Goal: Information Seeking & Learning: Learn about a topic

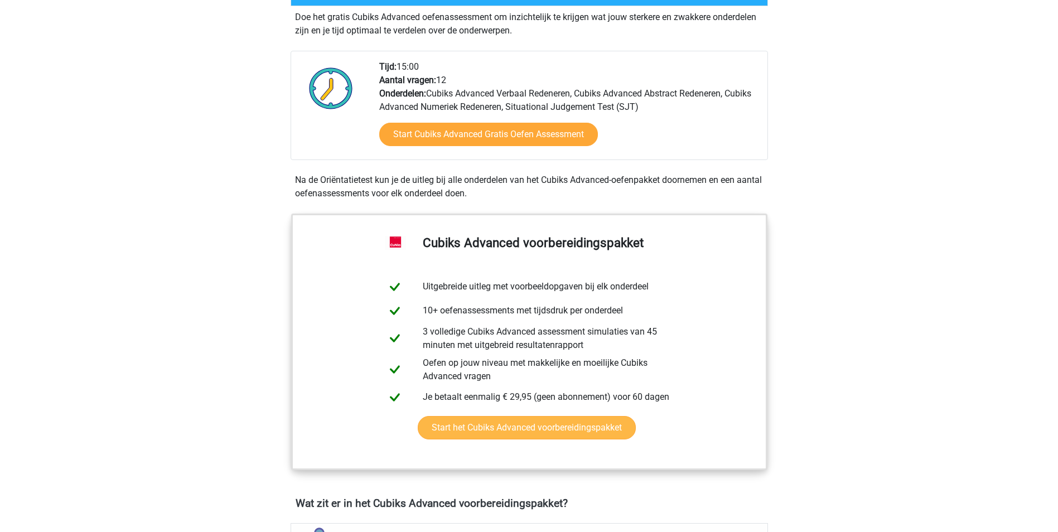
scroll to position [56, 0]
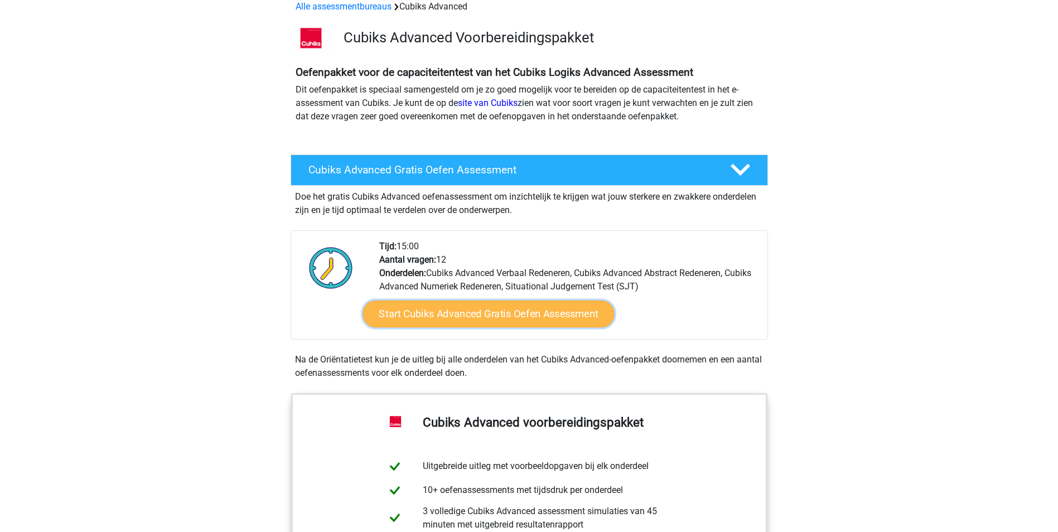
click at [475, 320] on link "Start Cubiks Advanced Gratis Oefen Assessment" at bounding box center [489, 314] width 252 height 27
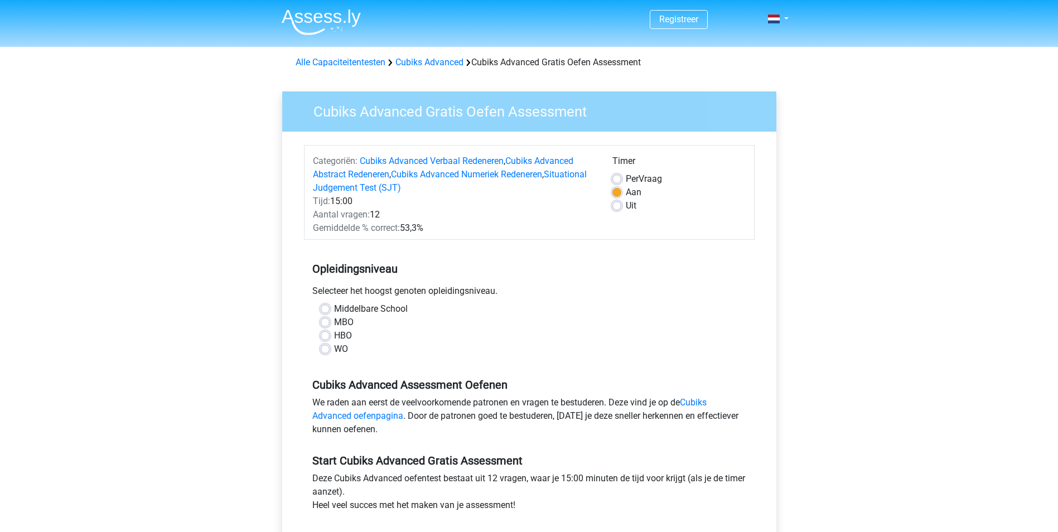
click at [333, 348] on div "WO" at bounding box center [529, 349] width 417 height 13
click at [330, 350] on div "WO" at bounding box center [529, 349] width 417 height 13
click at [334, 348] on label "WO" at bounding box center [341, 349] width 14 height 13
click at [329, 348] on input "WO" at bounding box center [325, 348] width 9 height 11
radio input "true"
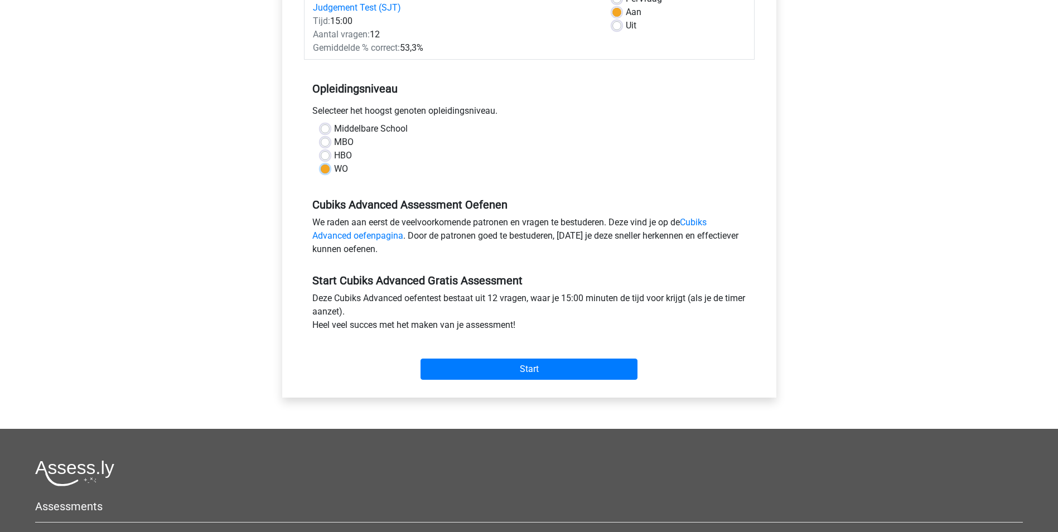
scroll to position [223, 0]
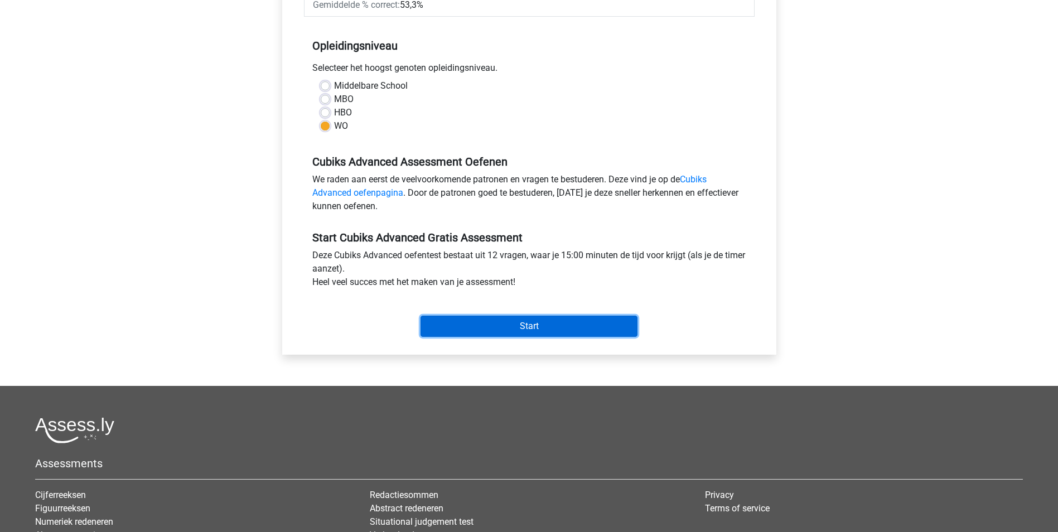
click at [549, 319] on input "Start" at bounding box center [529, 326] width 217 height 21
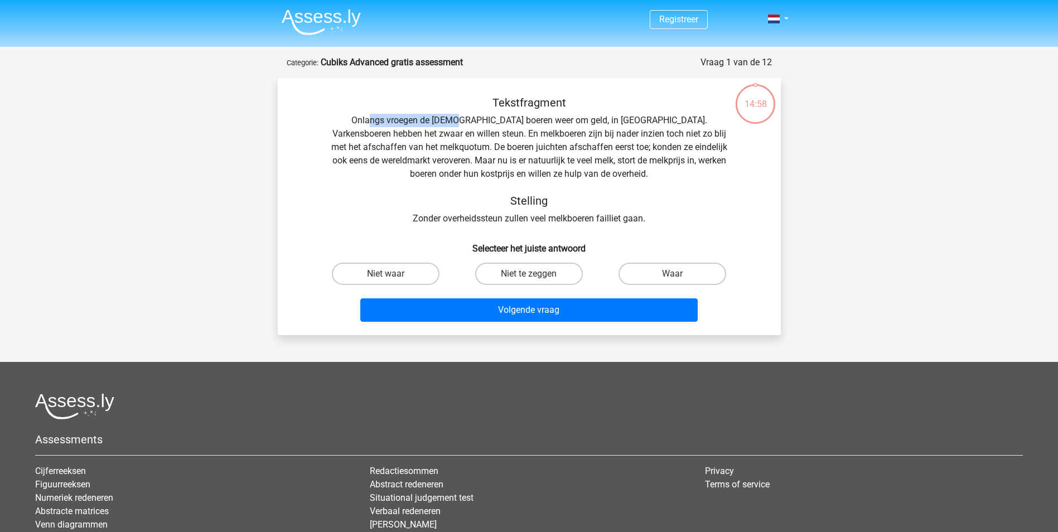
drag, startPoint x: 350, startPoint y: 116, endPoint x: 436, endPoint y: 121, distance: 86.7
click at [436, 121] on div "Tekstfragment Onlangs vroegen de [DEMOGRAPHIC_DATA] boeren weer om geld, in [GE…" at bounding box center [530, 160] width 468 height 129
drag, startPoint x: 436, startPoint y: 121, endPoint x: 436, endPoint y: 129, distance: 8.4
click at [436, 129] on div "Tekstfragment Onlangs vroegen de [DEMOGRAPHIC_DATA] boeren weer om geld, in [GE…" at bounding box center [530, 160] width 468 height 129
click at [541, 274] on label "Niet te zeggen" at bounding box center [529, 274] width 108 height 22
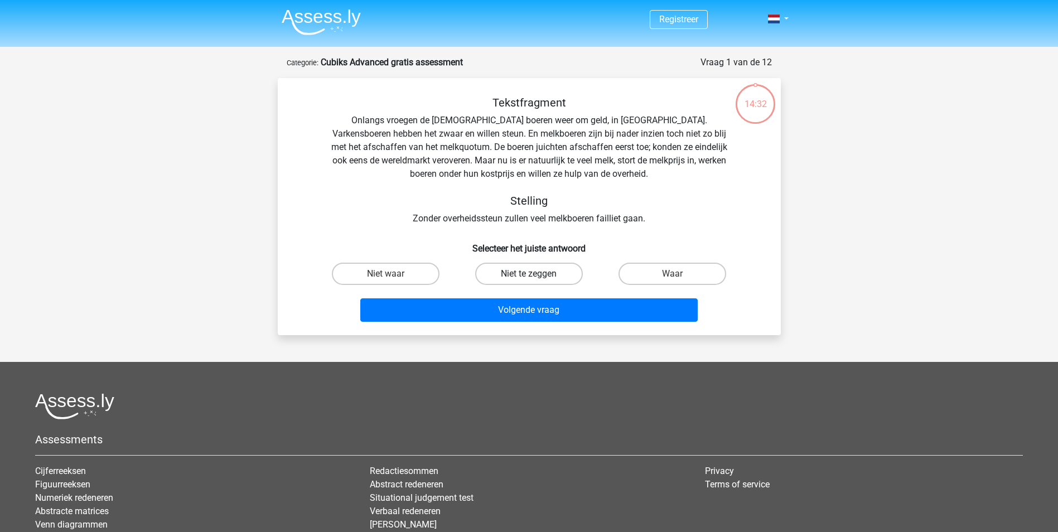
click at [536, 274] on input "Niet te zeggen" at bounding box center [532, 277] width 7 height 7
radio input "true"
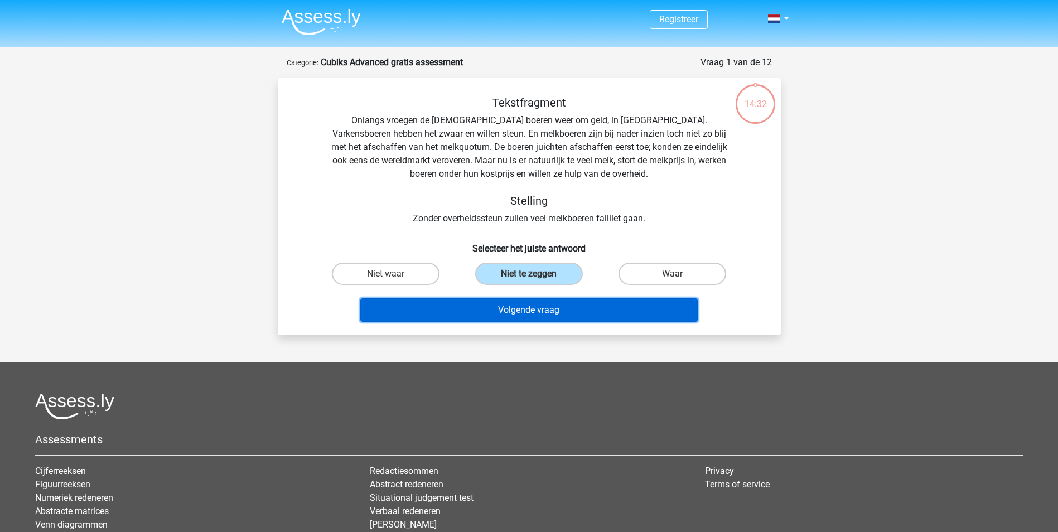
click at [544, 313] on button "Volgende vraag" at bounding box center [529, 310] width 338 height 23
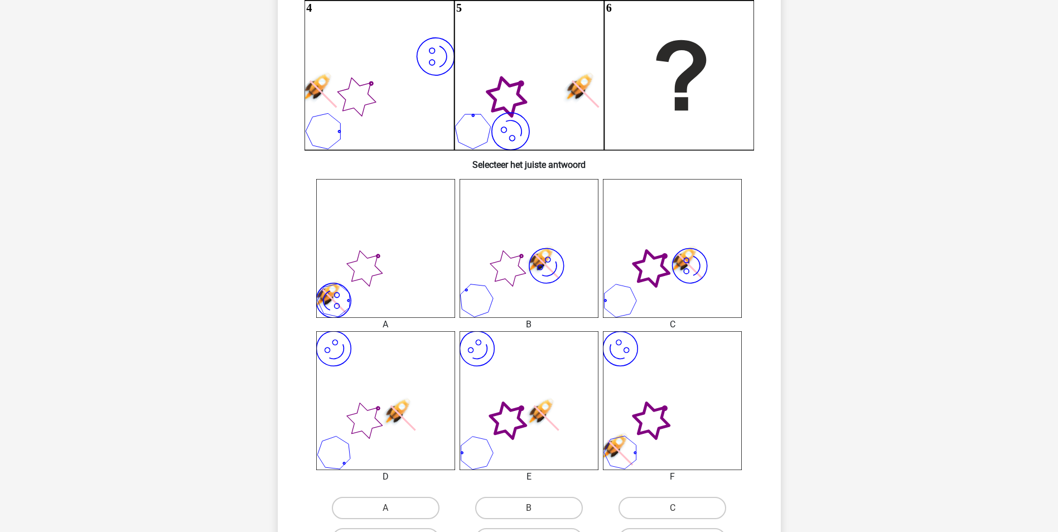
scroll to position [558, 0]
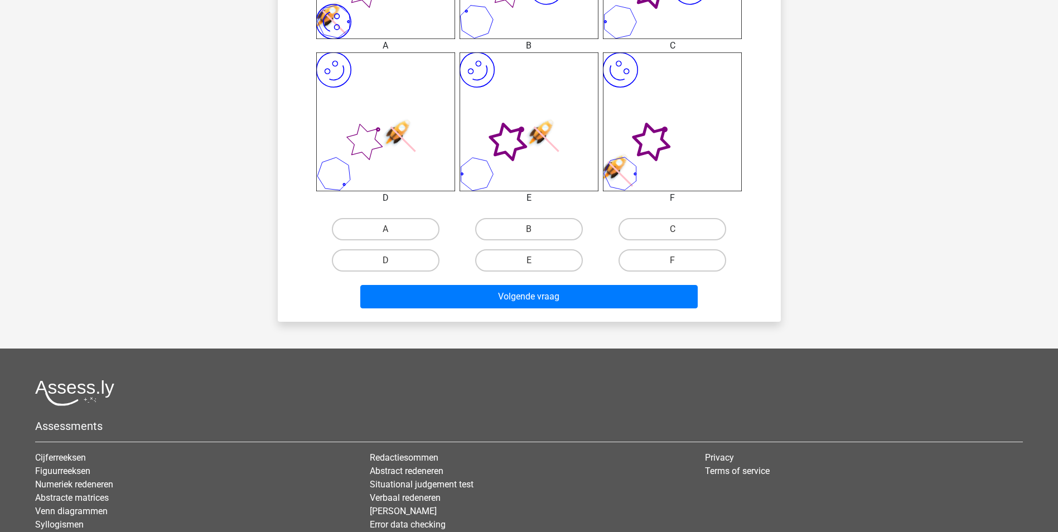
click at [345, 35] on use at bounding box center [326, 16] width 38 height 38
click at [544, 264] on label "E" at bounding box center [529, 260] width 108 height 22
click at [536, 264] on input "E" at bounding box center [532, 264] width 7 height 7
radio input "true"
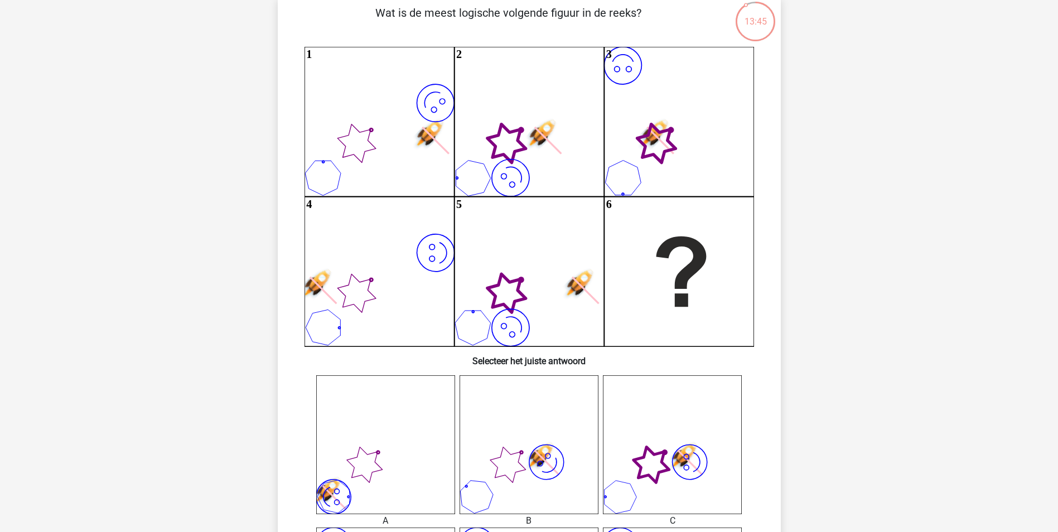
scroll to position [0, 0]
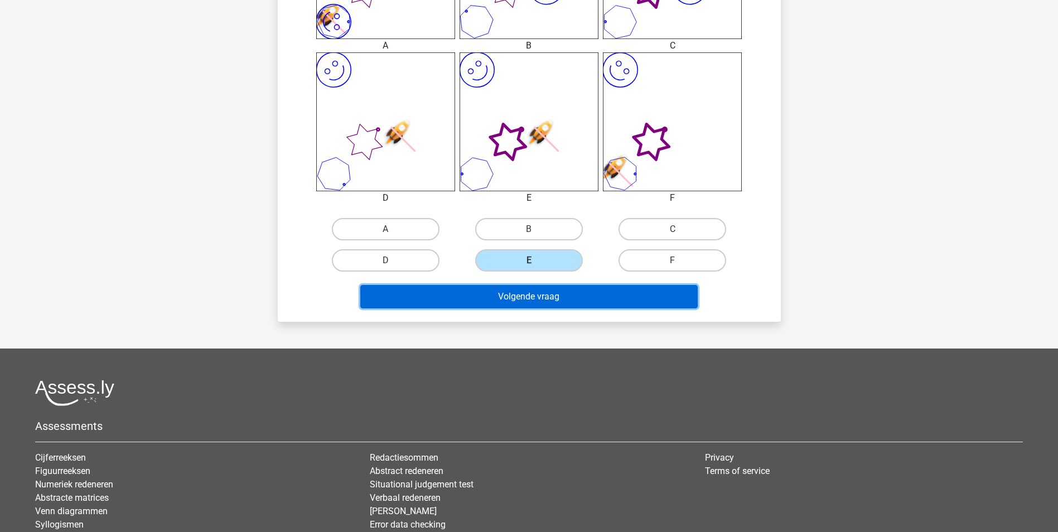
click at [546, 290] on button "Volgende vraag" at bounding box center [529, 296] width 338 height 23
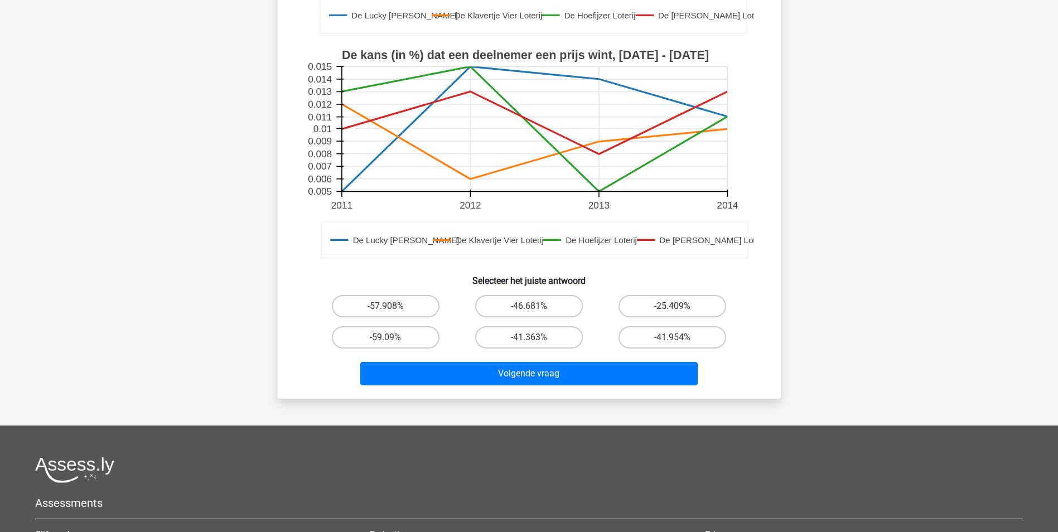
scroll to position [335, 0]
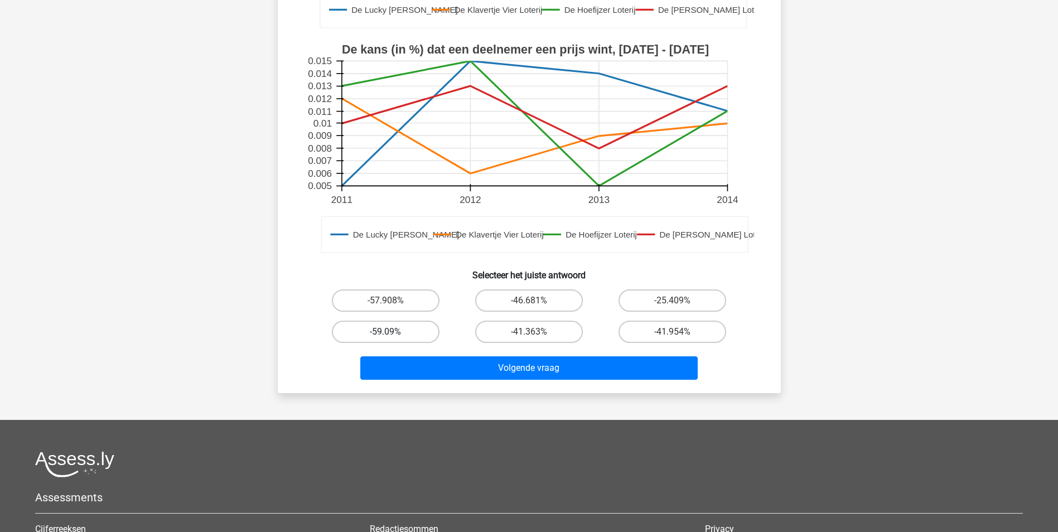
click at [404, 335] on label "-59.09%" at bounding box center [386, 332] width 108 height 22
click at [393, 335] on input "-59.09%" at bounding box center [389, 335] width 7 height 7
radio input "true"
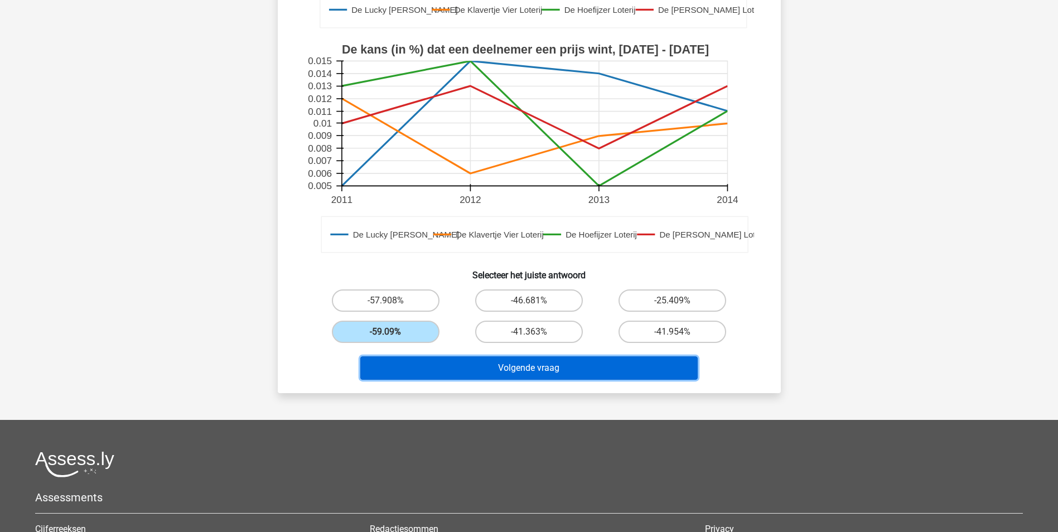
click at [477, 368] on button "Volgende vraag" at bounding box center [529, 368] width 338 height 23
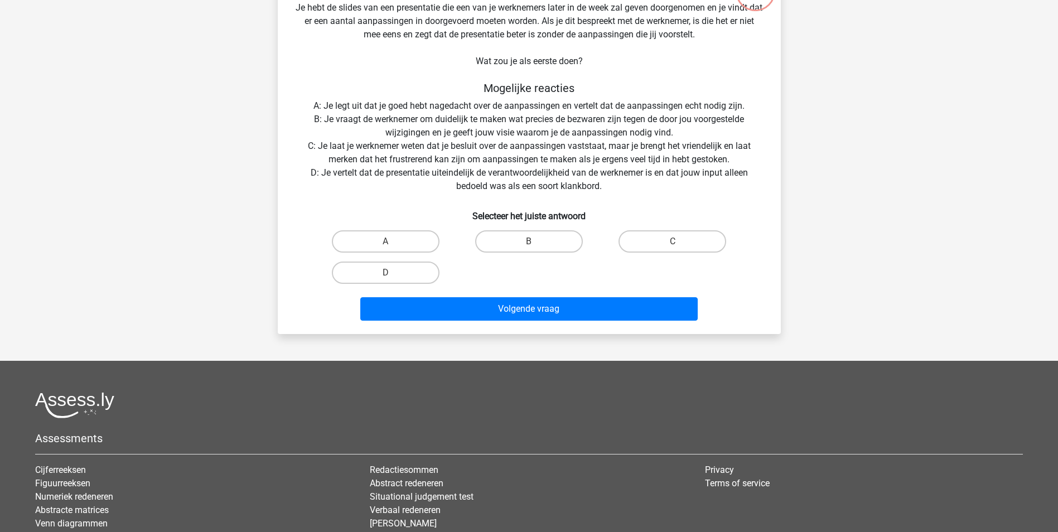
scroll to position [56, 0]
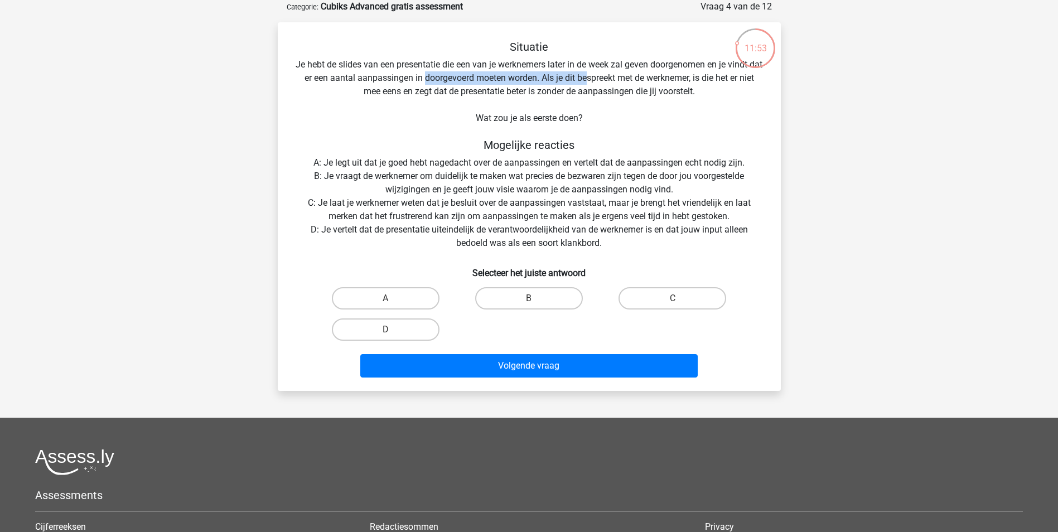
drag, startPoint x: 440, startPoint y: 79, endPoint x: 601, endPoint y: 83, distance: 161.3
click at [601, 83] on div "Situatie Je hebt de slides van een presentatie die een van je werknemers later …" at bounding box center [529, 211] width 494 height 342
click at [386, 326] on label "D" at bounding box center [386, 330] width 108 height 22
click at [386, 330] on input "D" at bounding box center [389, 333] width 7 height 7
radio input "true"
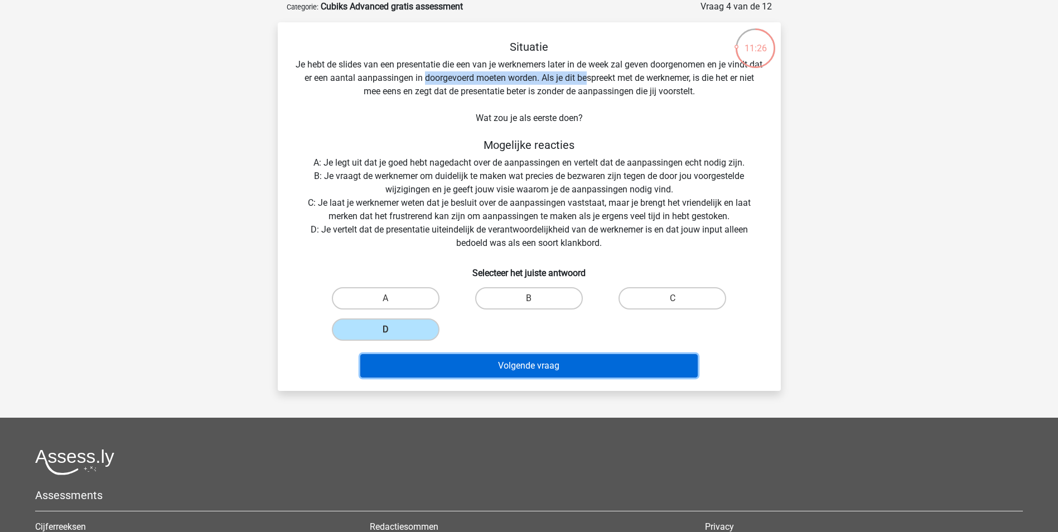
click at [488, 361] on button "Volgende vraag" at bounding box center [529, 365] width 338 height 23
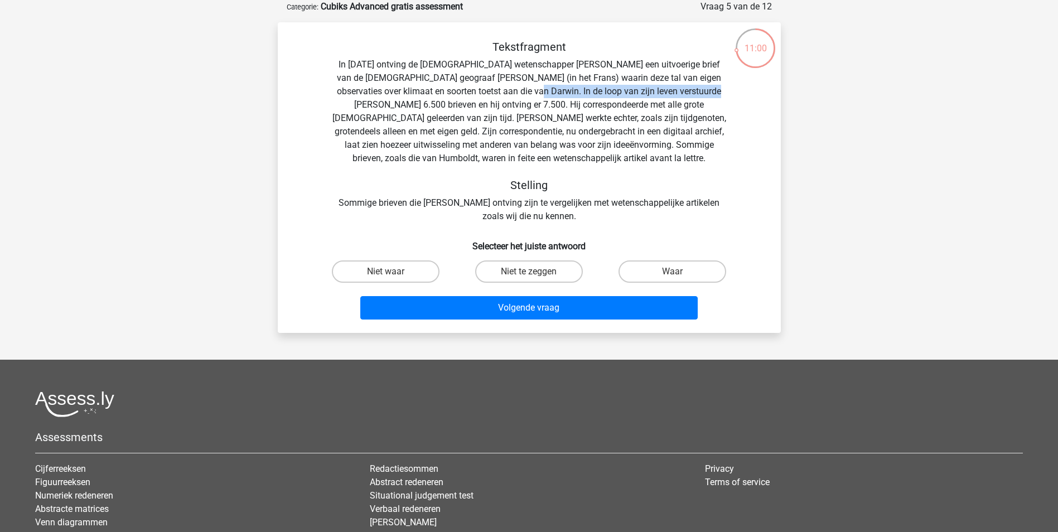
drag, startPoint x: 576, startPoint y: 91, endPoint x: 690, endPoint y: 96, distance: 113.9
click at [690, 96] on div "Tekstfragment In 1839 ontving de Engelse wetenschapper Charles Darwin een uitvo…" at bounding box center [530, 131] width 468 height 183
drag, startPoint x: 467, startPoint y: 107, endPoint x: 562, endPoint y: 104, distance: 94.9
click at [562, 104] on div "Tekstfragment In 1839 ontving de Engelse wetenschapper Charles Darwin een uitvo…" at bounding box center [530, 131] width 468 height 183
click at [557, 275] on label "Niet te zeggen" at bounding box center [529, 272] width 108 height 22
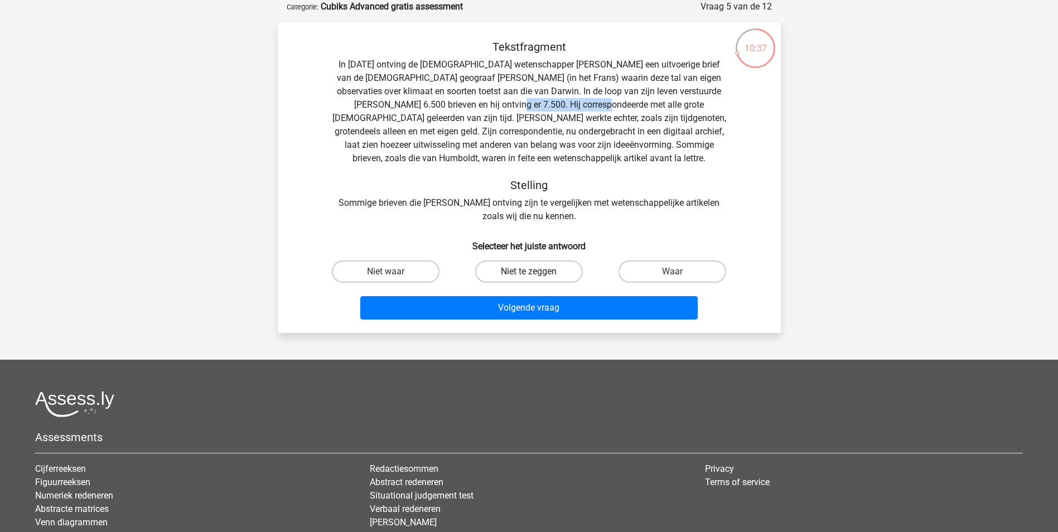
click at [536, 275] on input "Niet te zeggen" at bounding box center [532, 275] width 7 height 7
radio input "true"
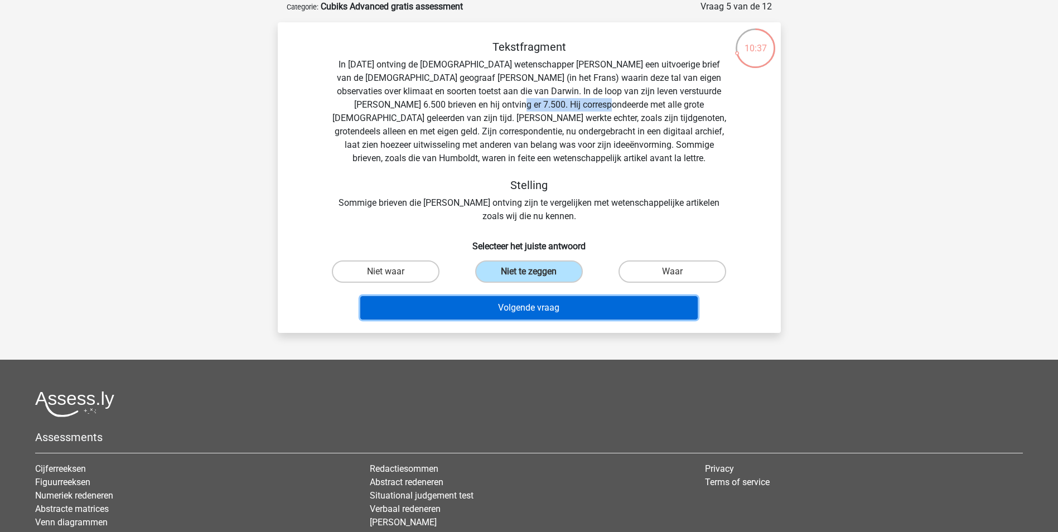
click at [560, 304] on button "Volgende vraag" at bounding box center [529, 307] width 338 height 23
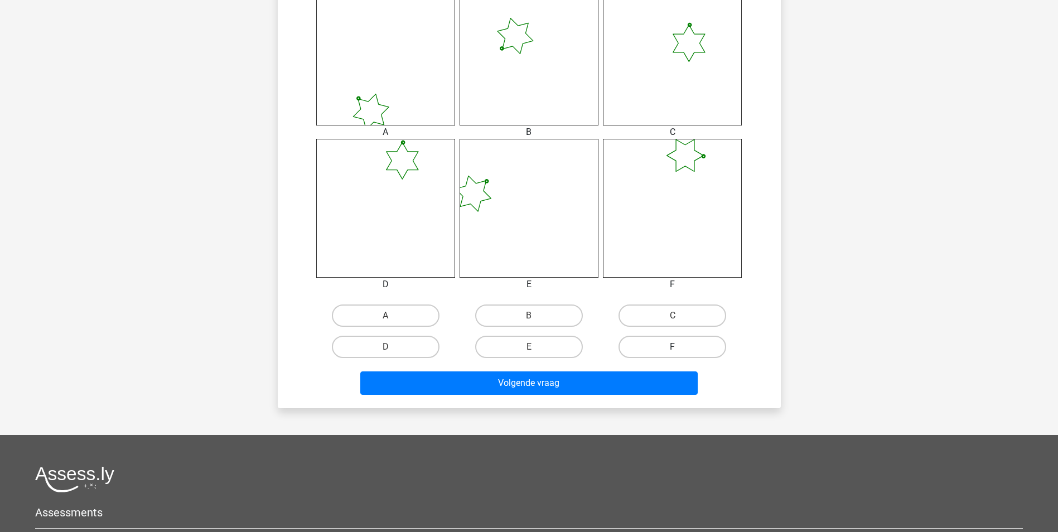
scroll to position [502, 0]
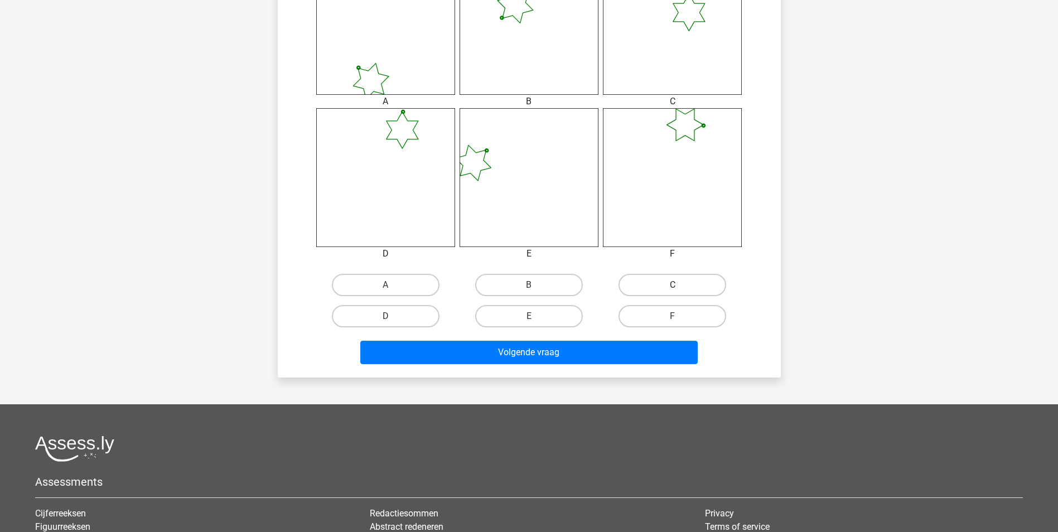
click at [650, 293] on label "C" at bounding box center [673, 285] width 108 height 22
click at [673, 292] on input "C" at bounding box center [676, 288] width 7 height 7
radio input "true"
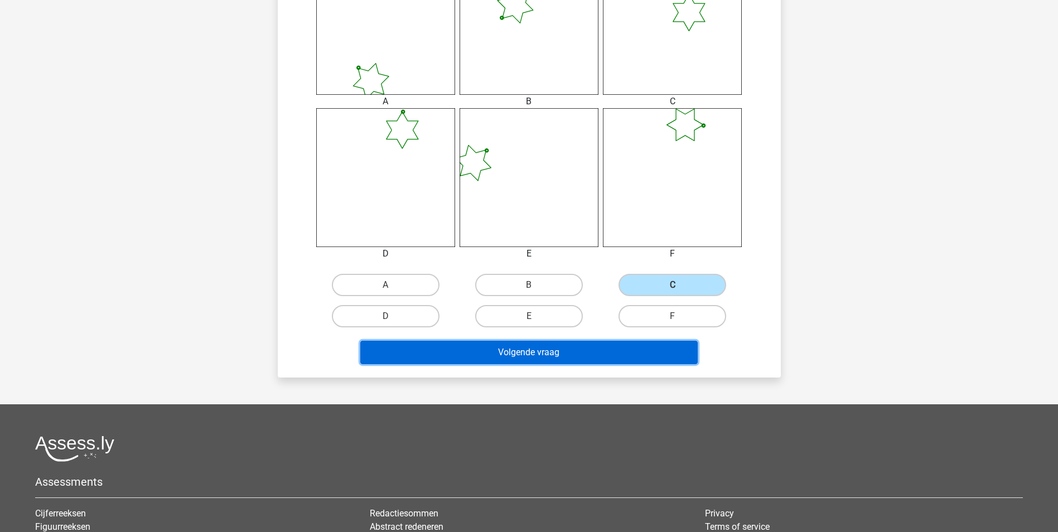
click at [569, 359] on button "Volgende vraag" at bounding box center [529, 352] width 338 height 23
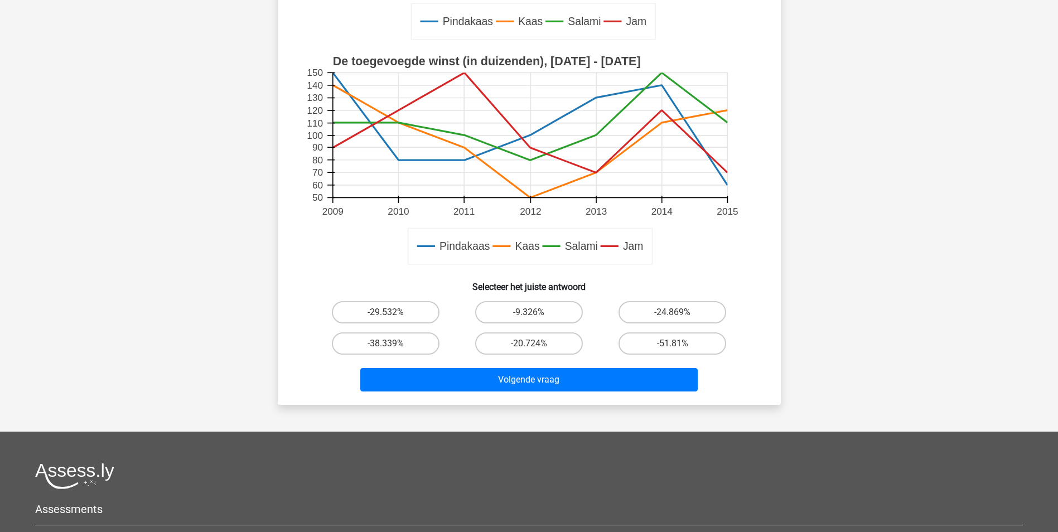
scroll to position [391, 0]
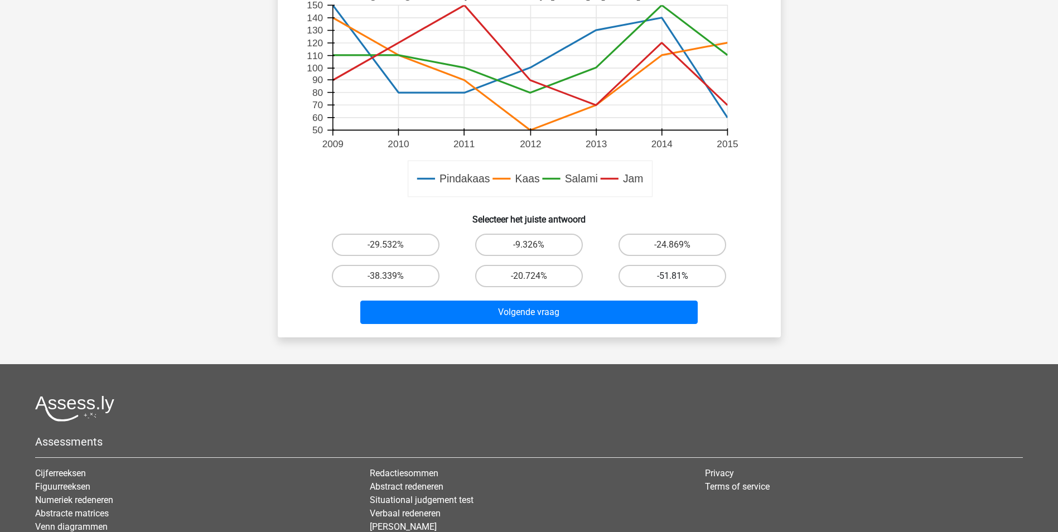
click at [665, 273] on label "-51.81%" at bounding box center [673, 276] width 108 height 22
click at [673, 276] on input "-51.81%" at bounding box center [676, 279] width 7 height 7
radio input "true"
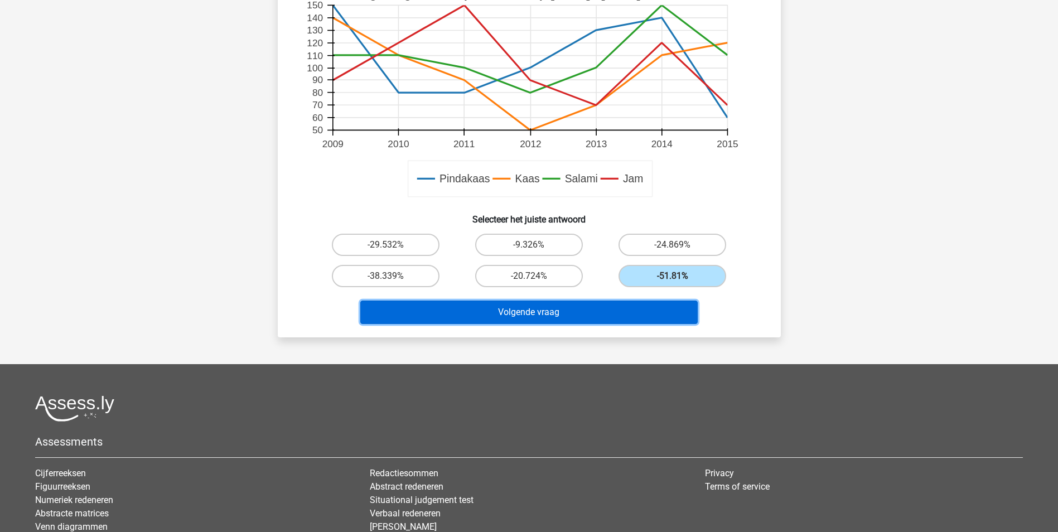
click at [557, 316] on button "Volgende vraag" at bounding box center [529, 312] width 338 height 23
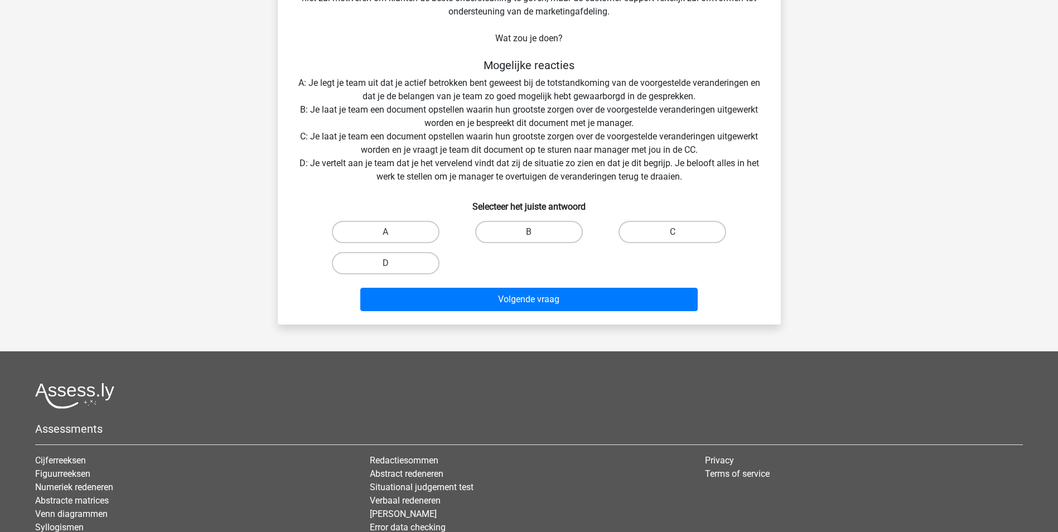
scroll to position [56, 0]
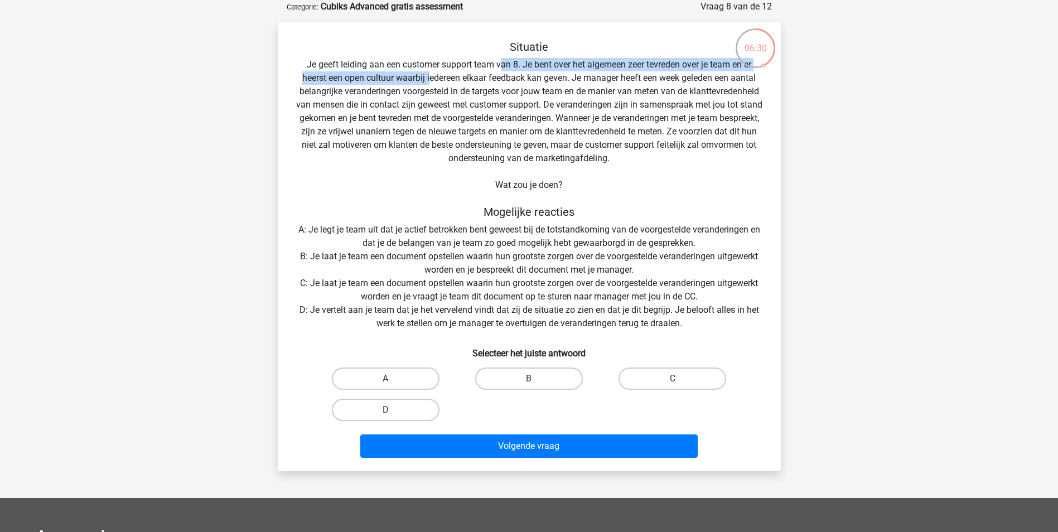
drag, startPoint x: 505, startPoint y: 66, endPoint x: 429, endPoint y: 80, distance: 77.1
click at [429, 80] on div "Situatie Je geeft leiding aan een customer support team van 8. Je bent over het…" at bounding box center [529, 251] width 494 height 422
drag, startPoint x: 429, startPoint y: 80, endPoint x: 421, endPoint y: 79, distance: 7.9
click at [430, 79] on div "Situatie Je geeft leiding aan een customer support team van 8. Je bent over het…" at bounding box center [529, 251] width 494 height 422
click at [356, 78] on div "Situatie Je geeft leiding aan een customer support team van 8. Je bent over het…" at bounding box center [529, 251] width 494 height 422
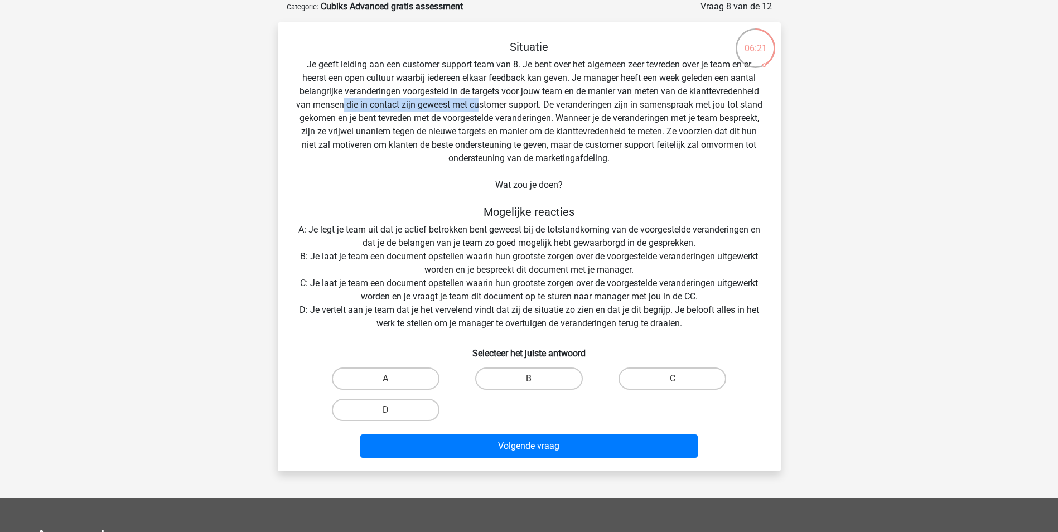
drag, startPoint x: 393, startPoint y: 104, endPoint x: 493, endPoint y: 105, distance: 99.9
click at [493, 105] on div "Situatie Je geeft leiding aan een customer support team van 8. Je bent over het…" at bounding box center [529, 251] width 494 height 422
drag, startPoint x: 493, startPoint y: 105, endPoint x: 604, endPoint y: 104, distance: 111.6
click at [607, 103] on div "Situatie Je geeft leiding aan een customer support team van 8. Je bent over het…" at bounding box center [529, 251] width 494 height 422
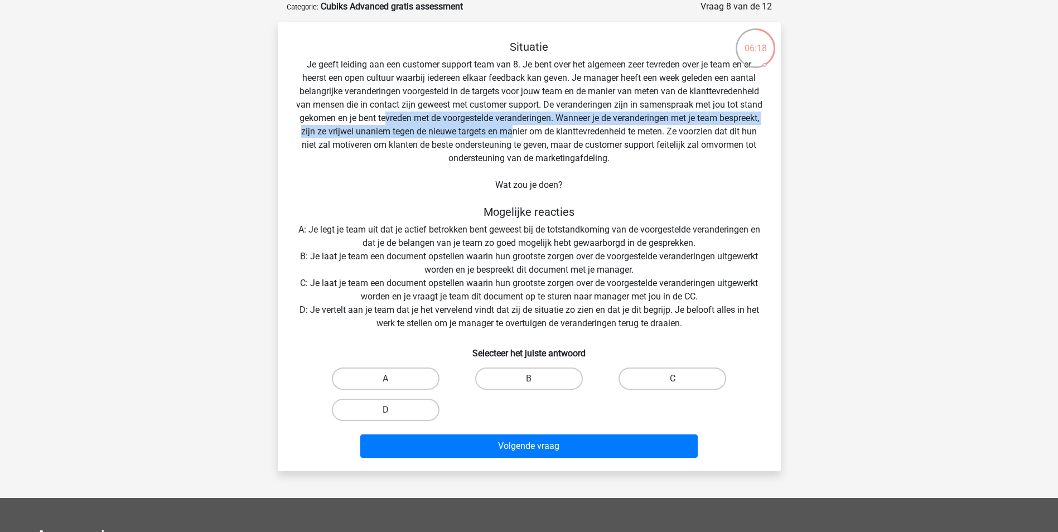
drag, startPoint x: 416, startPoint y: 118, endPoint x: 557, endPoint y: 126, distance: 141.4
click at [557, 126] on div "Situatie Je geeft leiding aan een customer support team van 8. Je bent over het…" at bounding box center [529, 251] width 494 height 422
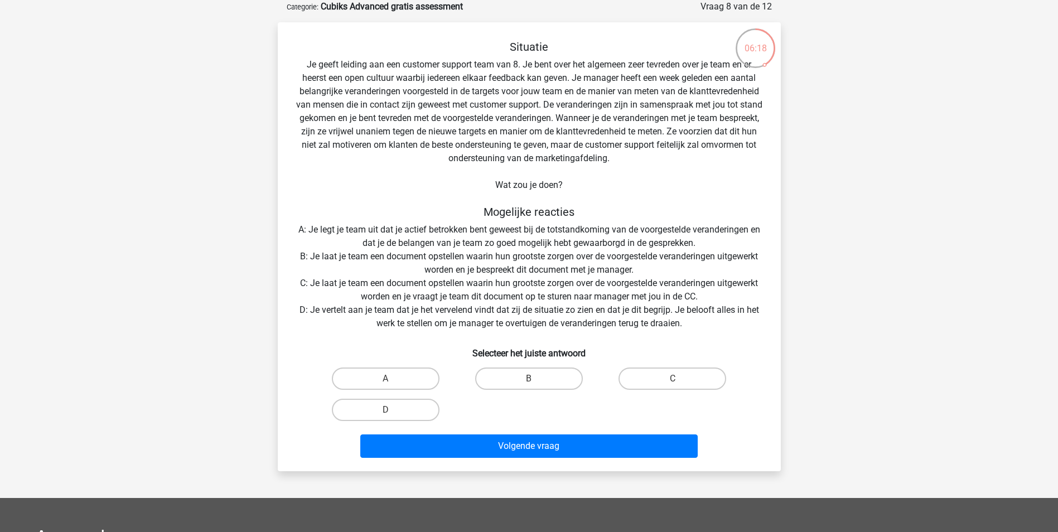
drag, startPoint x: 557, startPoint y: 126, endPoint x: 625, endPoint y: 128, distance: 68.1
click at [625, 128] on div "Situatie Je geeft leiding aan een customer support team van 8. Je bent over het…" at bounding box center [529, 251] width 494 height 422
drag, startPoint x: 332, startPoint y: 129, endPoint x: 444, endPoint y: 129, distance: 112.2
click at [444, 129] on div "Situatie Je geeft leiding aan een customer support team van 8. Je bent over het…" at bounding box center [529, 251] width 494 height 422
drag, startPoint x: 444, startPoint y: 129, endPoint x: 452, endPoint y: 132, distance: 8.1
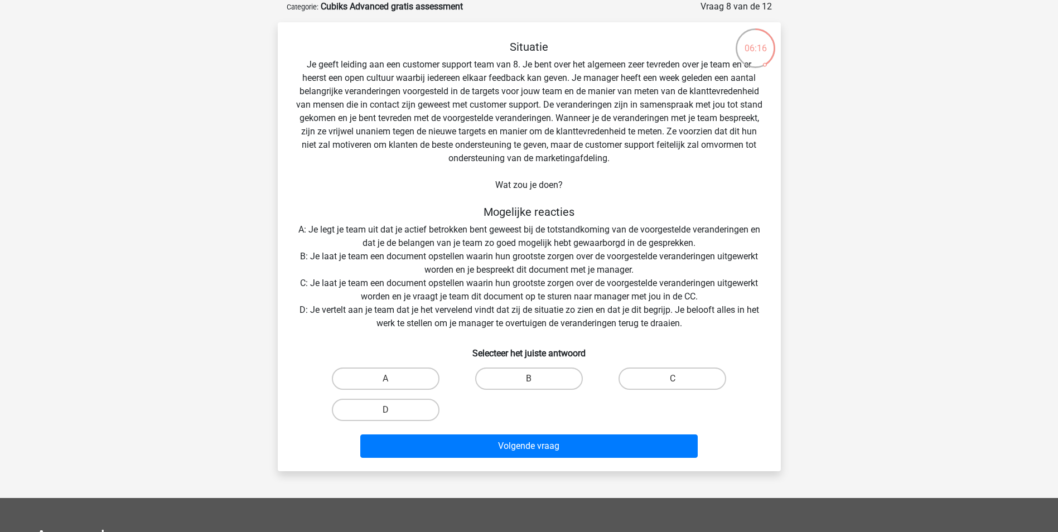
click at [452, 132] on div "Situatie Je geeft leiding aan een customer support team van 8. Je bent over het…" at bounding box center [529, 251] width 494 height 422
drag, startPoint x: 385, startPoint y: 146, endPoint x: 440, endPoint y: 145, distance: 54.7
click at [440, 145] on div "Situatie Je geeft leiding aan een customer support team van 8. Je bent over het…" at bounding box center [529, 251] width 494 height 422
drag, startPoint x: 440, startPoint y: 145, endPoint x: 375, endPoint y: 147, distance: 64.8
click at [375, 147] on div "Situatie Je geeft leiding aan een customer support team van 8. Je bent over het…" at bounding box center [529, 251] width 494 height 422
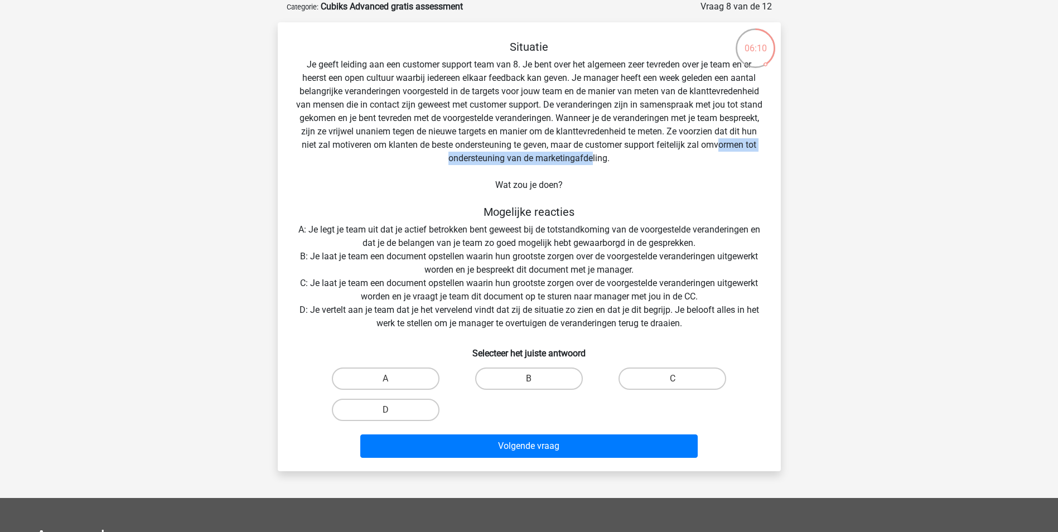
drag, startPoint x: 438, startPoint y: 160, endPoint x: 622, endPoint y: 161, distance: 183.6
click at [622, 161] on div "Situatie Je geeft leiding aan een customer support team van 8. Je bent over het…" at bounding box center [529, 251] width 494 height 422
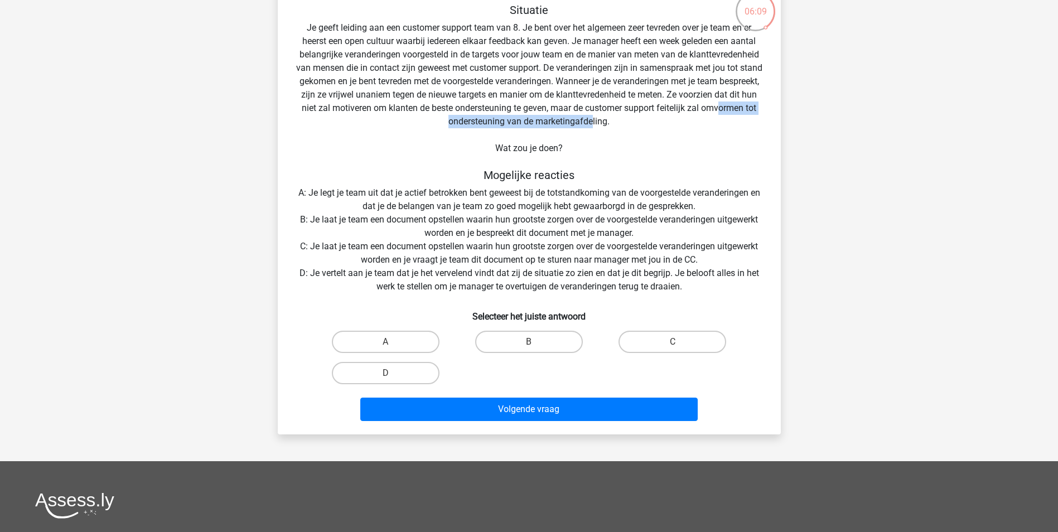
scroll to position [112, 0]
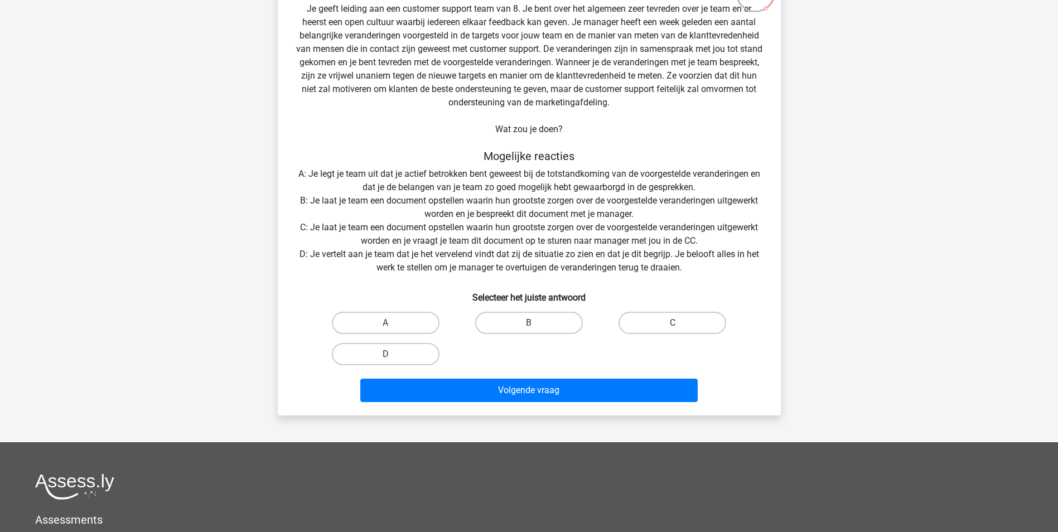
click at [429, 183] on div "Situatie Je geeft leiding aan een customer support team van 8. Je bent over het…" at bounding box center [529, 195] width 494 height 422
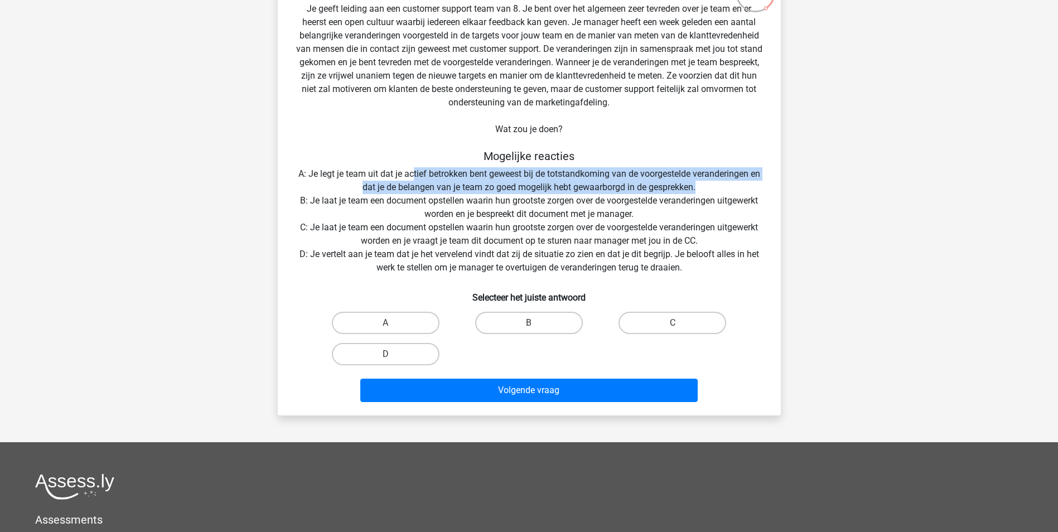
drag, startPoint x: 413, startPoint y: 172, endPoint x: 706, endPoint y: 185, distance: 293.8
click at [706, 185] on div "Situatie Je geeft leiding aan een customer support team van 8. Je bent over het…" at bounding box center [529, 195] width 494 height 422
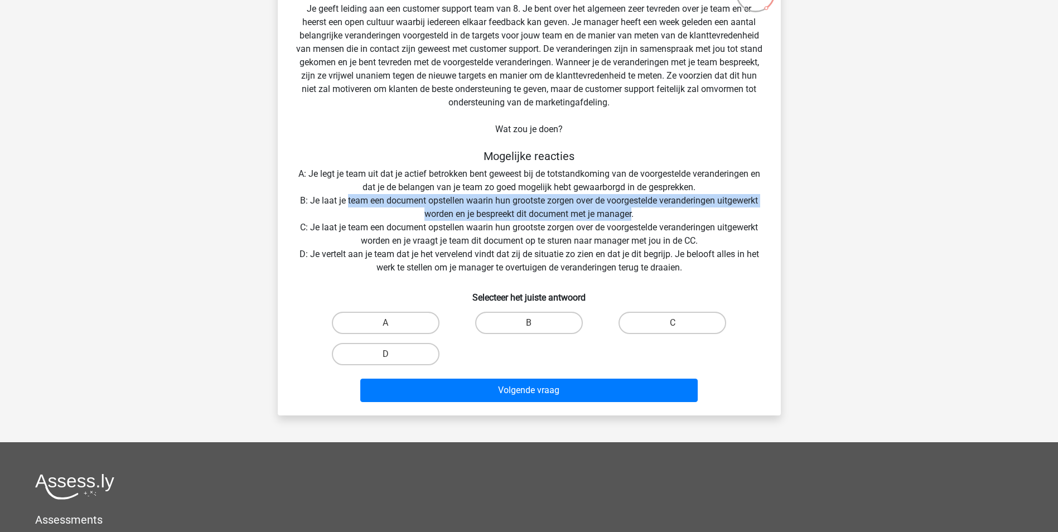
drag, startPoint x: 346, startPoint y: 200, endPoint x: 633, endPoint y: 211, distance: 287.0
click at [633, 211] on div "Situatie Je geeft leiding aan een customer support team van 8. Je bent over het…" at bounding box center [529, 195] width 494 height 422
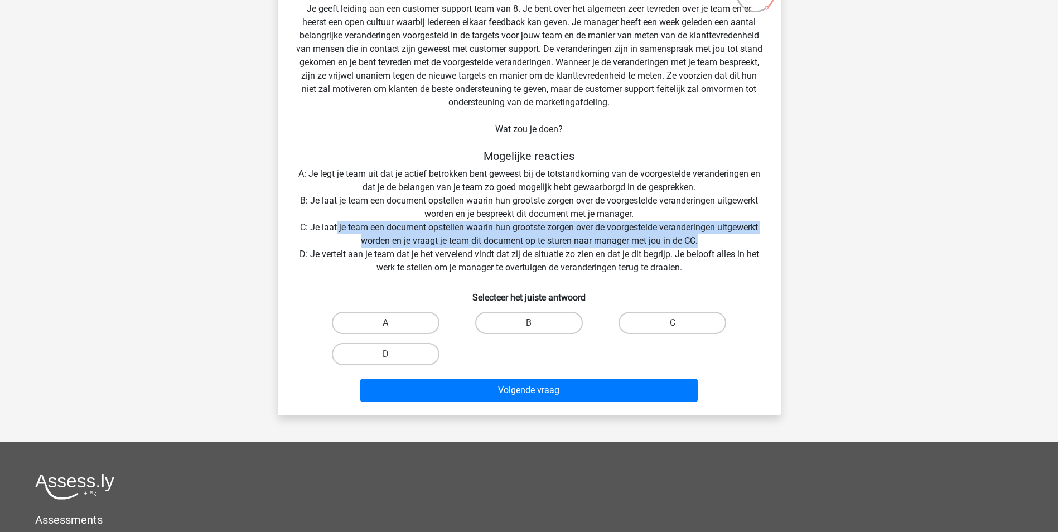
drag, startPoint x: 335, startPoint y: 225, endPoint x: 708, endPoint y: 238, distance: 373.0
click at [708, 238] on div "Situatie Je geeft leiding aan een customer support team van 8. Je bent over het…" at bounding box center [529, 195] width 494 height 422
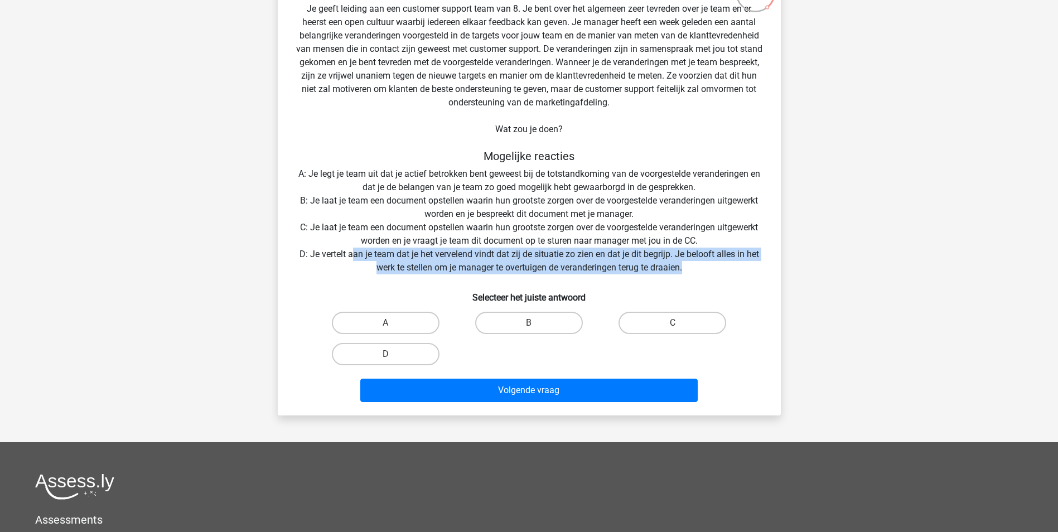
drag, startPoint x: 367, startPoint y: 253, endPoint x: 696, endPoint y: 267, distance: 328.9
click at [696, 267] on div "Situatie Je geeft leiding aan een customer support team van 8. Je bent over het…" at bounding box center [529, 195] width 494 height 422
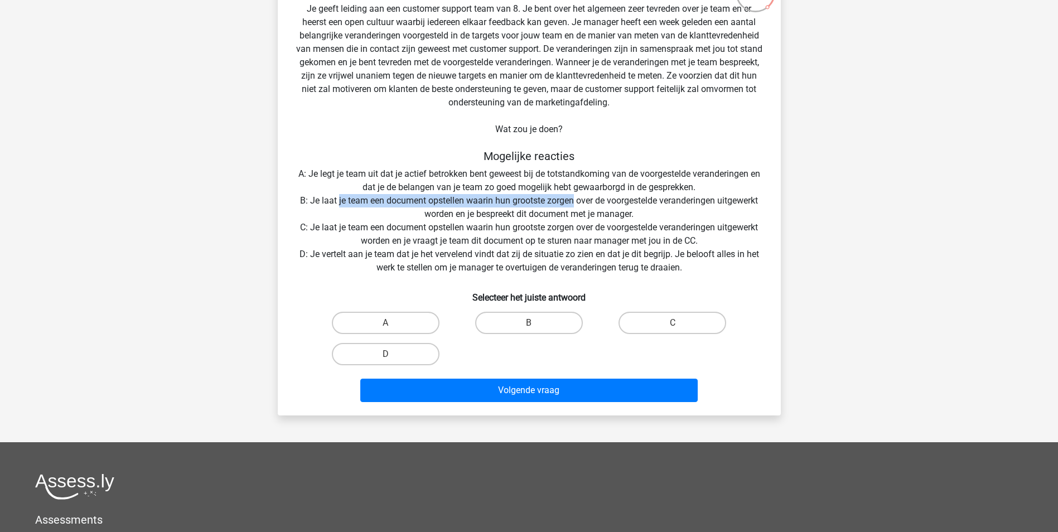
drag, startPoint x: 394, startPoint y: 196, endPoint x: 572, endPoint y: 205, distance: 178.7
click at [572, 205] on div "Situatie Je geeft leiding aan een customer support team van 8. Je bent over het…" at bounding box center [529, 195] width 494 height 422
click at [536, 324] on input "B" at bounding box center [532, 326] width 7 height 7
radio input "true"
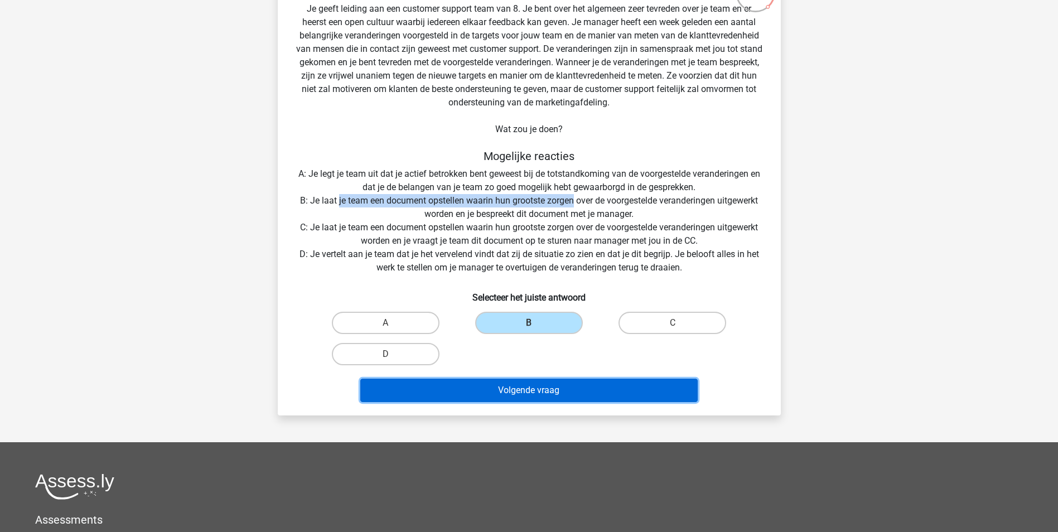
click at [545, 393] on button "Volgende vraag" at bounding box center [529, 390] width 338 height 23
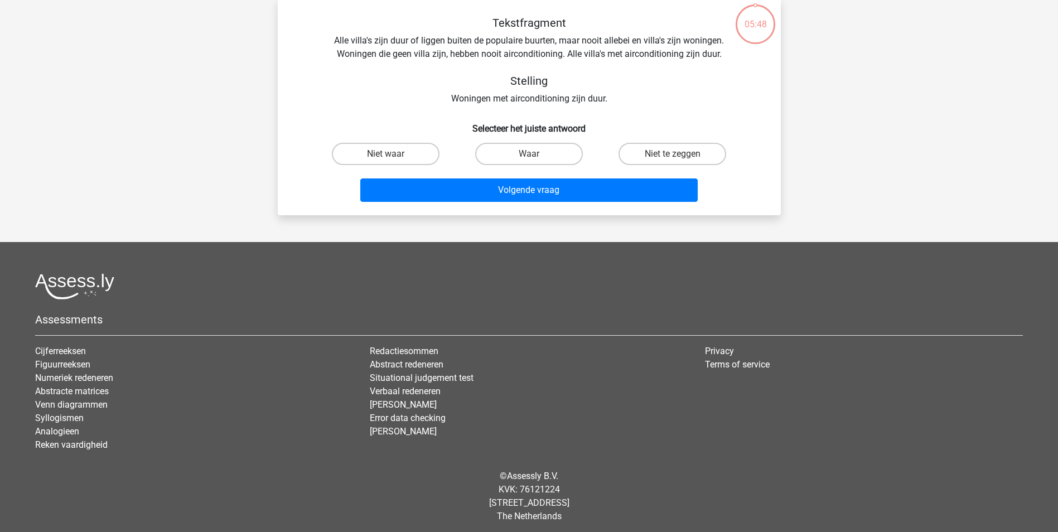
scroll to position [56, 0]
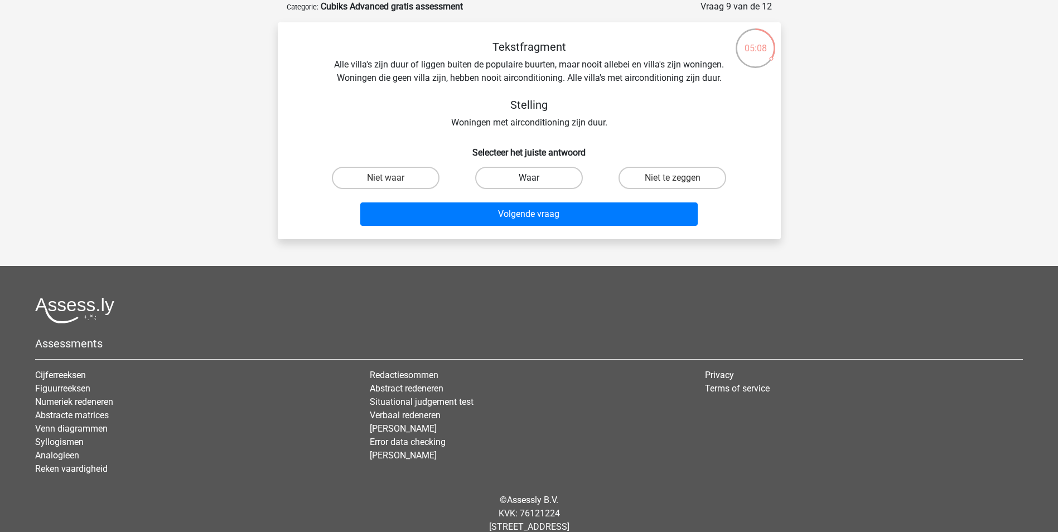
click at [577, 181] on label "Waar" at bounding box center [529, 178] width 108 height 22
click at [536, 181] on input "Waar" at bounding box center [532, 181] width 7 height 7
radio input "true"
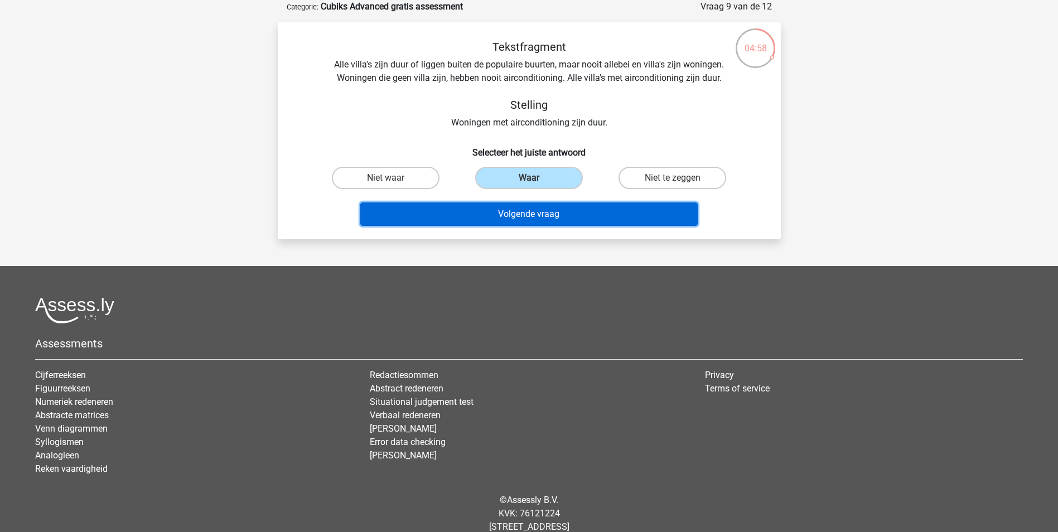
click at [538, 218] on button "Volgende vraag" at bounding box center [529, 214] width 338 height 23
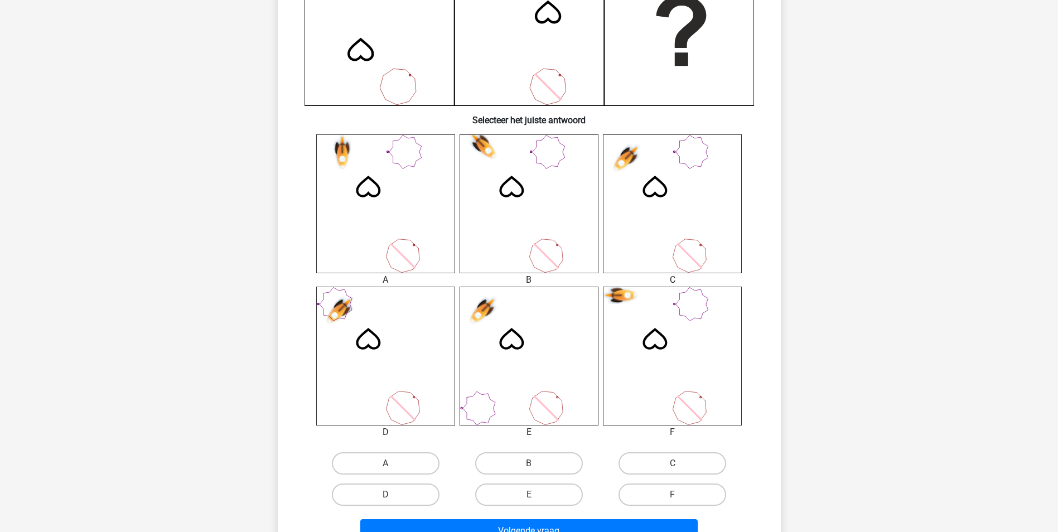
scroll to position [391, 0]
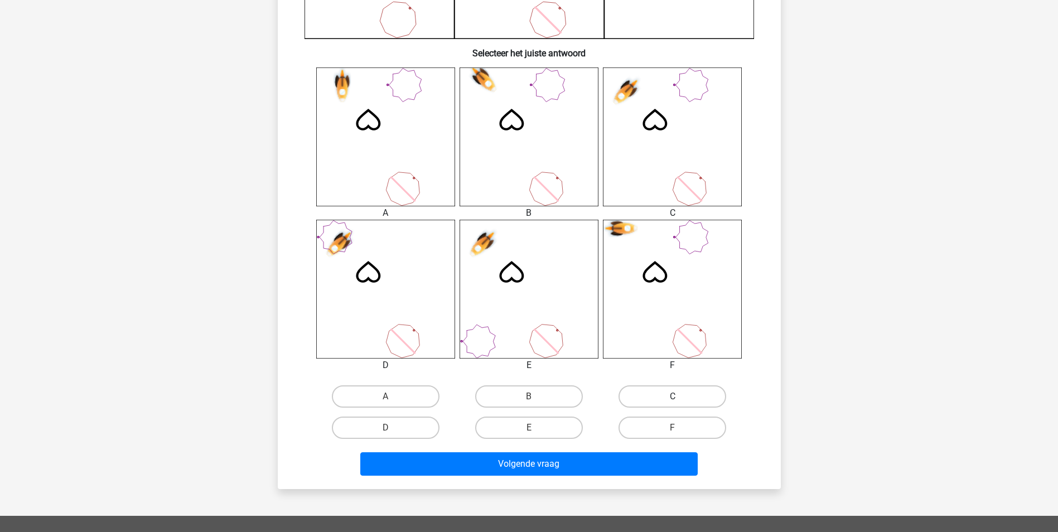
click at [686, 397] on label "C" at bounding box center [673, 397] width 108 height 22
click at [680, 397] on input "C" at bounding box center [676, 400] width 7 height 7
radio input "true"
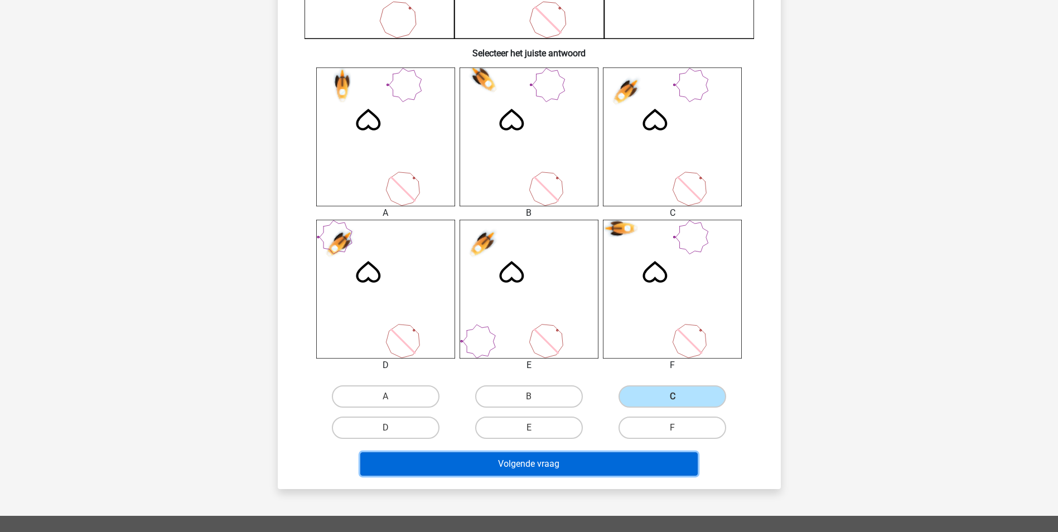
click at [589, 471] on button "Volgende vraag" at bounding box center [529, 464] width 338 height 23
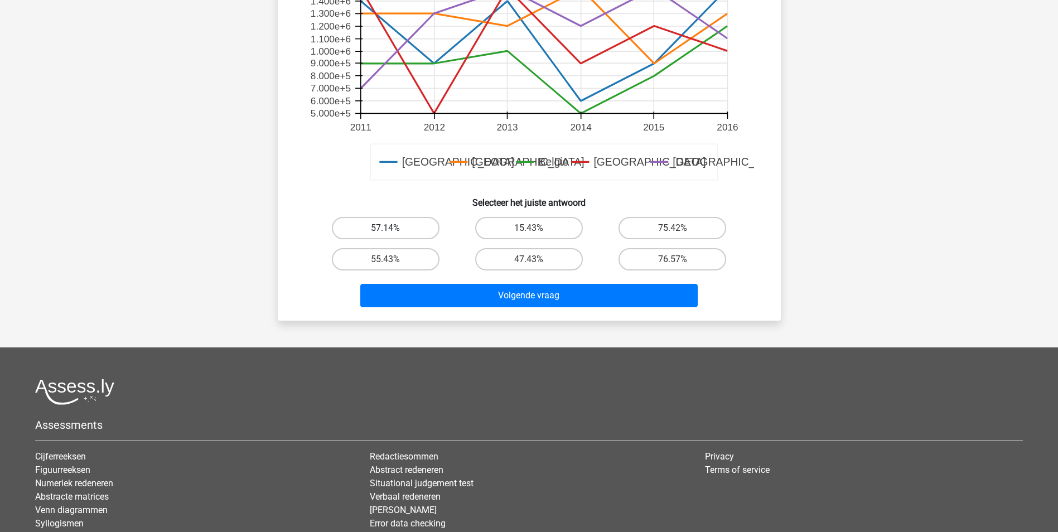
drag, startPoint x: 386, startPoint y: 229, endPoint x: 401, endPoint y: 239, distance: 18.1
click at [386, 229] on input "57.14%" at bounding box center [389, 231] width 7 height 7
radio input "true"
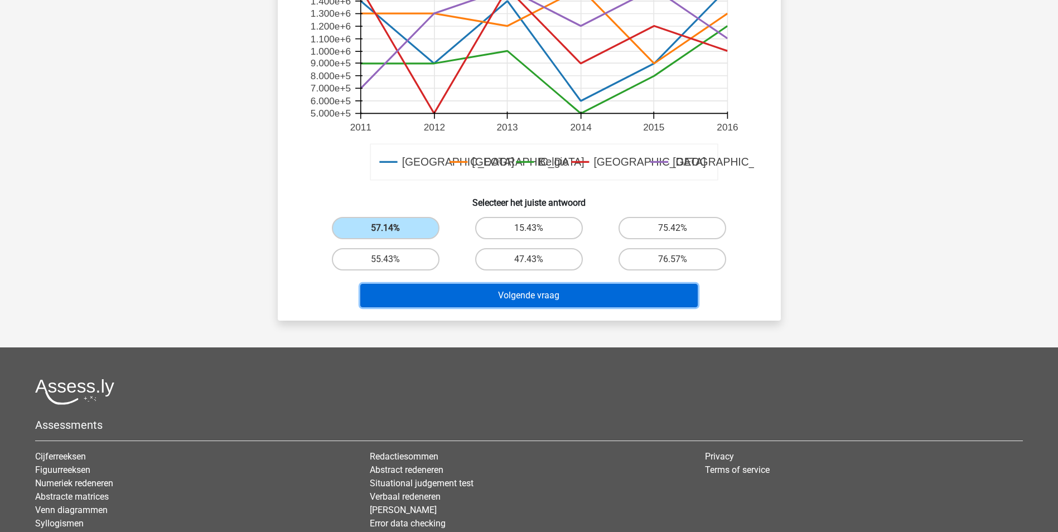
click at [502, 290] on button "Volgende vraag" at bounding box center [529, 295] width 338 height 23
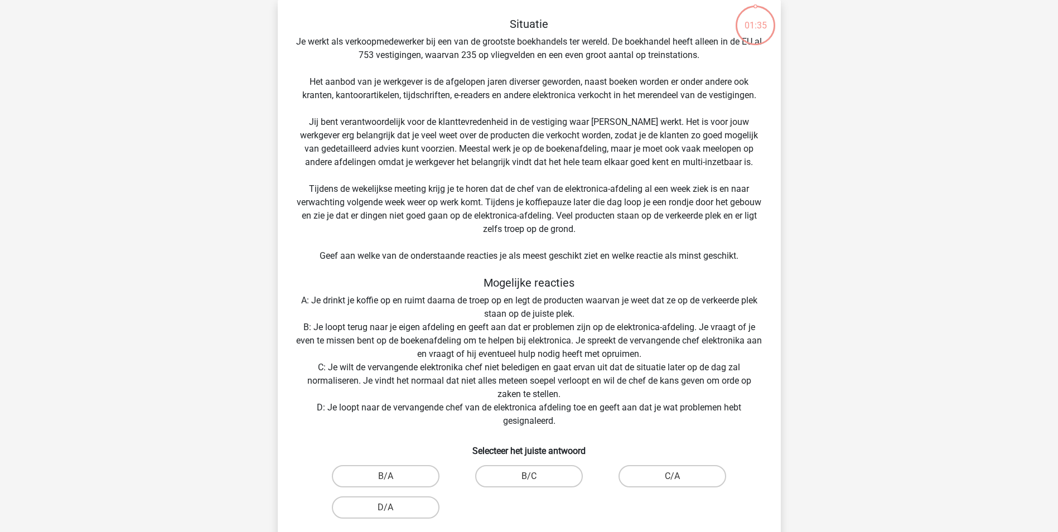
scroll to position [56, 0]
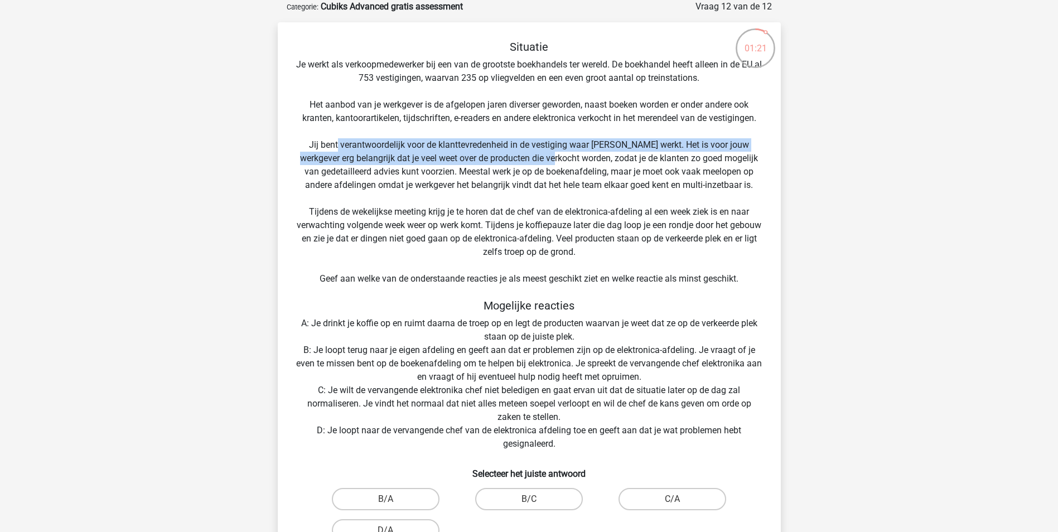
drag, startPoint x: 344, startPoint y: 145, endPoint x: 561, endPoint y: 160, distance: 217.0
click at [561, 160] on div "Situatie Je werkt als verkoopmedewerker bij een van de grootste boekhandels ter…" at bounding box center [529, 311] width 494 height 543
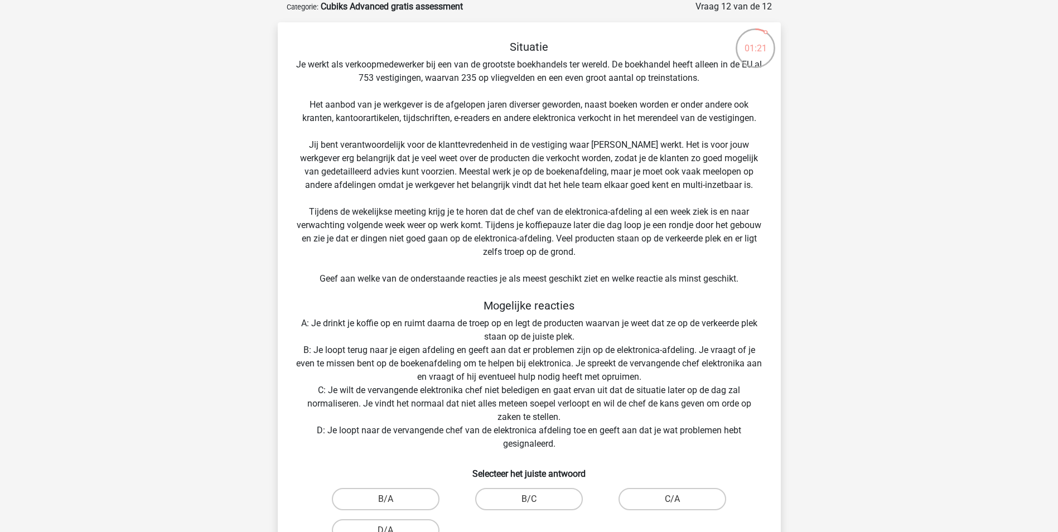
drag, startPoint x: 561, startPoint y: 160, endPoint x: 508, endPoint y: 174, distance: 54.3
click at [508, 174] on div "Situatie Je werkt als verkoopmedewerker bij een van de grootste boekhandels ter…" at bounding box center [529, 311] width 494 height 543
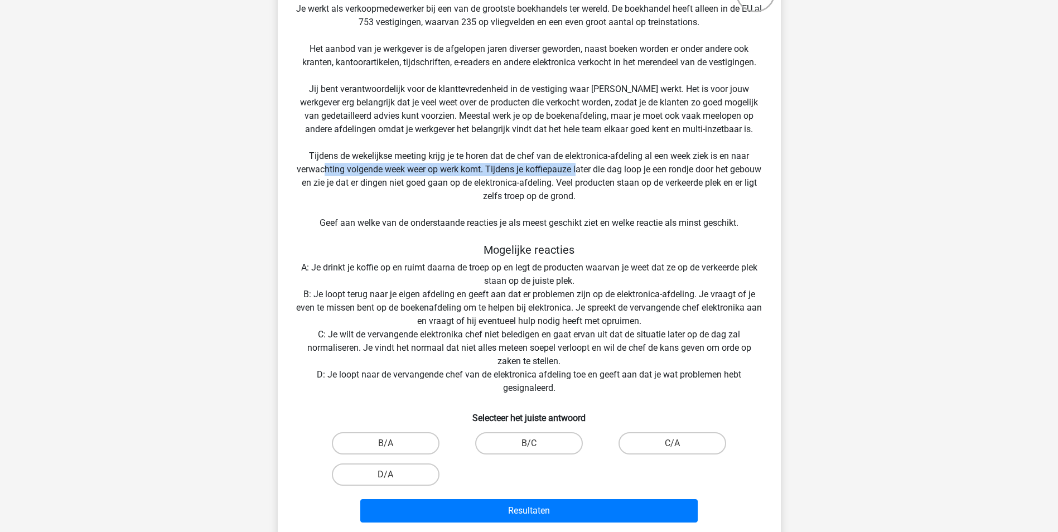
drag, startPoint x: 345, startPoint y: 176, endPoint x: 594, endPoint y: 175, distance: 248.3
click at [594, 175] on div "Situatie Je werkt als verkoopmedewerker bij een van de grootste boekhandels ter…" at bounding box center [529, 255] width 494 height 543
drag, startPoint x: 594, startPoint y: 175, endPoint x: 567, endPoint y: 191, distance: 30.5
click at [570, 194] on div "Situatie Je werkt als verkoopmedewerker bij een van de grootste boekhandels ter…" at bounding box center [529, 255] width 494 height 543
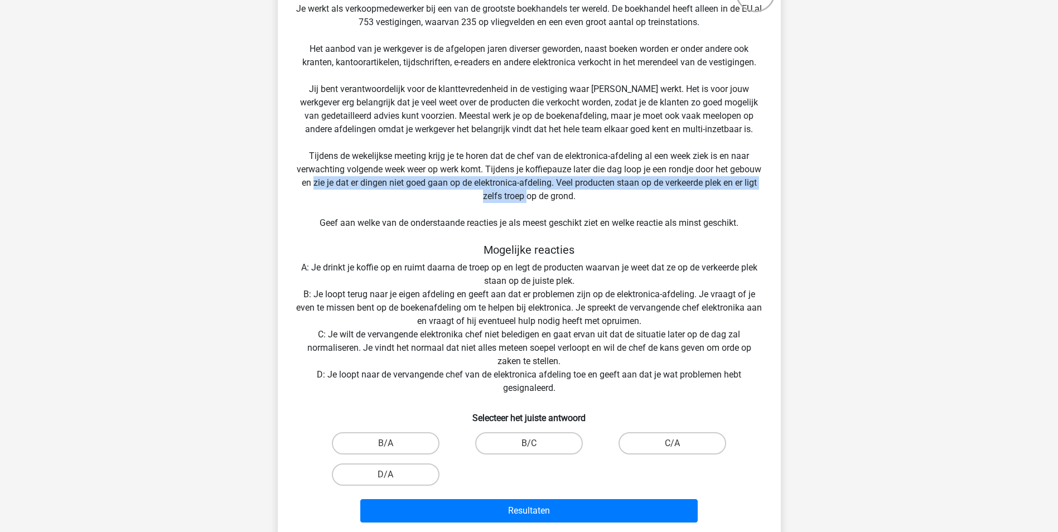
drag, startPoint x: 464, startPoint y: 184, endPoint x: 546, endPoint y: 198, distance: 82.7
click at [546, 198] on div "Situatie Je werkt als verkoopmedewerker bij een van de grootste boekhandels ter…" at bounding box center [529, 255] width 494 height 543
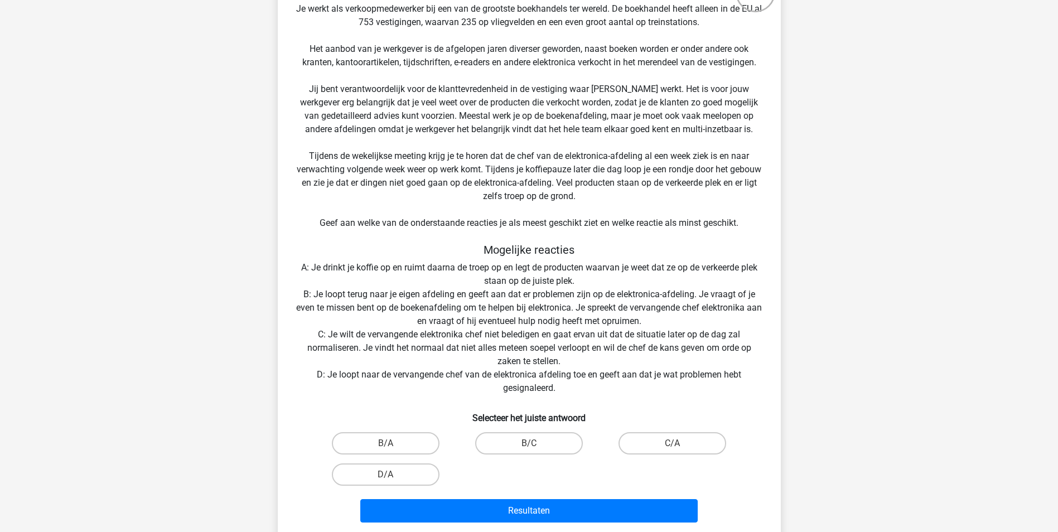
drag, startPoint x: 546, startPoint y: 198, endPoint x: 605, endPoint y: 200, distance: 59.7
click at [608, 199] on div "Situatie Je werkt als verkoopmedewerker bij een van de grootste boekhandels ter…" at bounding box center [529, 255] width 494 height 543
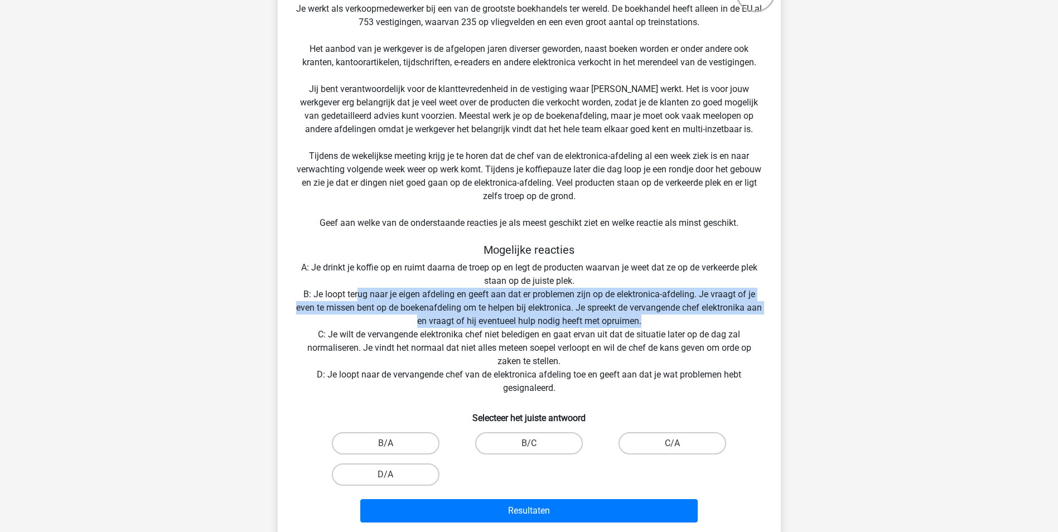
drag, startPoint x: 359, startPoint y: 297, endPoint x: 665, endPoint y: 319, distance: 307.1
click at [665, 319] on div "Situatie Je werkt als verkoopmedewerker bij een van de grootste boekhandels ter…" at bounding box center [529, 255] width 494 height 543
drag, startPoint x: 665, startPoint y: 319, endPoint x: 644, endPoint y: 323, distance: 21.0
click at [644, 323] on div "Situatie Je werkt als verkoopmedewerker bij een van de grootste boekhandels ter…" at bounding box center [529, 255] width 494 height 543
drag, startPoint x: 647, startPoint y: 321, endPoint x: 309, endPoint y: 295, distance: 339.7
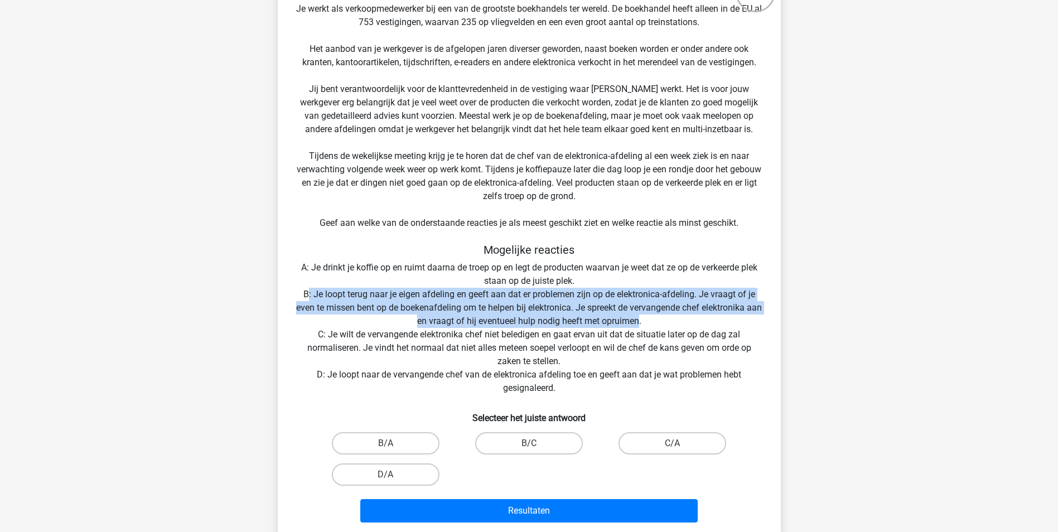
click at [309, 295] on div "Situatie Je werkt als verkoopmedewerker bij een van de grootste boekhandels ter…" at bounding box center [529, 255] width 494 height 543
click at [514, 448] on label "B/C" at bounding box center [529, 443] width 108 height 22
click at [529, 448] on input "B/C" at bounding box center [532, 447] width 7 height 7
radio input "true"
click at [384, 296] on div "Situatie Je werkt als verkoopmedewerker bij een van de grootste boekhandels ter…" at bounding box center [529, 255] width 494 height 543
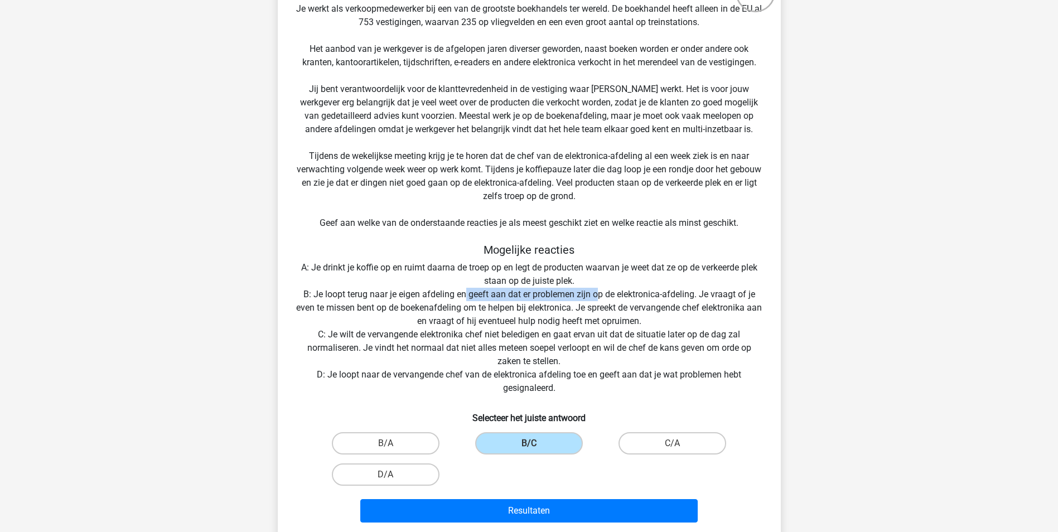
drag, startPoint x: 466, startPoint y: 295, endPoint x: 598, endPoint y: 297, distance: 131.1
click at [598, 297] on div "Situatie Je werkt als verkoopmedewerker bij een van de grootste boekhandels ter…" at bounding box center [529, 255] width 494 height 543
click at [406, 442] on label "B/A" at bounding box center [386, 443] width 108 height 22
click at [393, 444] on input "B/A" at bounding box center [389, 447] width 7 height 7
radio input "true"
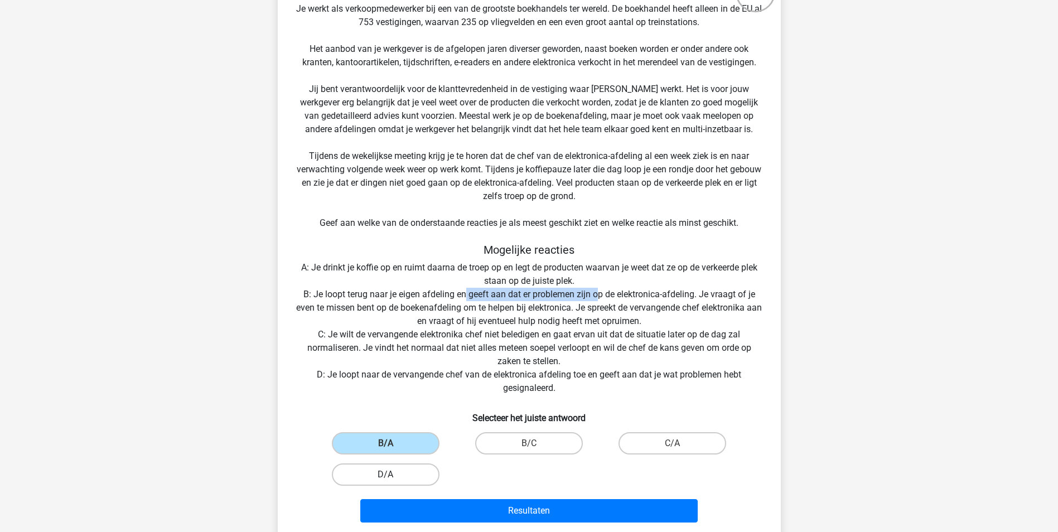
click at [401, 476] on label "D/A" at bounding box center [386, 475] width 108 height 22
click at [393, 476] on input "D/A" at bounding box center [389, 478] width 7 height 7
radio input "true"
click at [403, 445] on label "B/A" at bounding box center [386, 443] width 108 height 22
click at [393, 445] on input "B/A" at bounding box center [389, 447] width 7 height 7
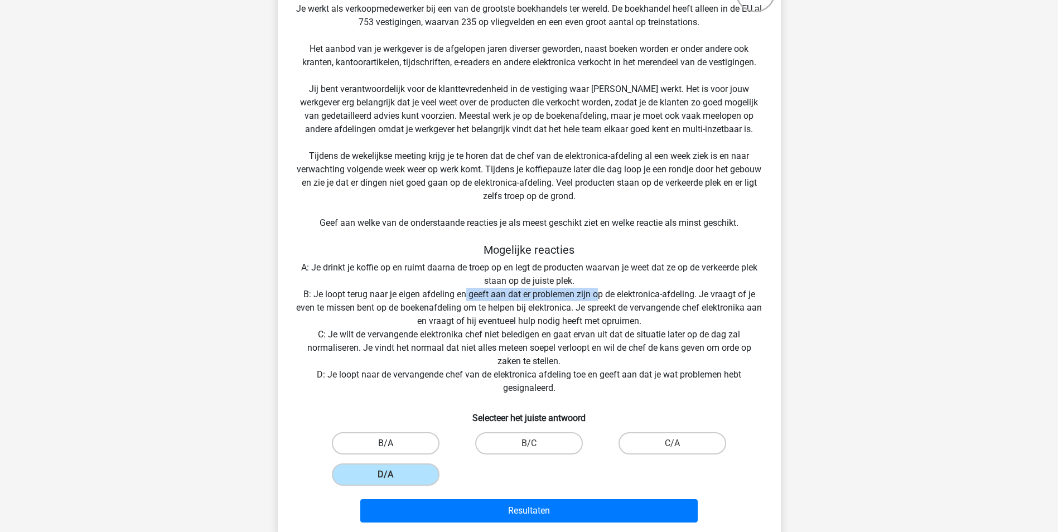
radio input "true"
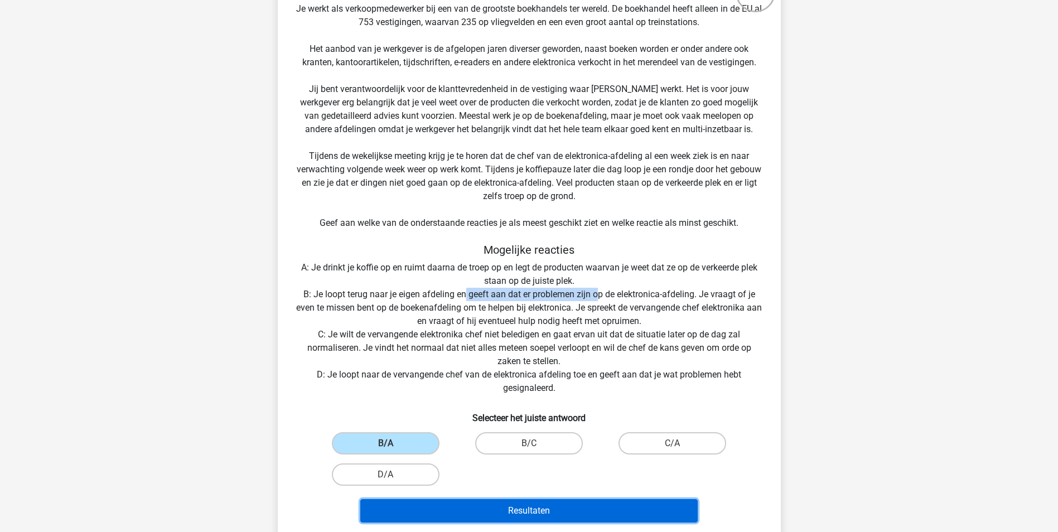
click at [559, 509] on button "Resultaten" at bounding box center [529, 510] width 338 height 23
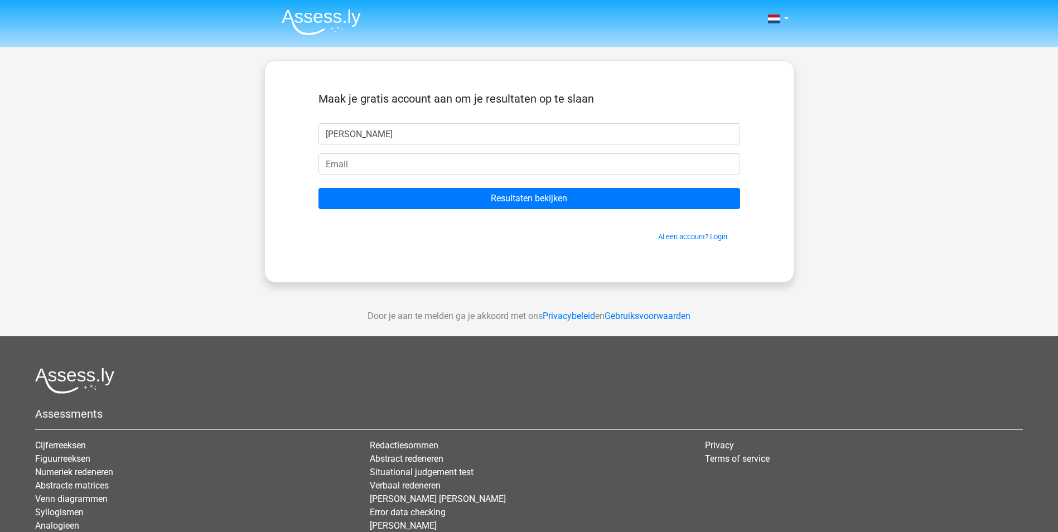
type input "Govert"
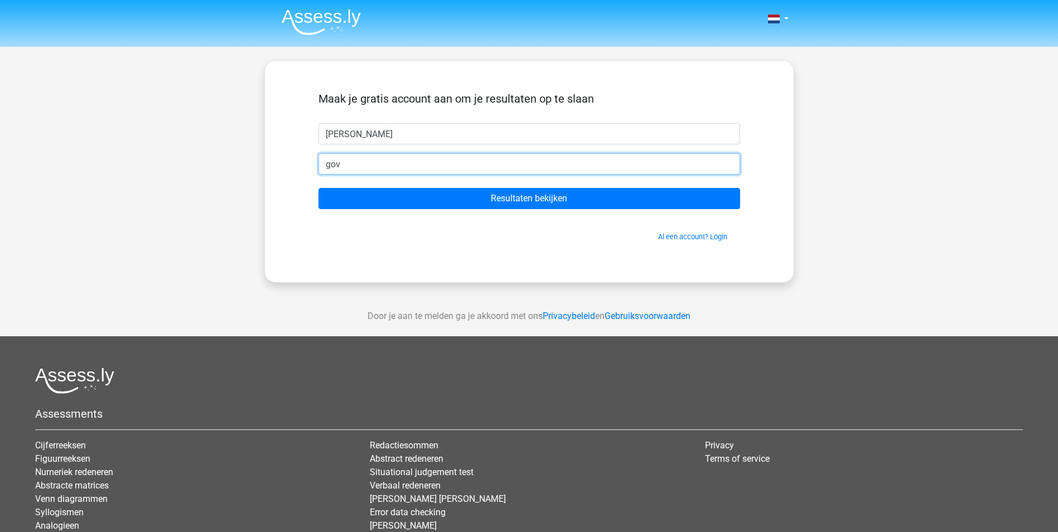
type input "govertvanbeuningen@gmail.com"
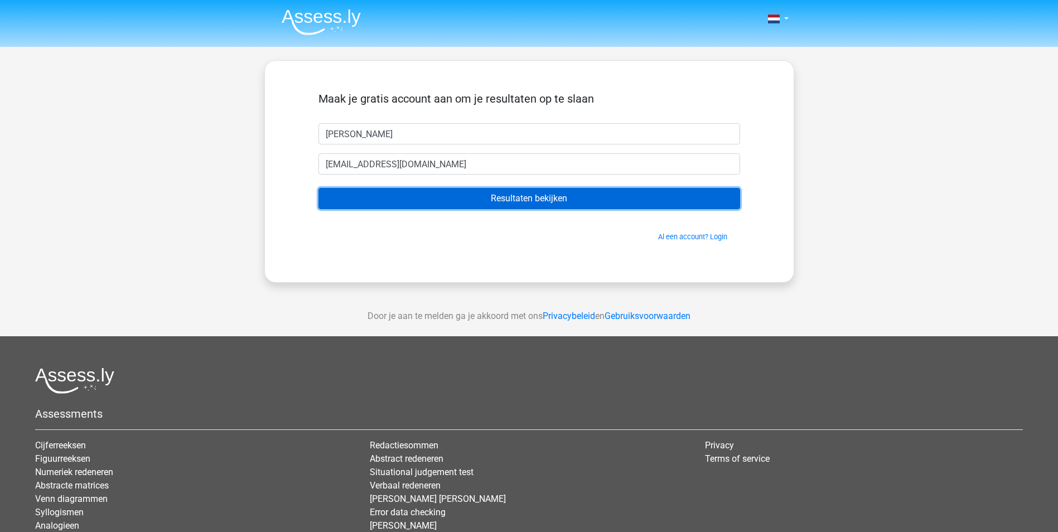
click at [521, 198] on input "Resultaten bekijken" at bounding box center [530, 198] width 422 height 21
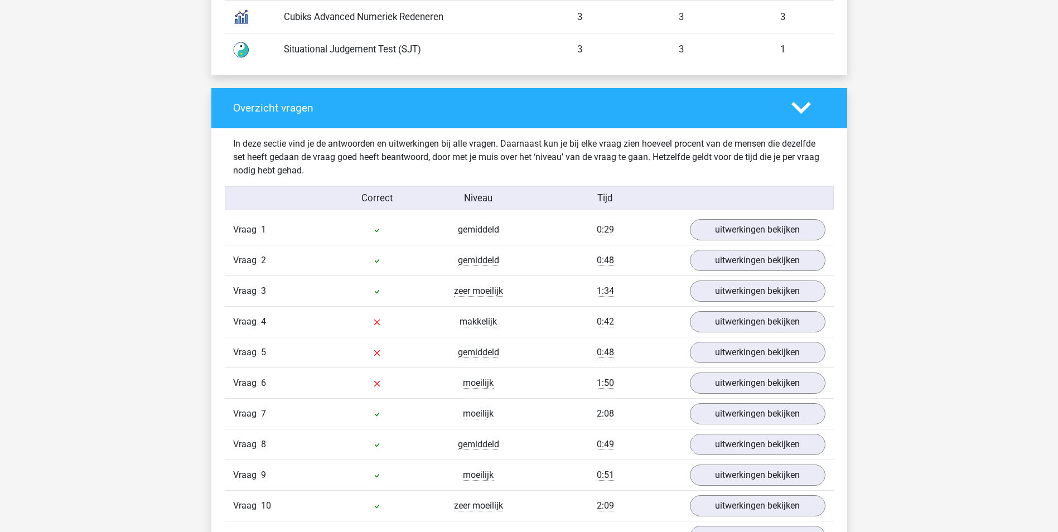
scroll to position [1172, 0]
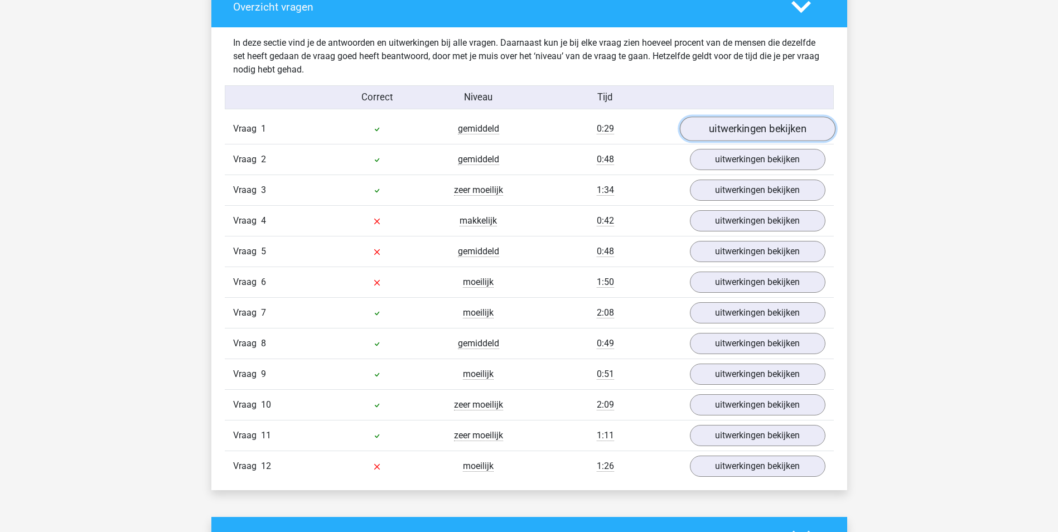
click at [769, 136] on link "uitwerkingen bekijken" at bounding box center [758, 129] width 156 height 25
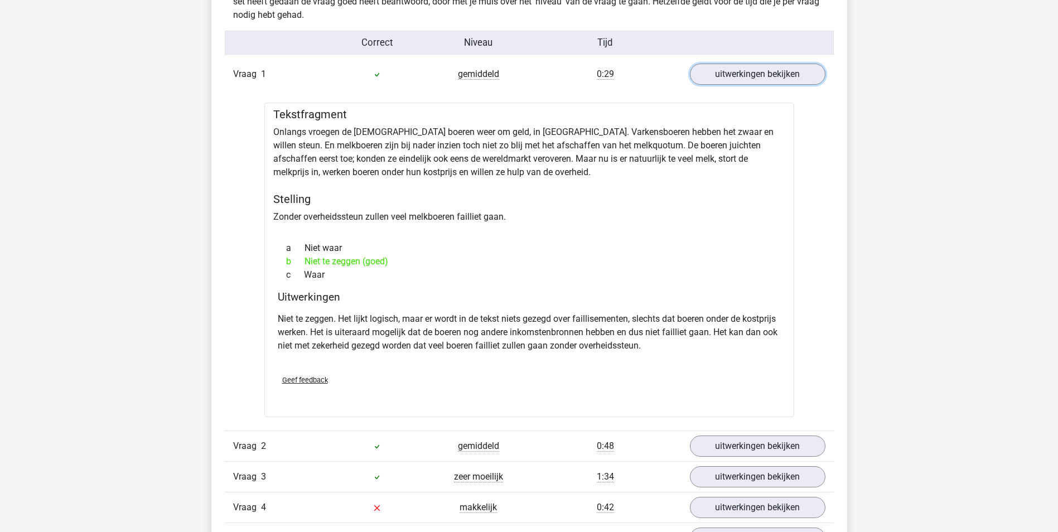
scroll to position [1228, 0]
drag, startPoint x: 531, startPoint y: 325, endPoint x: 520, endPoint y: 330, distance: 11.7
click at [520, 330] on p "Niet te zeggen. Het lijkt logisch, maar er wordt in de tekst niets gezegd over …" at bounding box center [529, 331] width 503 height 40
drag, startPoint x: 520, startPoint y: 330, endPoint x: 640, endPoint y: 335, distance: 120.0
click at [640, 335] on p "Niet te zeggen. Het lijkt logisch, maar er wordt in de tekst niets gezegd over …" at bounding box center [529, 331] width 503 height 40
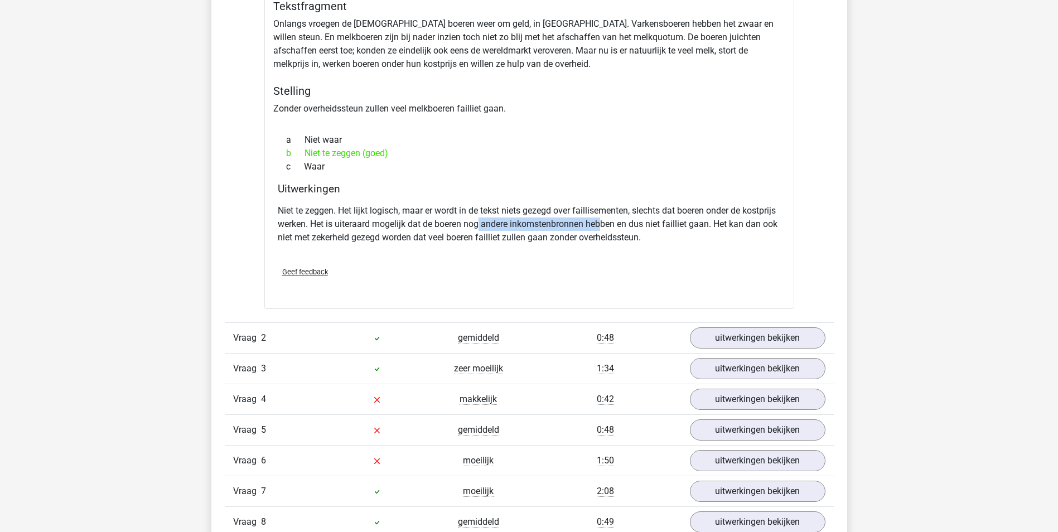
scroll to position [1339, 0]
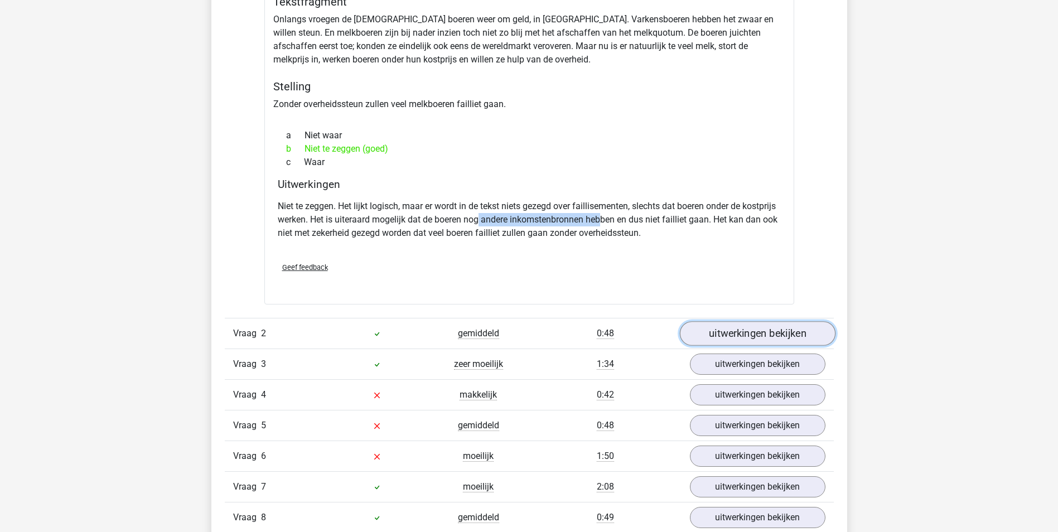
click at [740, 344] on link "uitwerkingen bekijken" at bounding box center [758, 333] width 156 height 25
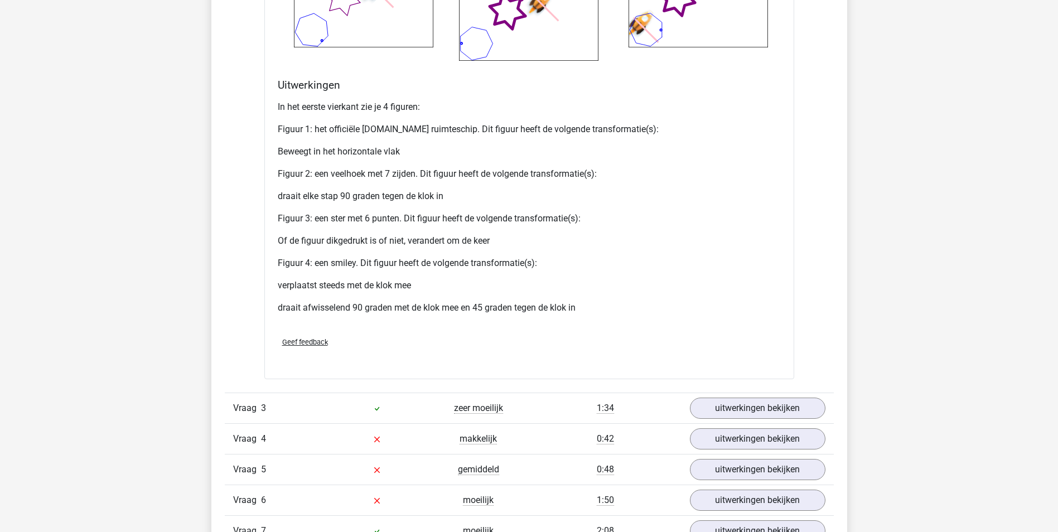
scroll to position [2399, 0]
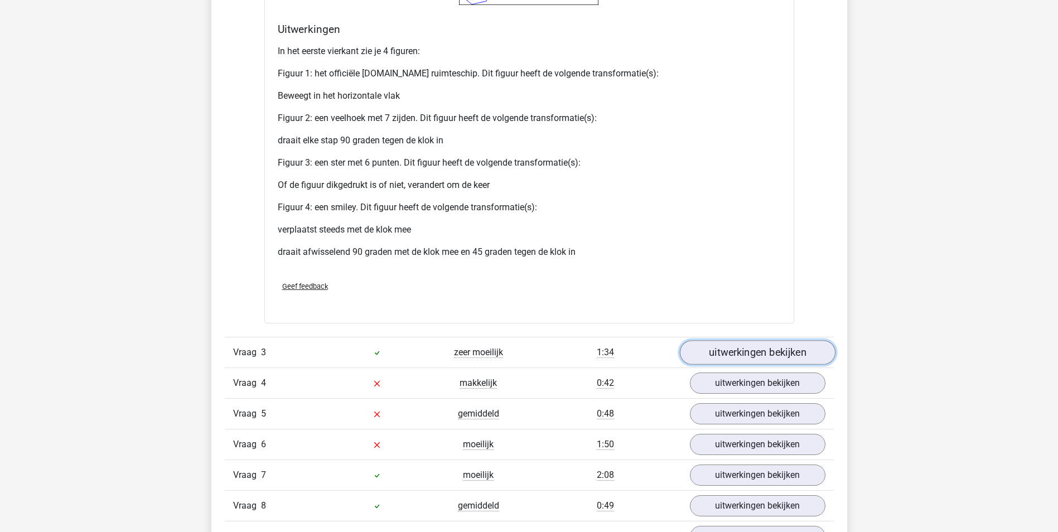
click at [733, 354] on link "uitwerkingen bekijken" at bounding box center [758, 352] width 156 height 25
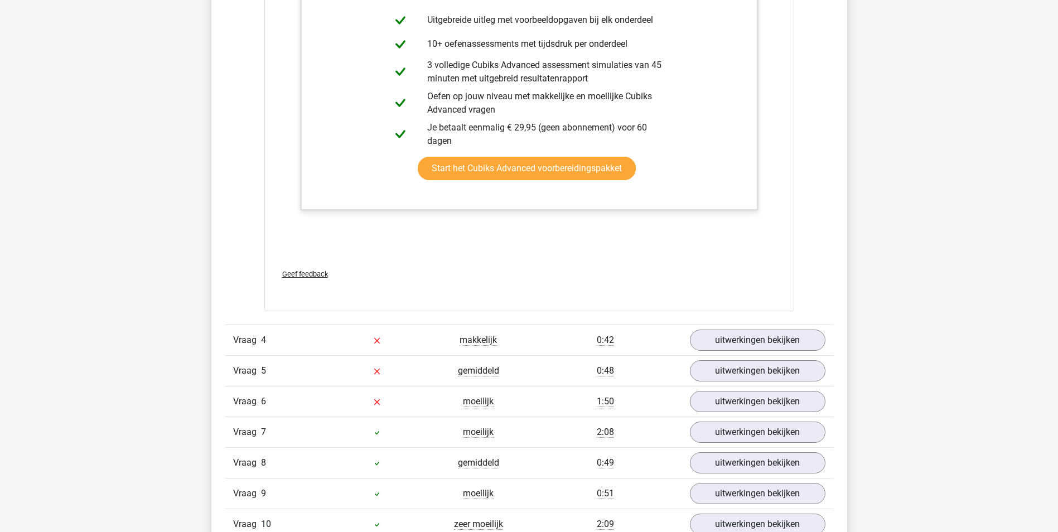
scroll to position [3515, 0]
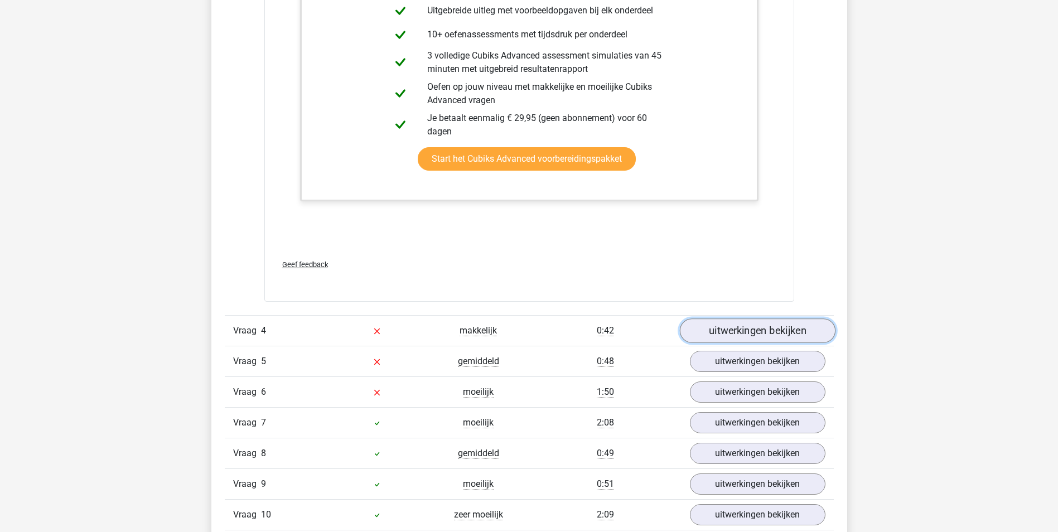
click at [743, 325] on link "uitwerkingen bekijken" at bounding box center [758, 331] width 156 height 25
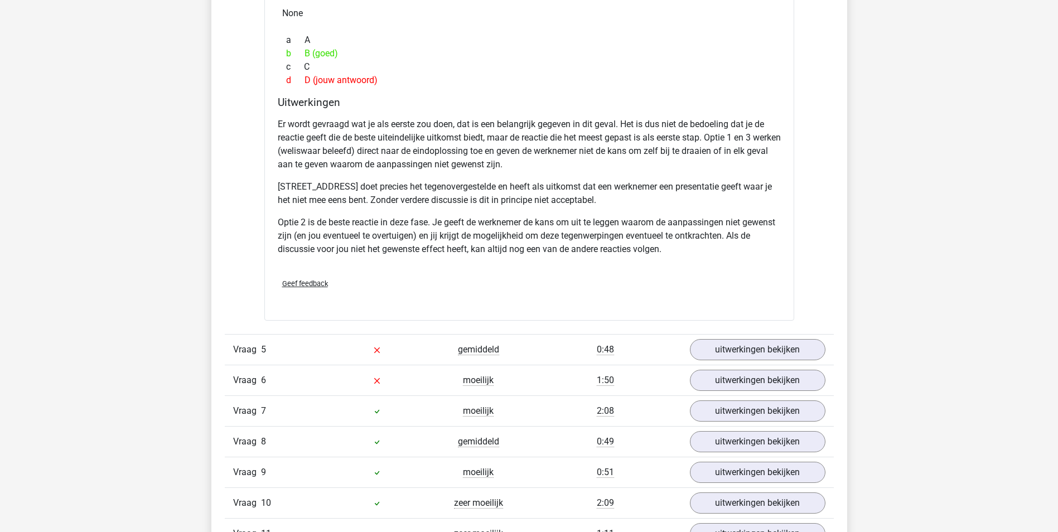
scroll to position [4129, 0]
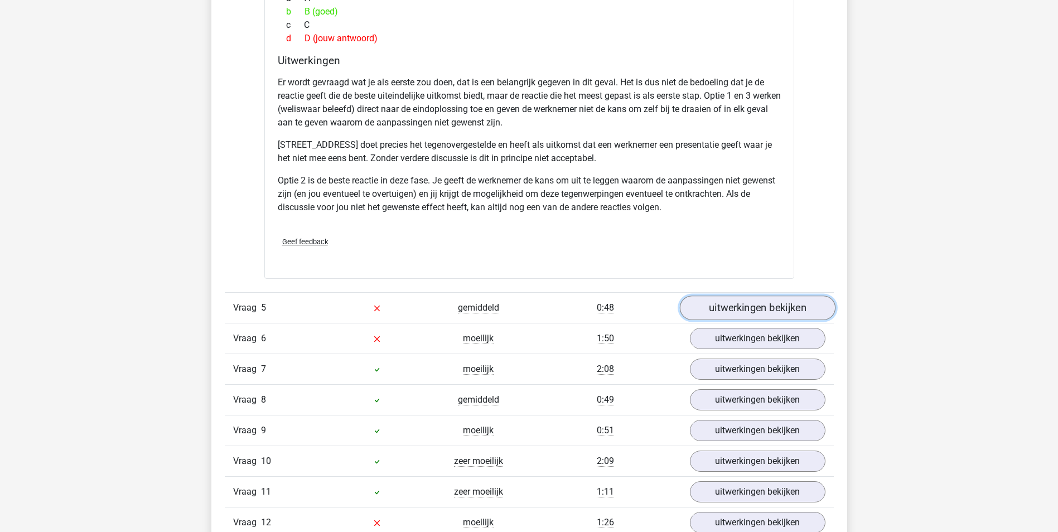
click at [752, 316] on link "uitwerkingen bekijken" at bounding box center [758, 308] width 156 height 25
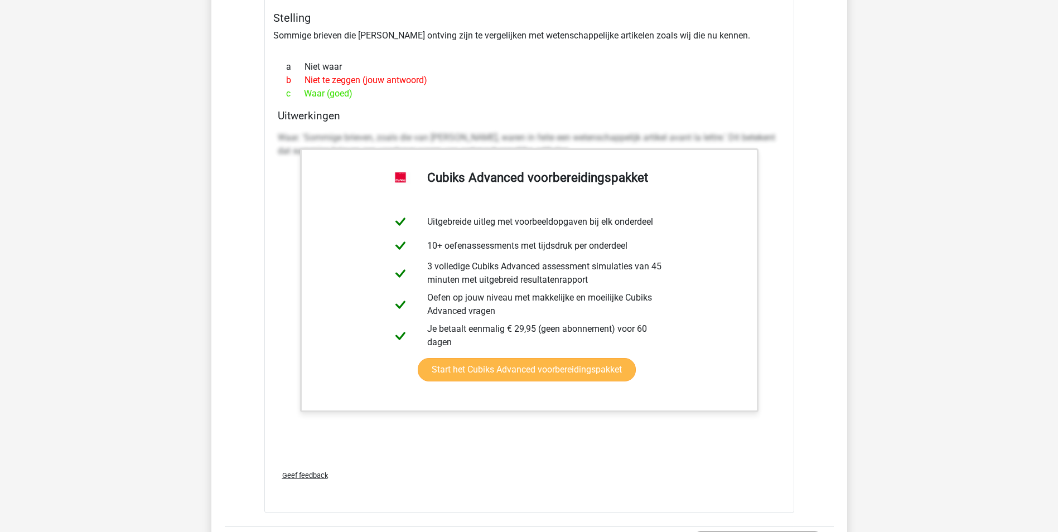
scroll to position [4352, 0]
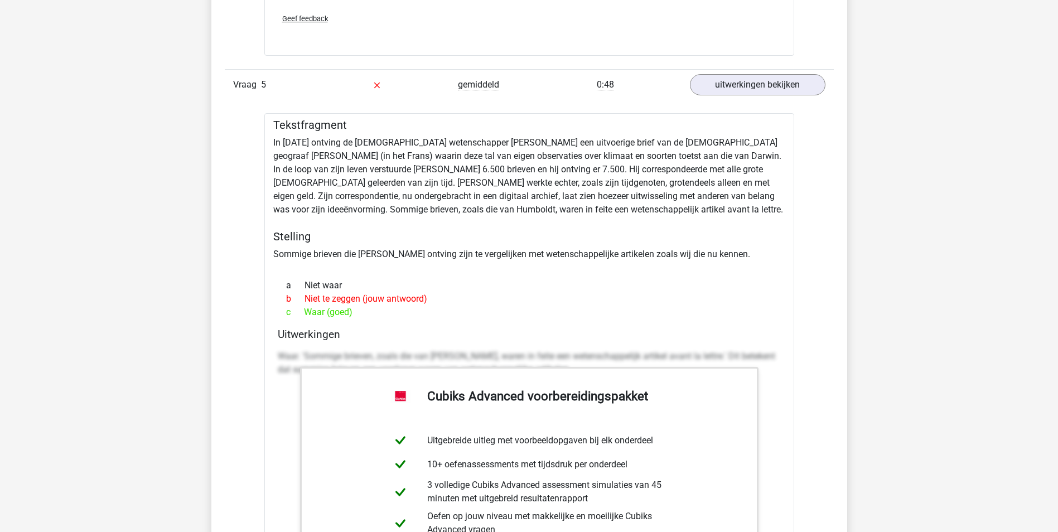
click at [402, 357] on p "Waar. 'Sommige brieven, zoals die van [PERSON_NAME], waren in feite een wetensc…" at bounding box center [529, 363] width 503 height 27
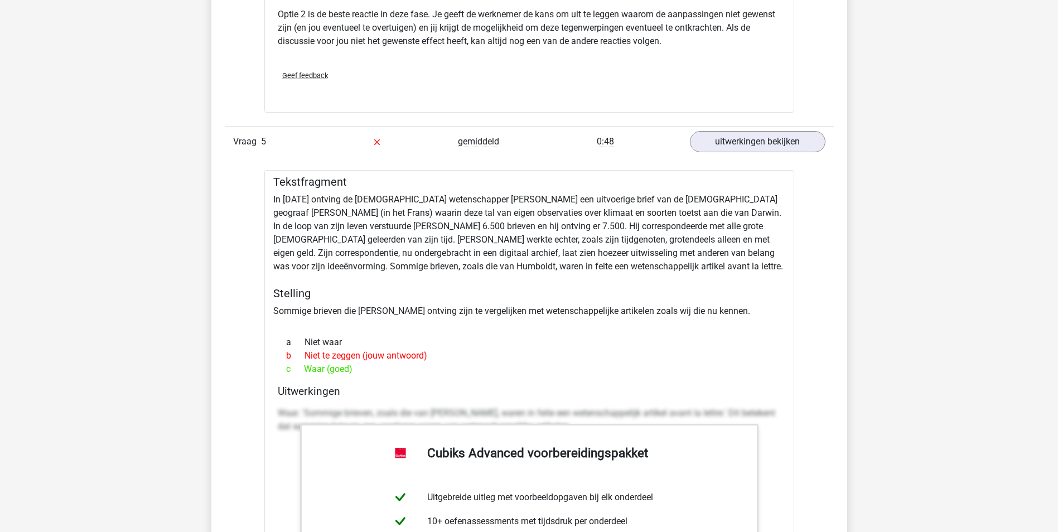
scroll to position [4296, 0]
drag, startPoint x: 402, startPoint y: 308, endPoint x: 473, endPoint y: 315, distance: 71.8
click at [473, 315] on div "Tekstfragment In [DATE] ontving de [DEMOGRAPHIC_DATA] wetenschapper [PERSON_NAM…" at bounding box center [529, 478] width 530 height 618
click at [400, 386] on h4 "Uitwerkingen" at bounding box center [529, 390] width 503 height 13
click at [403, 403] on div "Waar. 'Sommige brieven, zoals die van [PERSON_NAME], waren in feite een wetensc…" at bounding box center [529, 423] width 503 height 45
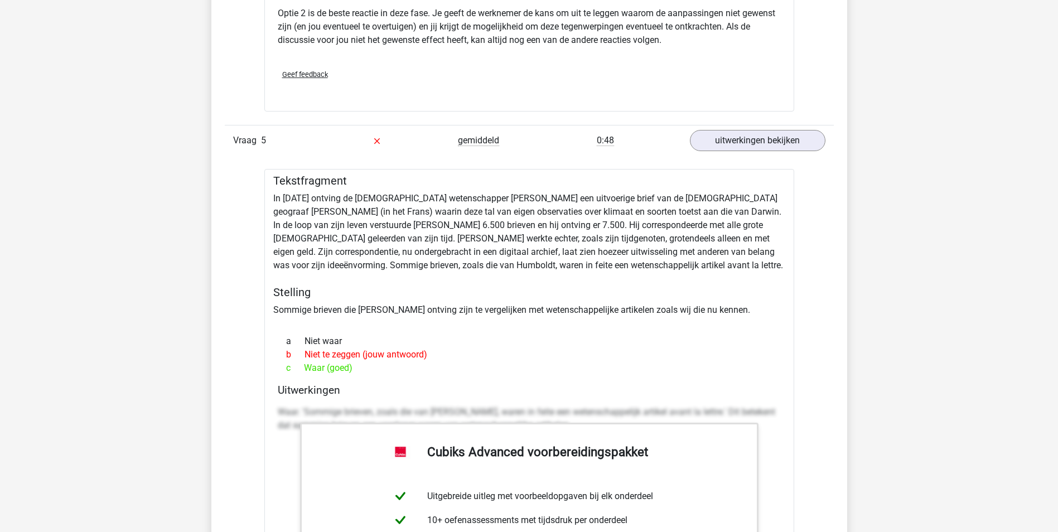
scroll to position [4575, 0]
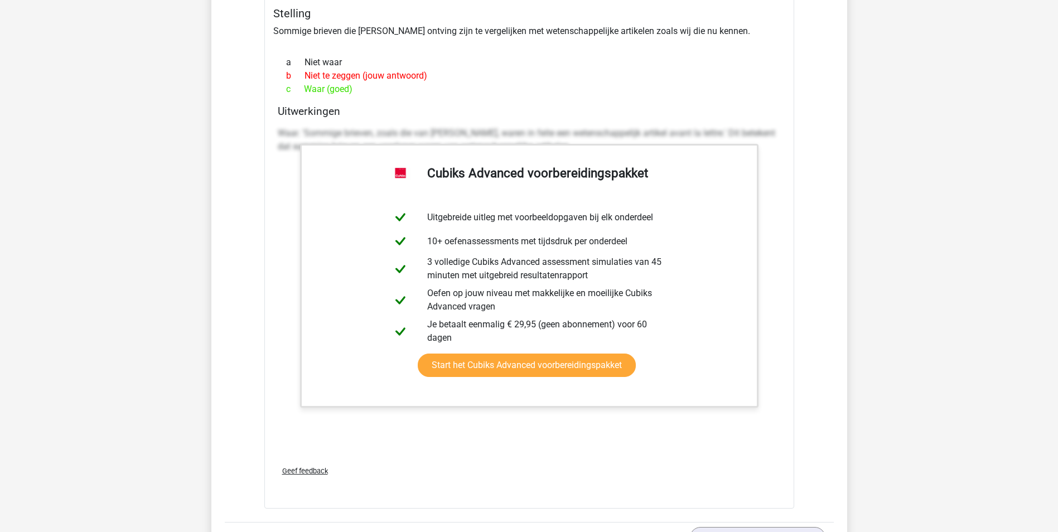
click at [291, 138] on p "Waar. 'Sommige brieven, zoals die van [PERSON_NAME], waren in feite een wetensc…" at bounding box center [529, 140] width 503 height 27
drag, startPoint x: 292, startPoint y: 135, endPoint x: 547, endPoint y: 136, distance: 255.0
click at [547, 136] on p "Waar. 'Sommige brieven, zoals die van [PERSON_NAME], waren in feite een wetensc…" at bounding box center [529, 140] width 503 height 27
click at [524, 129] on p "Waar. 'Sommige brieven, zoals die van [PERSON_NAME], waren in feite een wetensc…" at bounding box center [529, 140] width 503 height 27
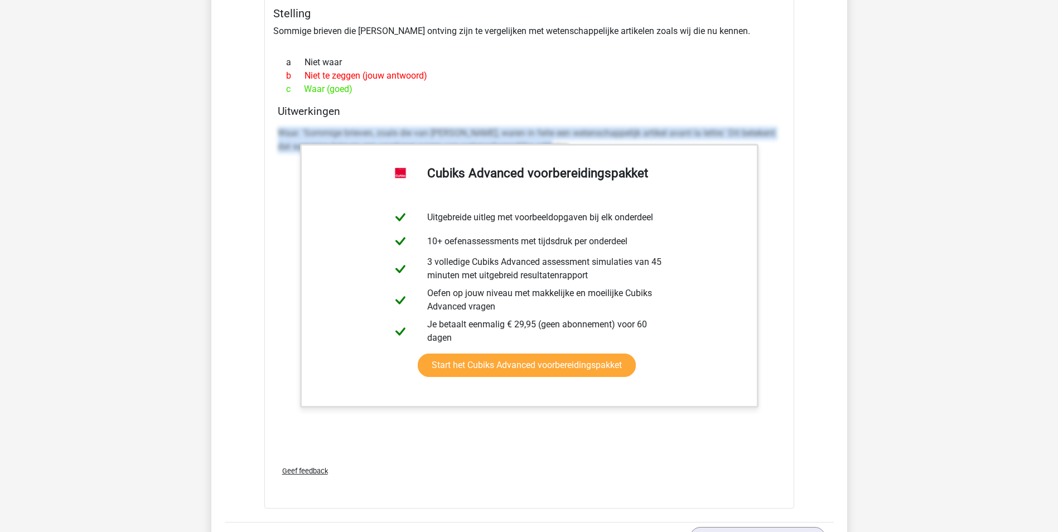
drag, startPoint x: 278, startPoint y: 133, endPoint x: 800, endPoint y: 155, distance: 522.2
click at [723, 136] on p "Waar. 'Sommige brieven, zoals die van [PERSON_NAME], waren in feite een wetensc…" at bounding box center [529, 140] width 503 height 27
drag, startPoint x: 349, startPoint y: 134, endPoint x: 751, endPoint y: 133, distance: 402.3
click at [751, 133] on p "Waar. 'Sommige brieven, zoals die van [PERSON_NAME], waren in feite een wetensc…" at bounding box center [529, 140] width 503 height 27
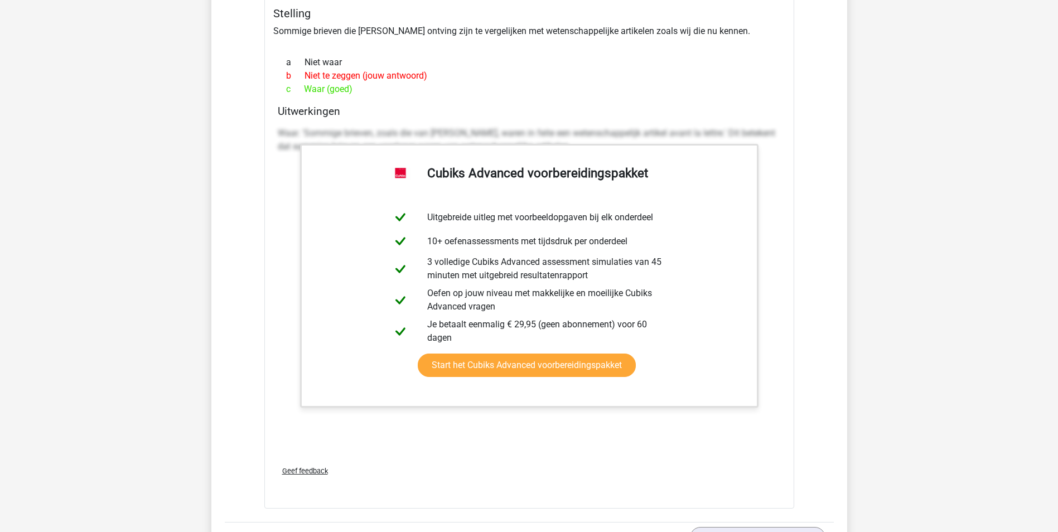
drag, startPoint x: 751, startPoint y: 133, endPoint x: 636, endPoint y: 70, distance: 131.3
click at [636, 70] on div "b Niet te zeggen (jouw antwoord)" at bounding box center [529, 75] width 503 height 13
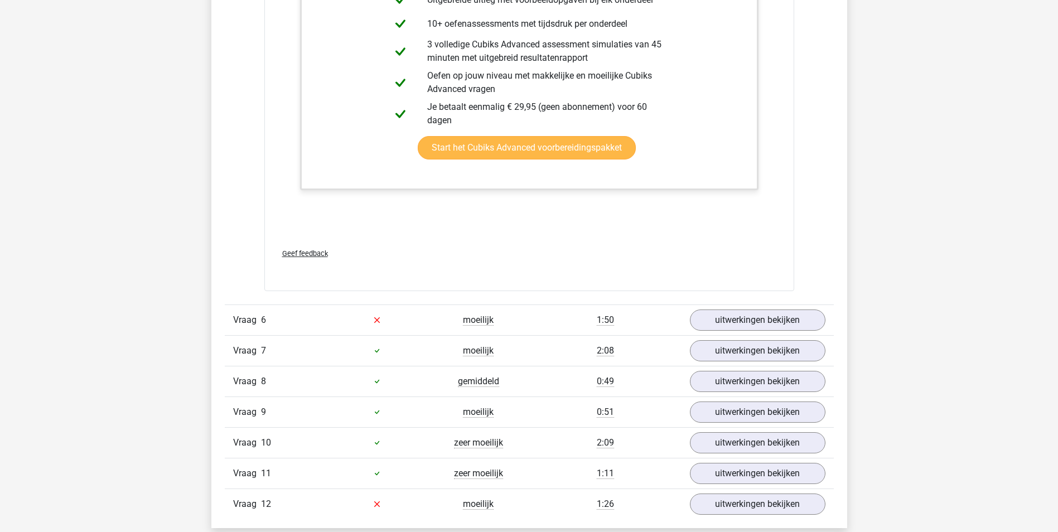
scroll to position [4799, 0]
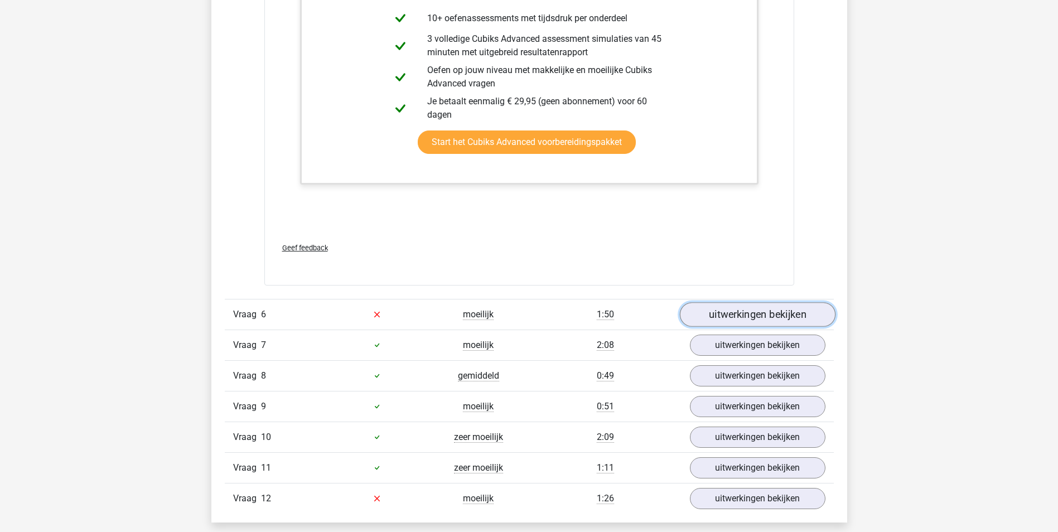
click at [738, 319] on link "uitwerkingen bekijken" at bounding box center [758, 314] width 156 height 25
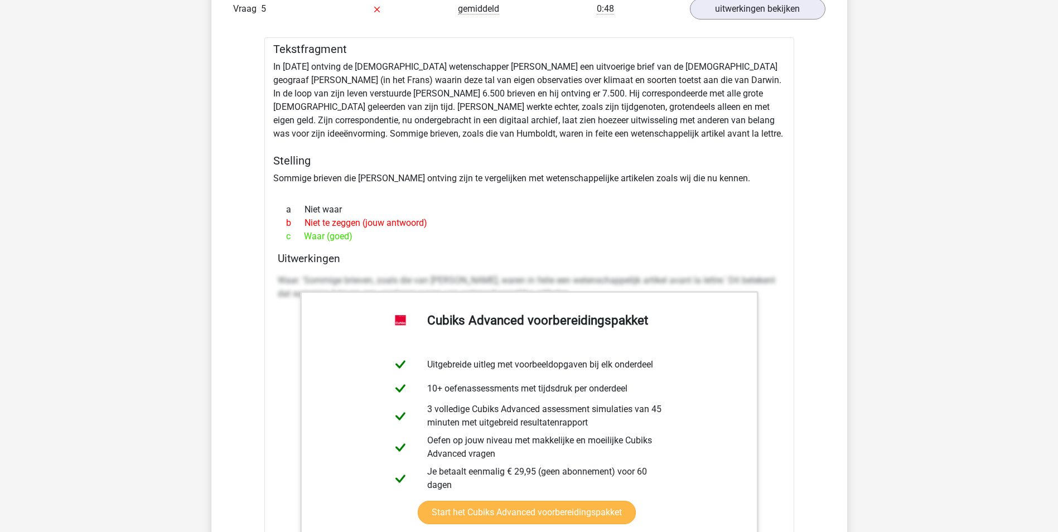
scroll to position [4408, 0]
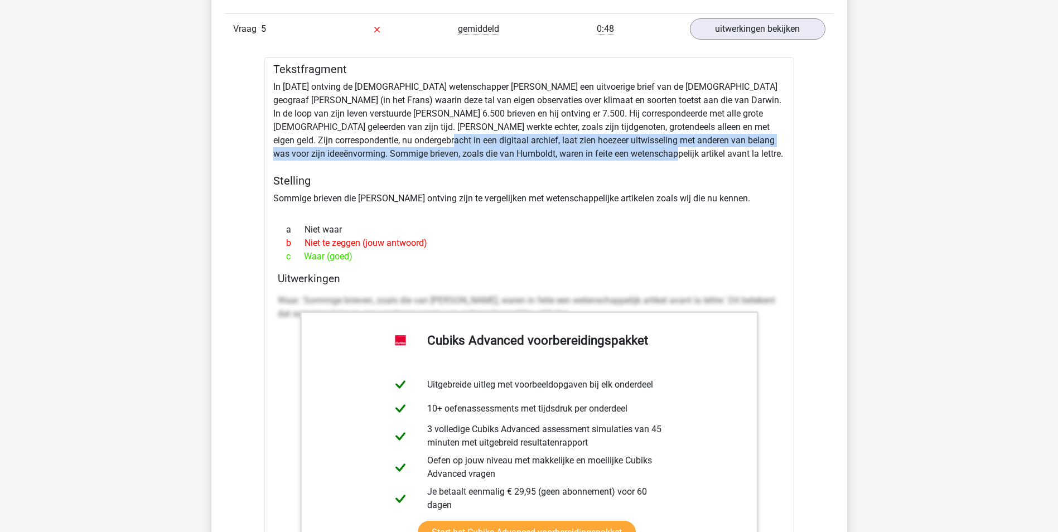
drag, startPoint x: 357, startPoint y: 141, endPoint x: 584, endPoint y: 158, distance: 227.7
click at [584, 158] on div "Tekstfragment In [DATE] ontving de [DEMOGRAPHIC_DATA] wetenschapper [PERSON_NAM…" at bounding box center [529, 366] width 530 height 618
drag, startPoint x: 584, startPoint y: 158, endPoint x: 555, endPoint y: 161, distance: 29.1
click at [555, 161] on div "Tekstfragment In [DATE] ontving de [DEMOGRAPHIC_DATA] wetenschapper [PERSON_NAM…" at bounding box center [529, 366] width 530 height 618
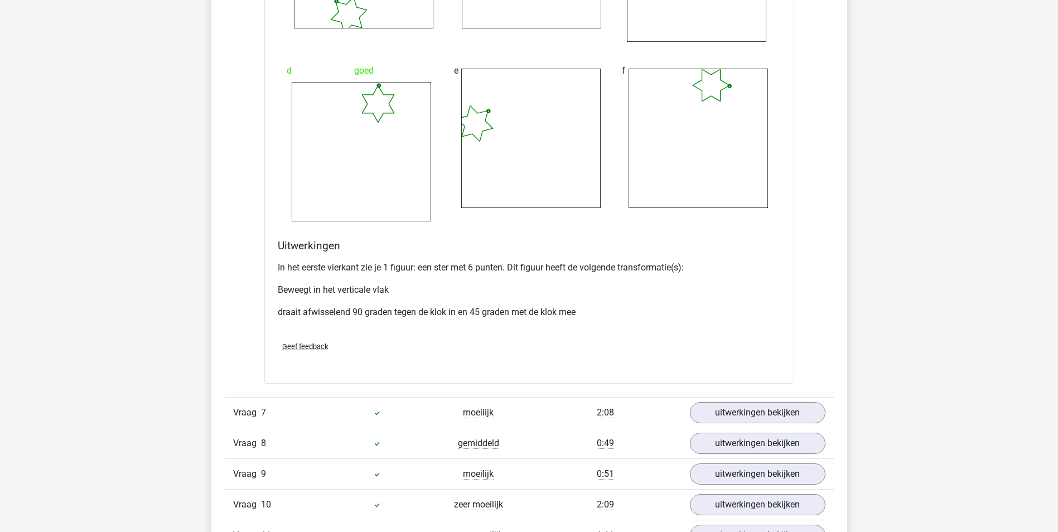
scroll to position [5747, 0]
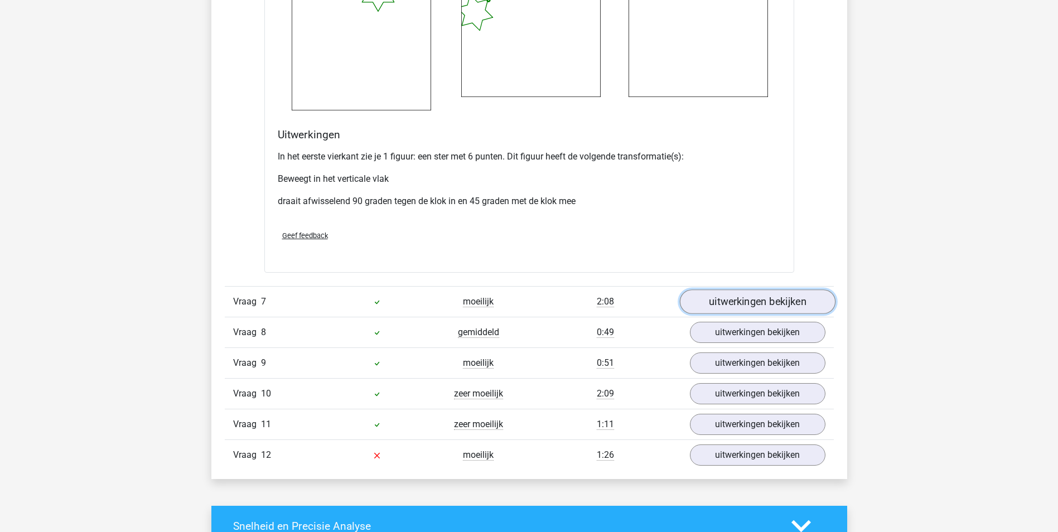
click at [732, 307] on link "uitwerkingen bekijken" at bounding box center [758, 302] width 156 height 25
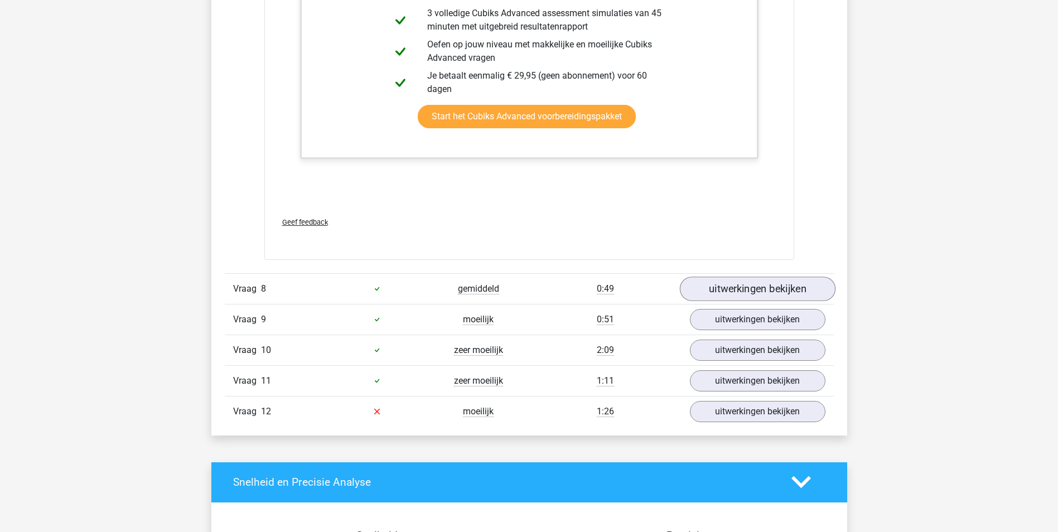
scroll to position [6863, 0]
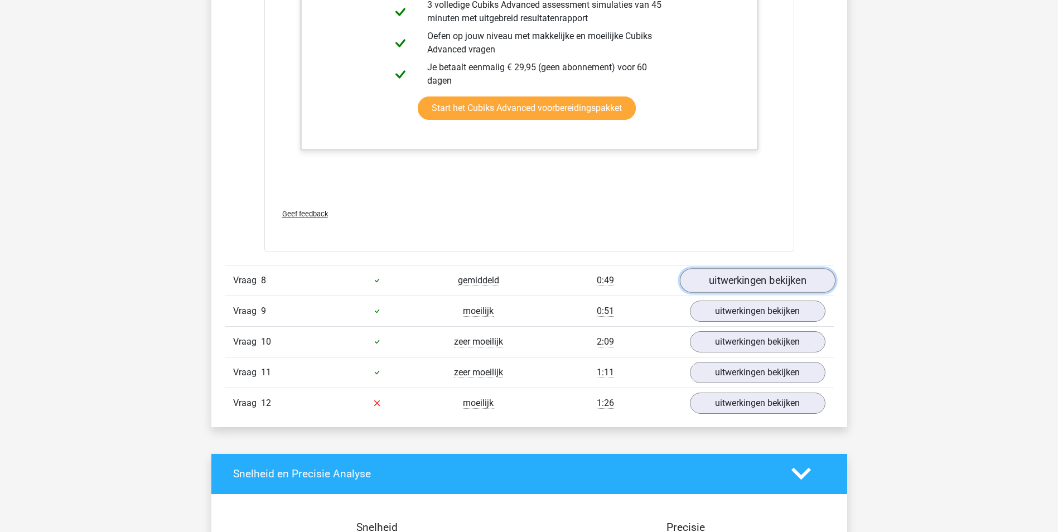
click at [718, 285] on link "uitwerkingen bekijken" at bounding box center [758, 280] width 156 height 25
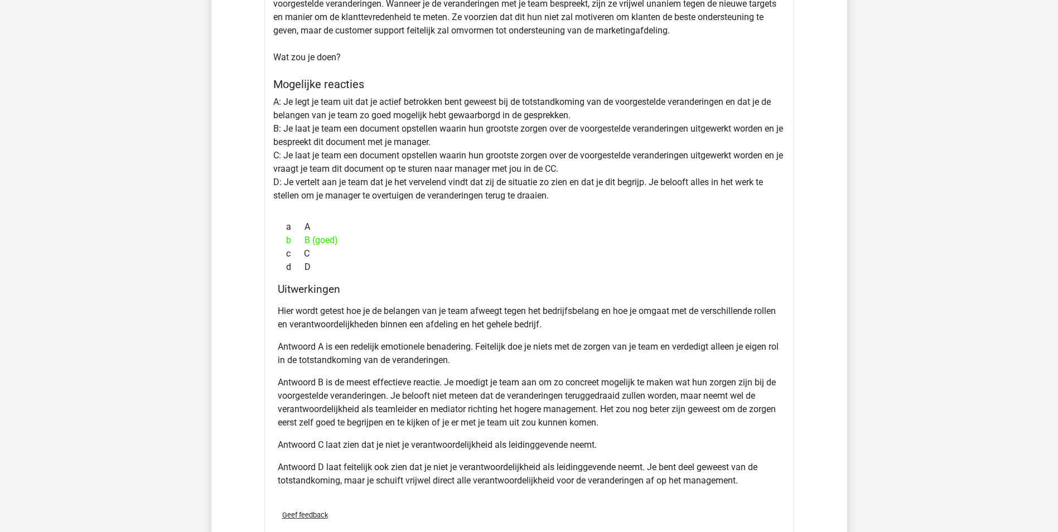
scroll to position [7254, 0]
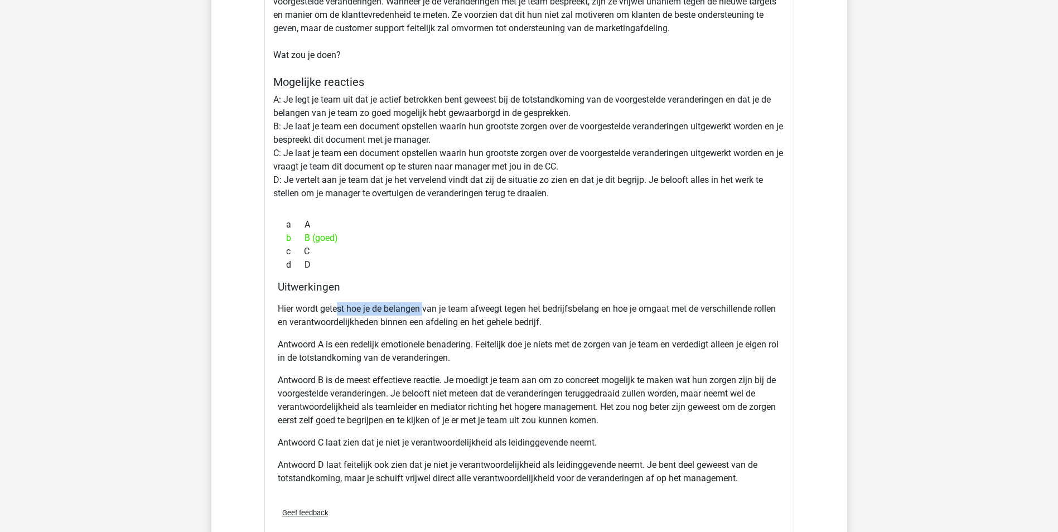
drag, startPoint x: 364, startPoint y: 312, endPoint x: 425, endPoint y: 314, distance: 60.8
click at [425, 314] on p "Hier wordt getest hoe je de belangen van je team afweegt tegen het bedrijfsbela…" at bounding box center [529, 315] width 503 height 27
drag, startPoint x: 425, startPoint y: 314, endPoint x: 404, endPoint y: 314, distance: 21.2
click at [404, 314] on p "Hier wordt getest hoe je de belangen van je team afweegt tegen het bedrijfsbela…" at bounding box center [529, 315] width 503 height 27
drag, startPoint x: 442, startPoint y: 323, endPoint x: 522, endPoint y: 323, distance: 79.2
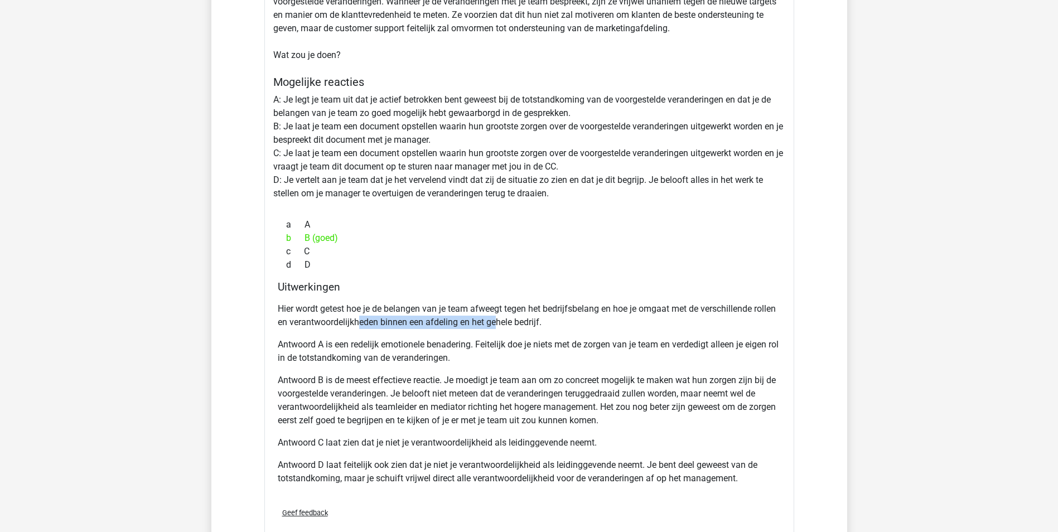
click at [522, 323] on p "Hier wordt getest hoe je de belangen van je team afweegt tegen het bedrijfsbela…" at bounding box center [529, 315] width 503 height 27
drag, startPoint x: 522, startPoint y: 323, endPoint x: 431, endPoint y: 334, distance: 91.1
click at [431, 334] on div "Hier wordt getest hoe je de belangen van je team afweegt tegen het bedrijfsbela…" at bounding box center [529, 398] width 503 height 201
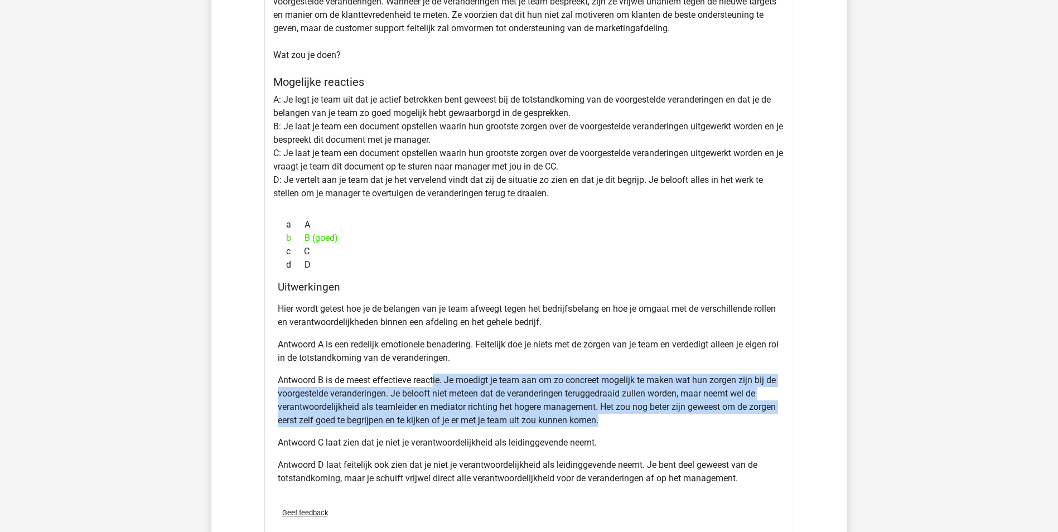
drag, startPoint x: 434, startPoint y: 378, endPoint x: 696, endPoint y: 418, distance: 264.7
click at [696, 418] on p "Antwoord B is de meest effectieve reactie. Je moedigt je team aan om zo concree…" at bounding box center [529, 401] width 503 height 54
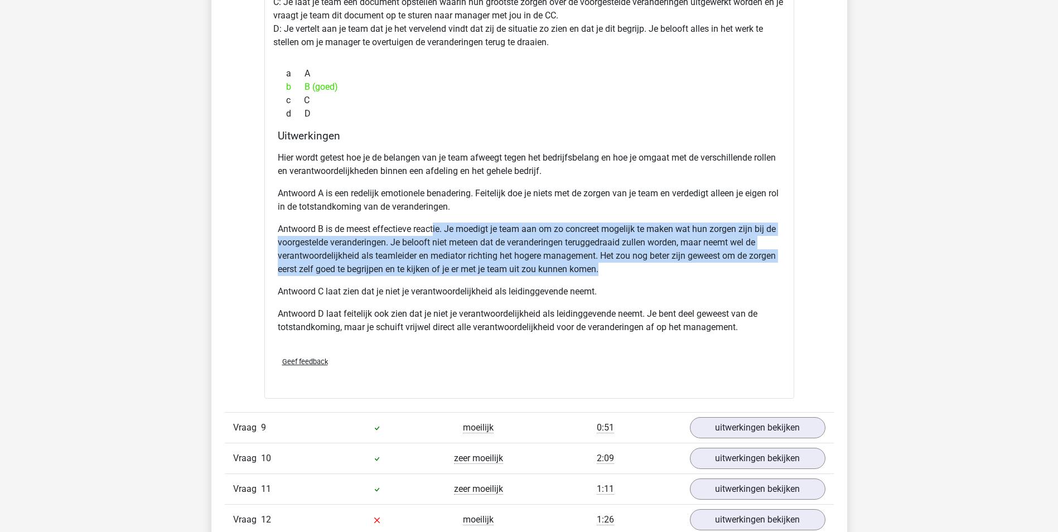
scroll to position [7421, 0]
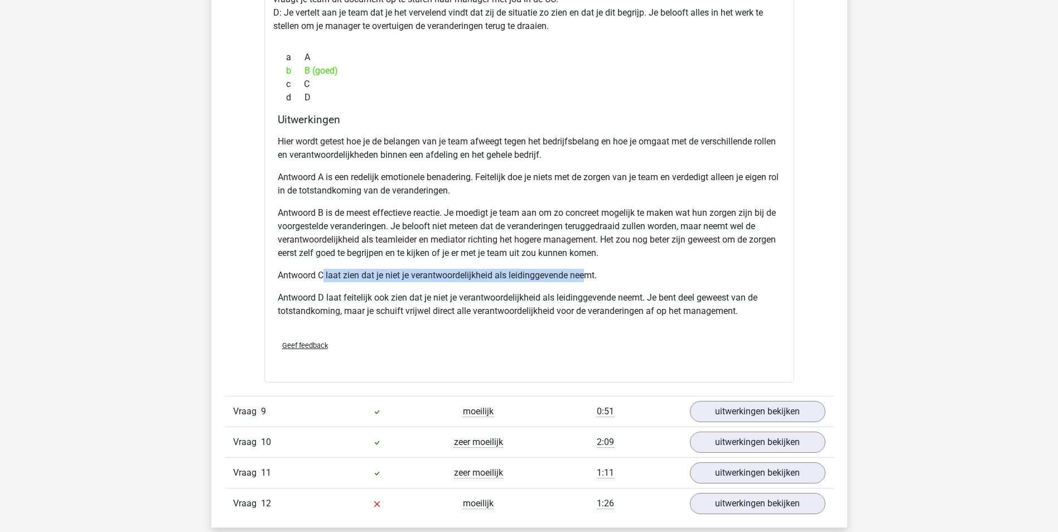
drag, startPoint x: 324, startPoint y: 277, endPoint x: 586, endPoint y: 277, distance: 262.2
click at [586, 277] on p "Antwoord C laat zien dat je niet je verantwoordelijkheid als leidinggevende nee…" at bounding box center [529, 275] width 503 height 13
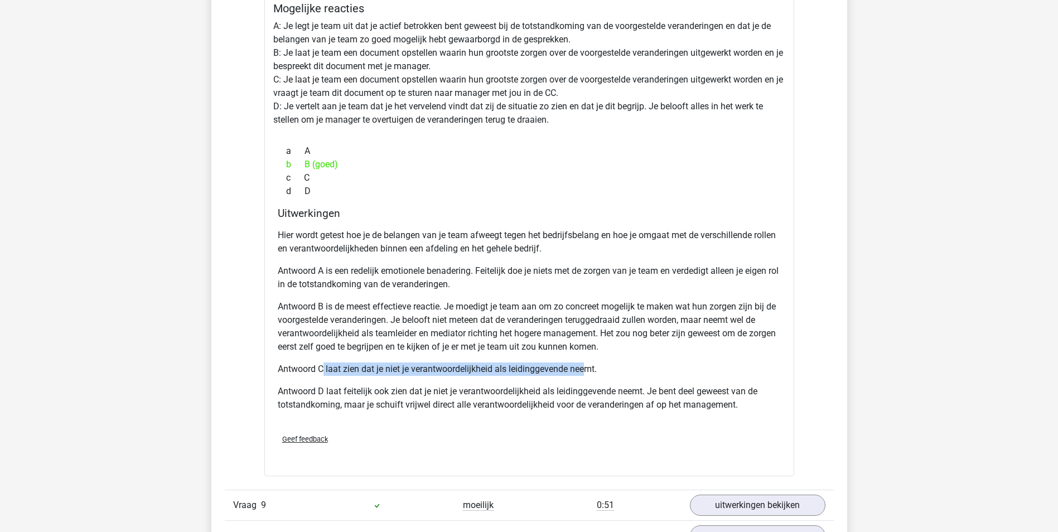
scroll to position [7309, 0]
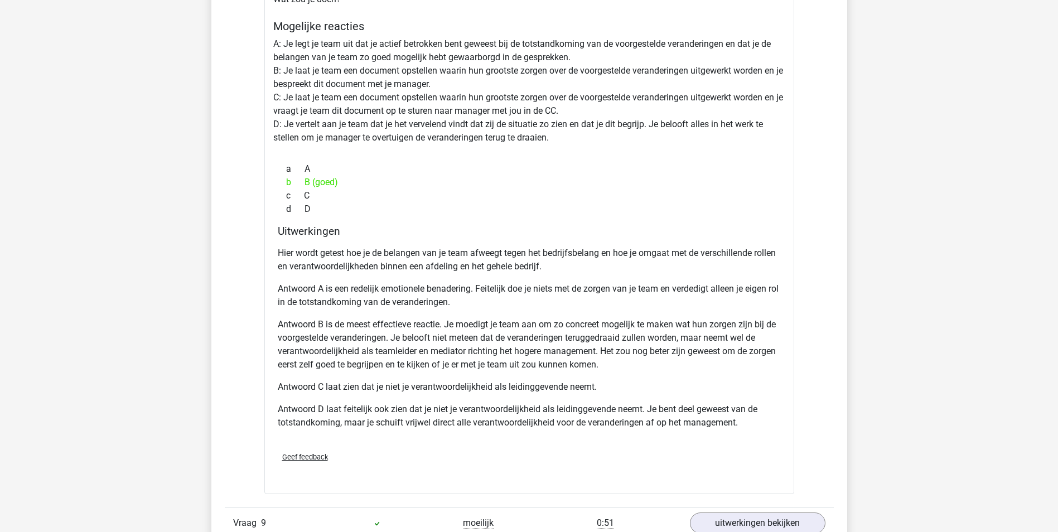
drag, startPoint x: 350, startPoint y: 408, endPoint x: 358, endPoint y: 407, distance: 7.3
click at [351, 407] on p "Antwoord D laat feitelijk ook zien dat je niet je verantwoordelijkheid als leid…" at bounding box center [529, 416] width 503 height 27
drag, startPoint x: 316, startPoint y: 420, endPoint x: 572, endPoint y: 421, distance: 255.6
click at [571, 421] on p "Antwoord D laat feitelijk ook zien dat je niet je verantwoordelijkheid als leid…" at bounding box center [529, 416] width 503 height 27
drag, startPoint x: 572, startPoint y: 421, endPoint x: 482, endPoint y: 362, distance: 108.0
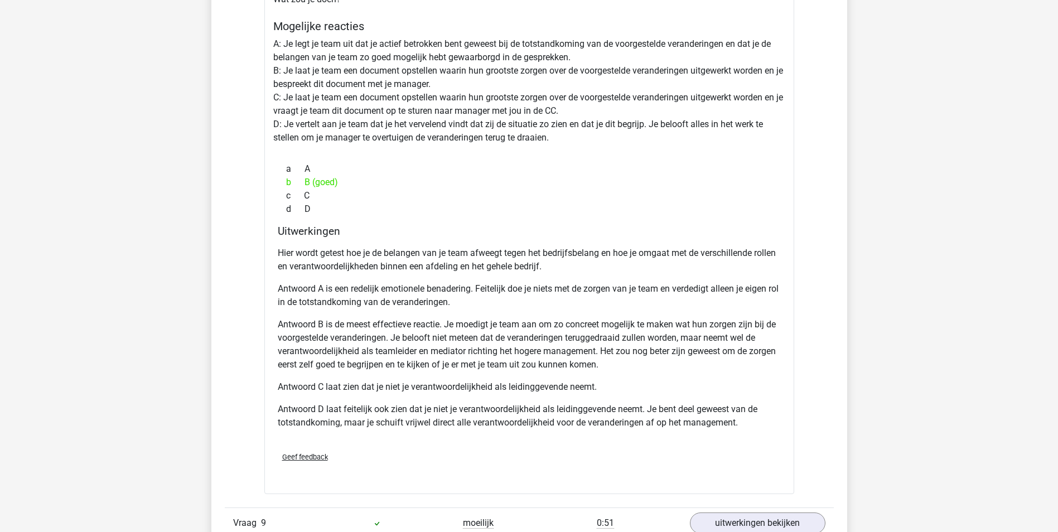
click at [482, 362] on p "Antwoord B is de meest effectieve reactie. Je moedigt je team aan om zo concree…" at bounding box center [529, 345] width 503 height 54
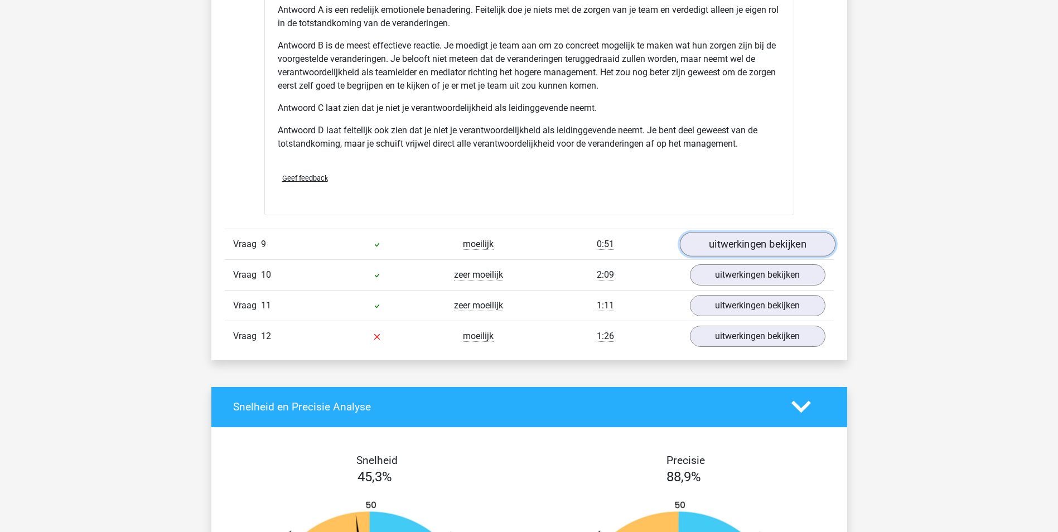
click at [772, 241] on link "uitwerkingen bekijken" at bounding box center [758, 244] width 156 height 25
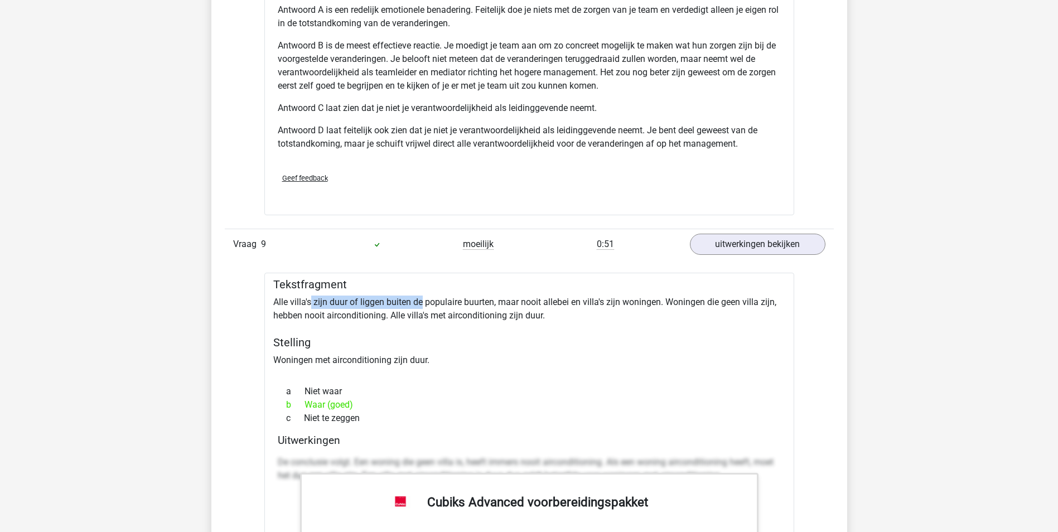
drag, startPoint x: 310, startPoint y: 304, endPoint x: 423, endPoint y: 304, distance: 113.3
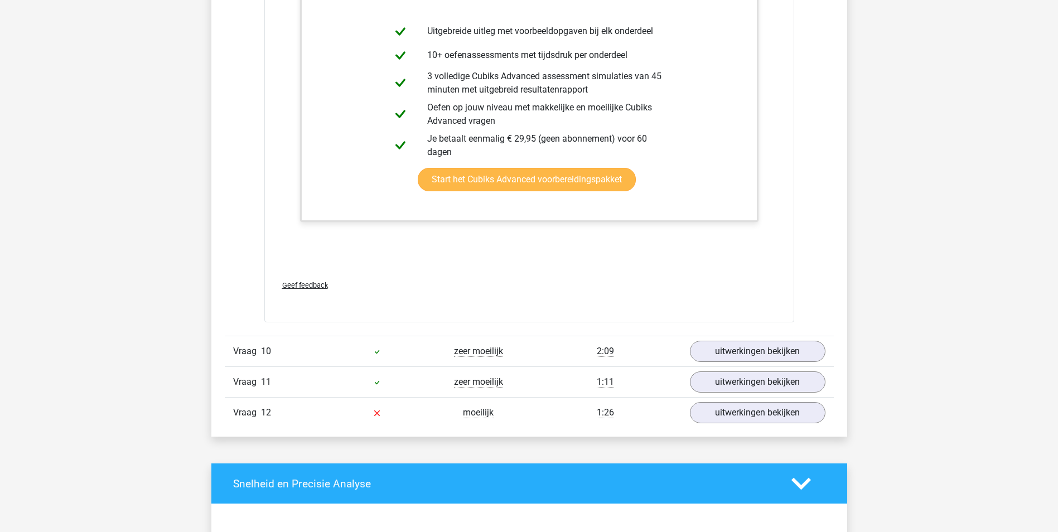
scroll to position [8146, 0]
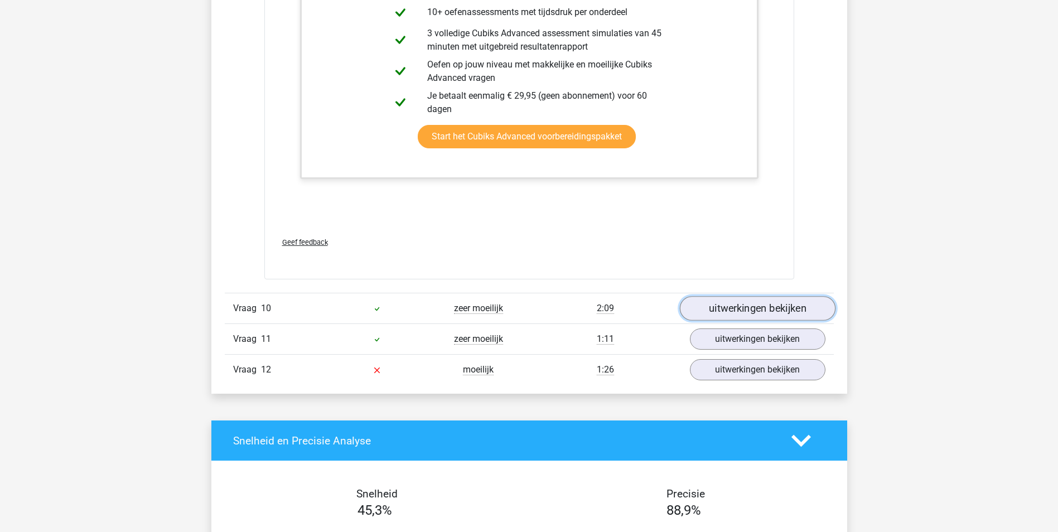
click at [735, 305] on link "uitwerkingen bekijken" at bounding box center [758, 308] width 156 height 25
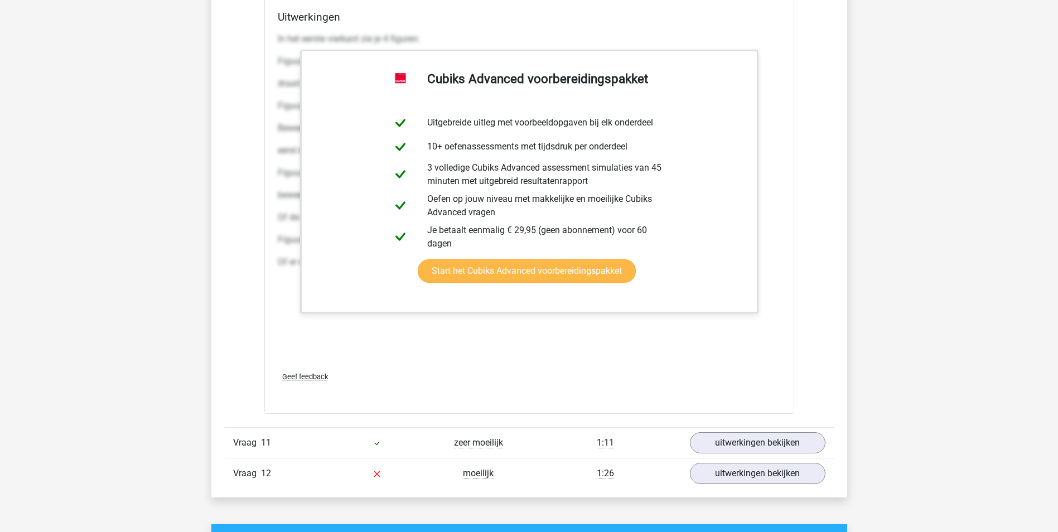
scroll to position [9207, 0]
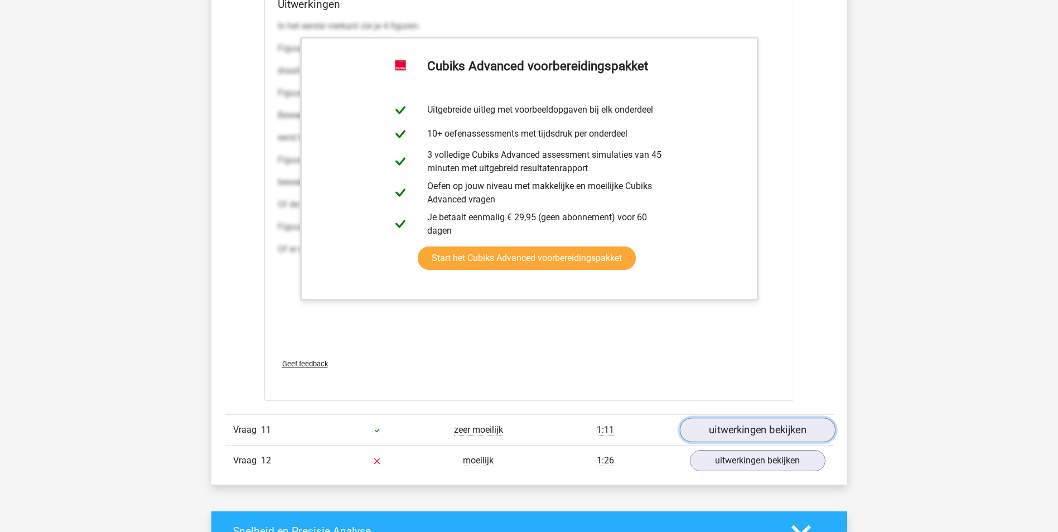
click at [796, 432] on link "uitwerkingen bekijken" at bounding box center [758, 430] width 156 height 25
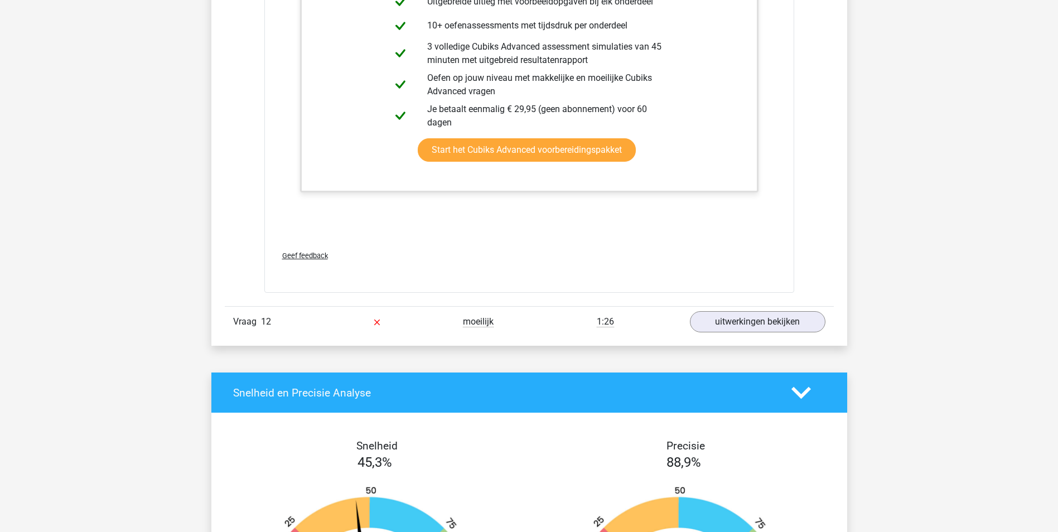
scroll to position [10546, 0]
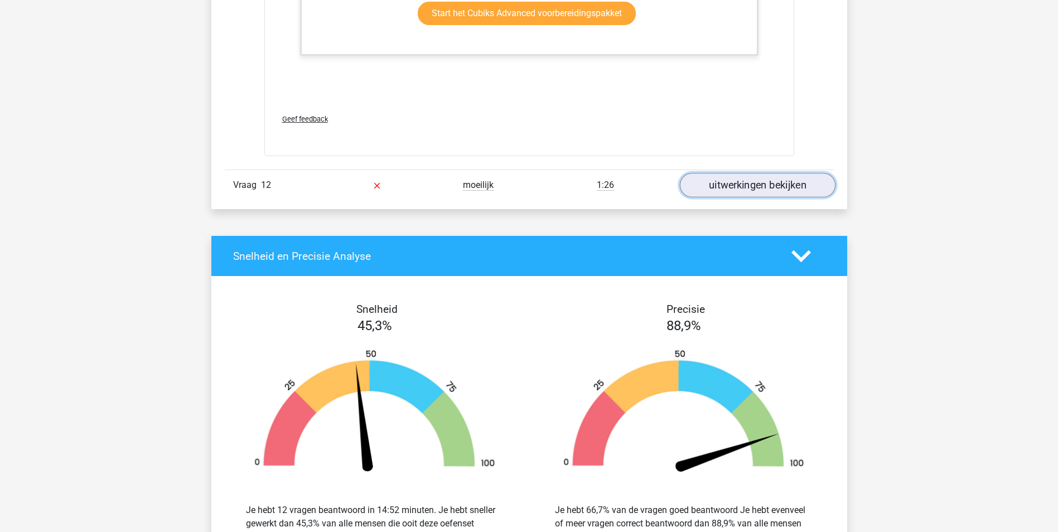
click at [750, 187] on link "uitwerkingen bekijken" at bounding box center [758, 185] width 156 height 25
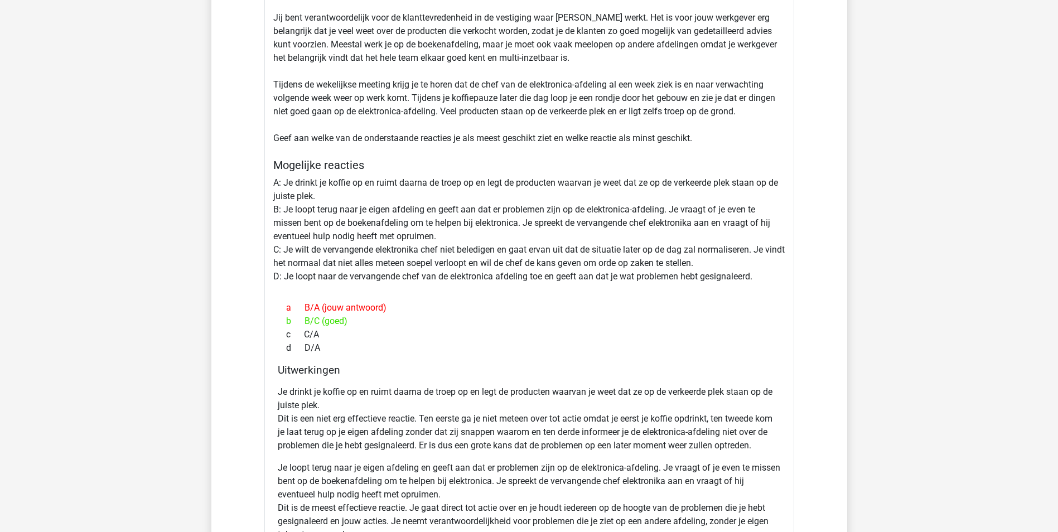
scroll to position [10881, 0]
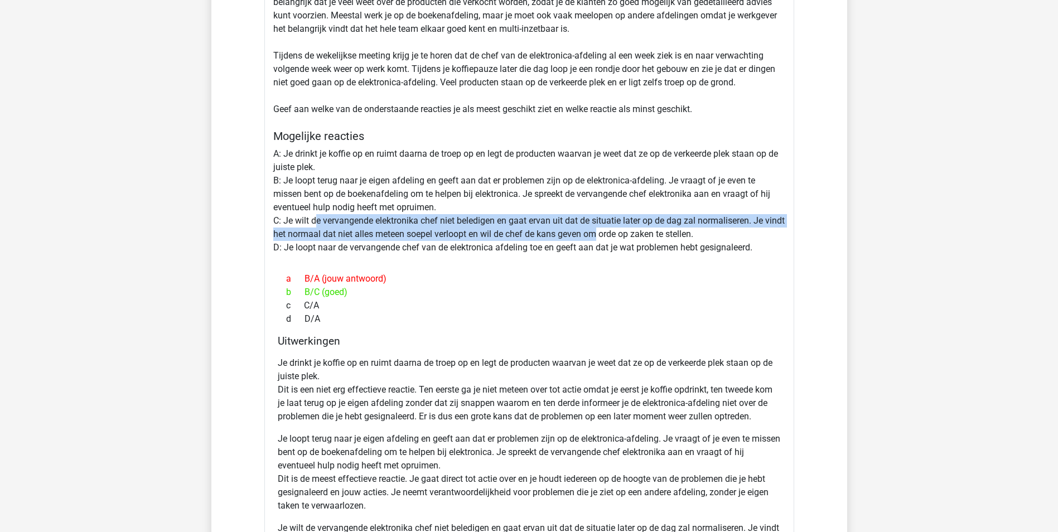
drag, startPoint x: 317, startPoint y: 221, endPoint x: 618, endPoint y: 232, distance: 300.4
click at [618, 232] on div "Situatie Je werkt als verkoopmedewerker bij een van de grootste boekhandels ter…" at bounding box center [529, 291] width 530 height 824
drag, startPoint x: 618, startPoint y: 232, endPoint x: 600, endPoint y: 235, distance: 18.3
click at [600, 235] on div "Situatie Je werkt als verkoopmedewerker bij een van de grootste boekhandels ter…" at bounding box center [529, 291] width 530 height 824
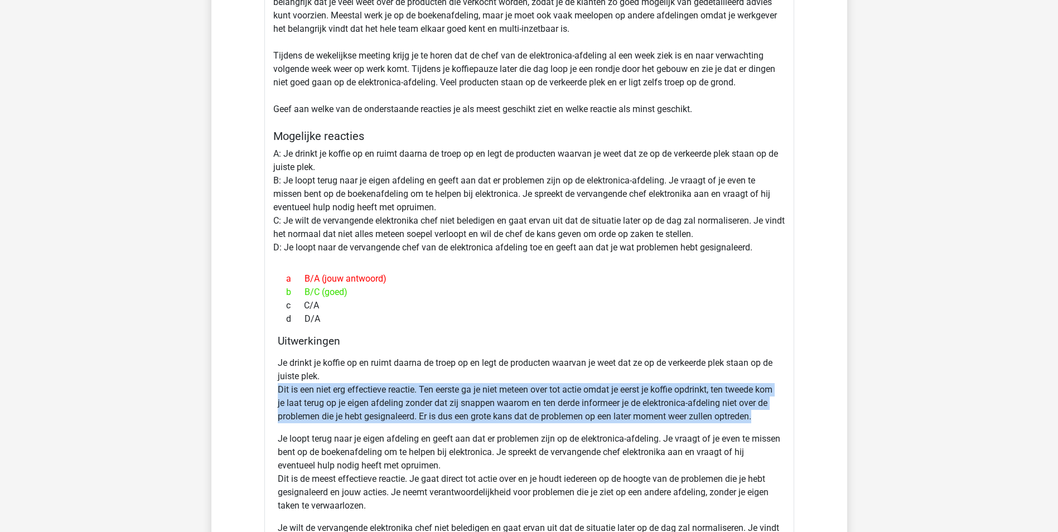
drag, startPoint x: 278, startPoint y: 384, endPoint x: 779, endPoint y: 412, distance: 502.4
click at [779, 412] on p "Je drinkt je koffie op en ruimt daarna de troep op en legt de producten waarvan…" at bounding box center [529, 390] width 503 height 67
drag, startPoint x: 779, startPoint y: 412, endPoint x: 691, endPoint y: 407, distance: 88.3
click at [691, 407] on p "Je drinkt je koffie op en ruimt daarna de troep op en legt de producten waarvan…" at bounding box center [529, 390] width 503 height 67
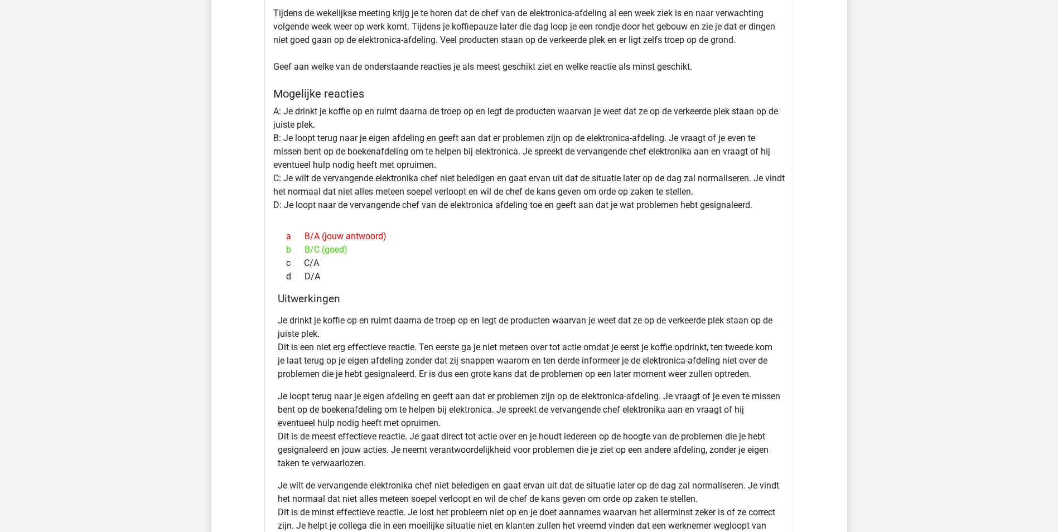
scroll to position [10992, 0]
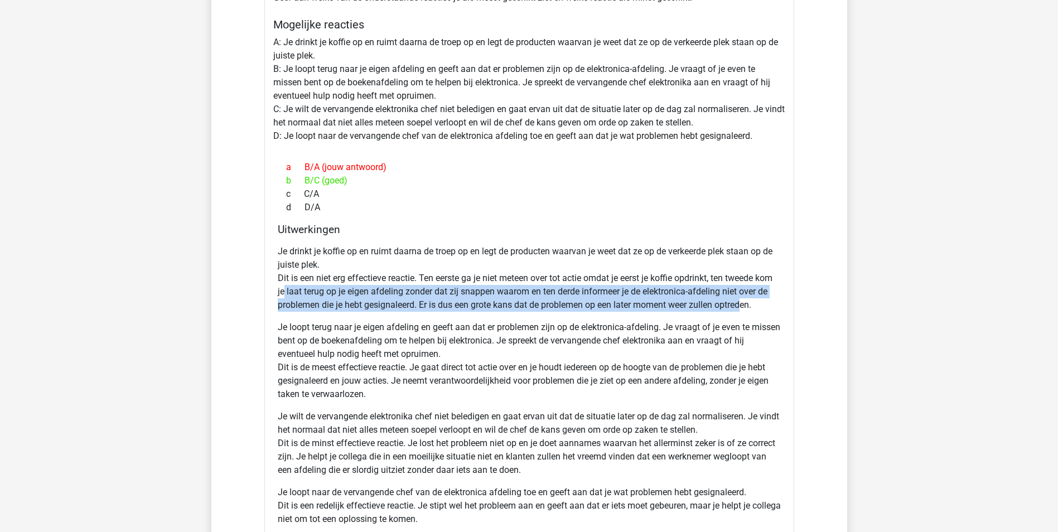
drag, startPoint x: 302, startPoint y: 295, endPoint x: 758, endPoint y: 301, distance: 455.9
click at [758, 301] on p "Je drinkt je koffie op en ruimt daarna de troep op en legt de producten waarvan…" at bounding box center [529, 278] width 503 height 67
click at [546, 301] on p "Je drinkt je koffie op en ruimt daarna de troep op en legt de producten waarvan…" at bounding box center [529, 278] width 503 height 67
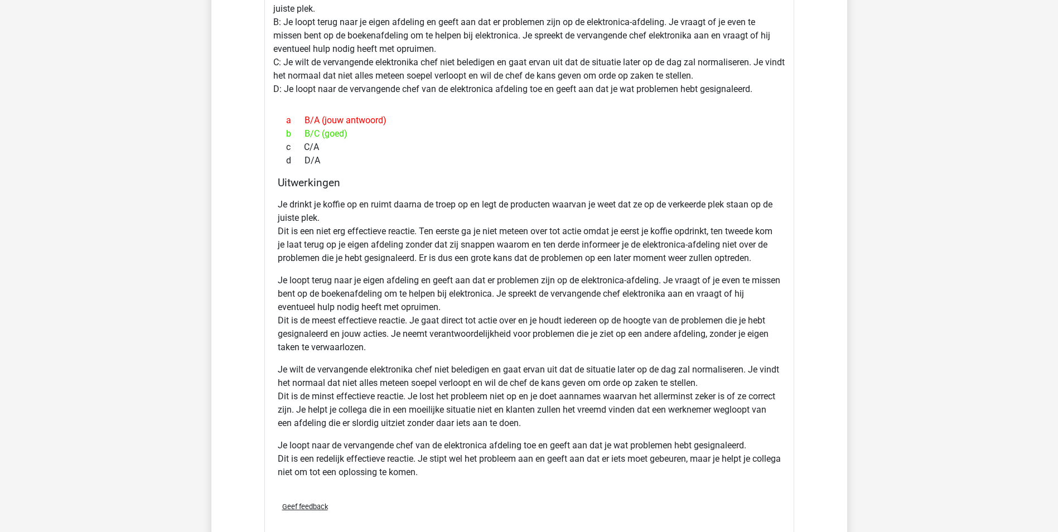
scroll to position [11159, 0]
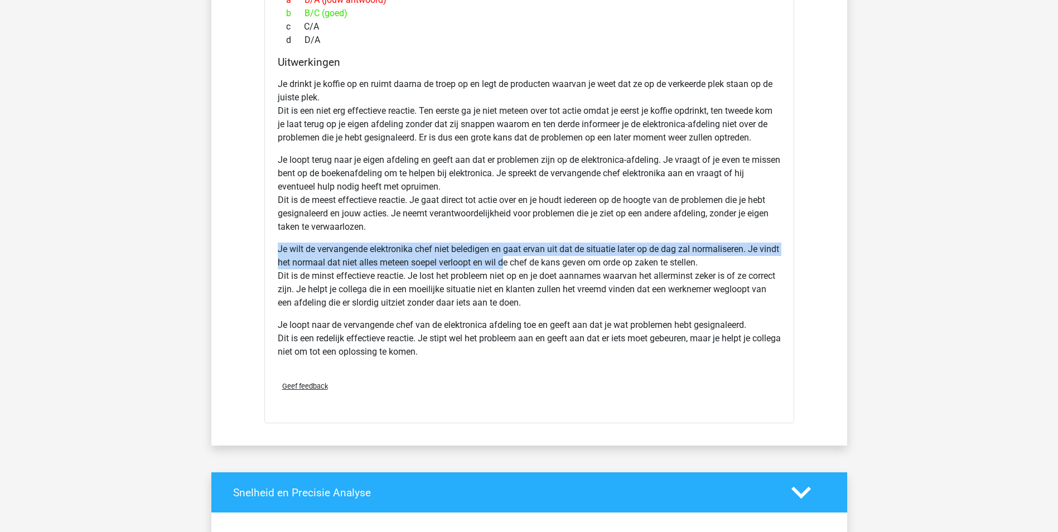
drag, startPoint x: 273, startPoint y: 247, endPoint x: 529, endPoint y: 263, distance: 256.1
click at [529, 263] on div "Uitwerkingen Je drinkt je koffie op en ruimt daarna de troep op en legt de prod…" at bounding box center [529, 214] width 512 height 316
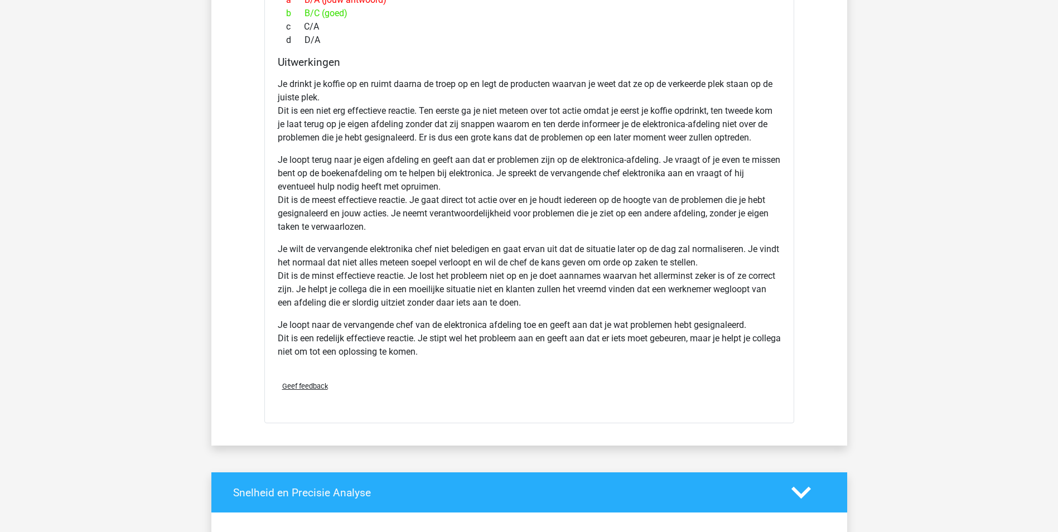
drag, startPoint x: 529, startPoint y: 263, endPoint x: 540, endPoint y: 281, distance: 21.1
click at [540, 281] on p "Je wilt de vervangende elektronika chef niet beledigen en gaat ervan uit dat de…" at bounding box center [529, 276] width 503 height 67
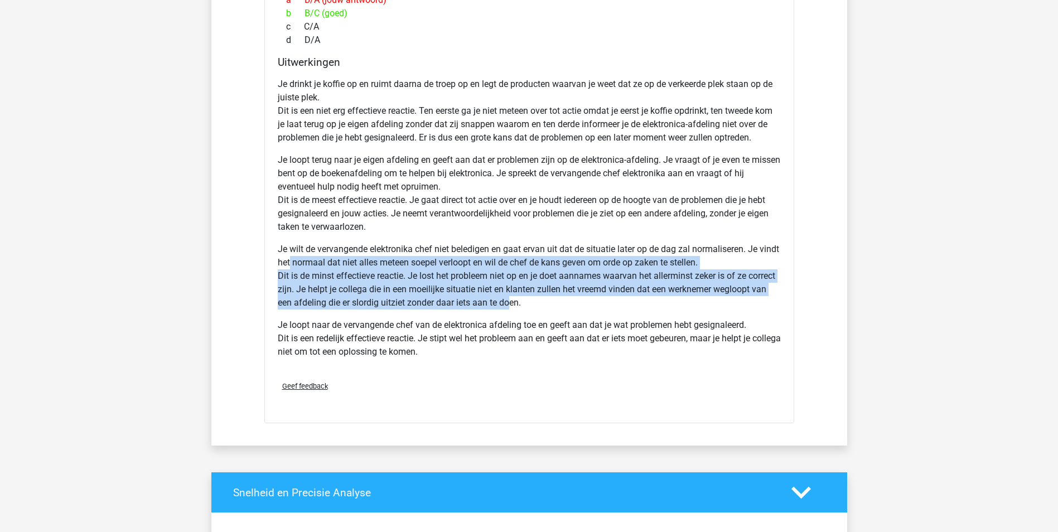
drag, startPoint x: 567, startPoint y: 304, endPoint x: 310, endPoint y: 260, distance: 260.3
click at [312, 263] on p "Je wilt de vervangende elektronika chef niet beledigen en gaat ervan uit dat de…" at bounding box center [529, 276] width 503 height 67
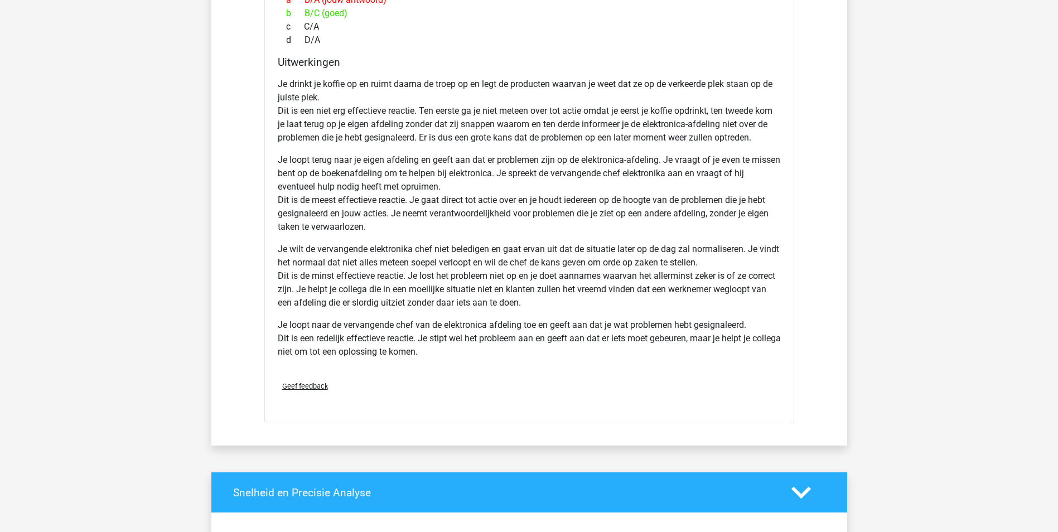
drag, startPoint x: 310, startPoint y: 260, endPoint x: 424, endPoint y: 171, distance: 144.3
click at [424, 171] on p "Je loopt terug naar je eigen afdeling en geeft aan dat er problemen zijn op de …" at bounding box center [529, 193] width 503 height 80
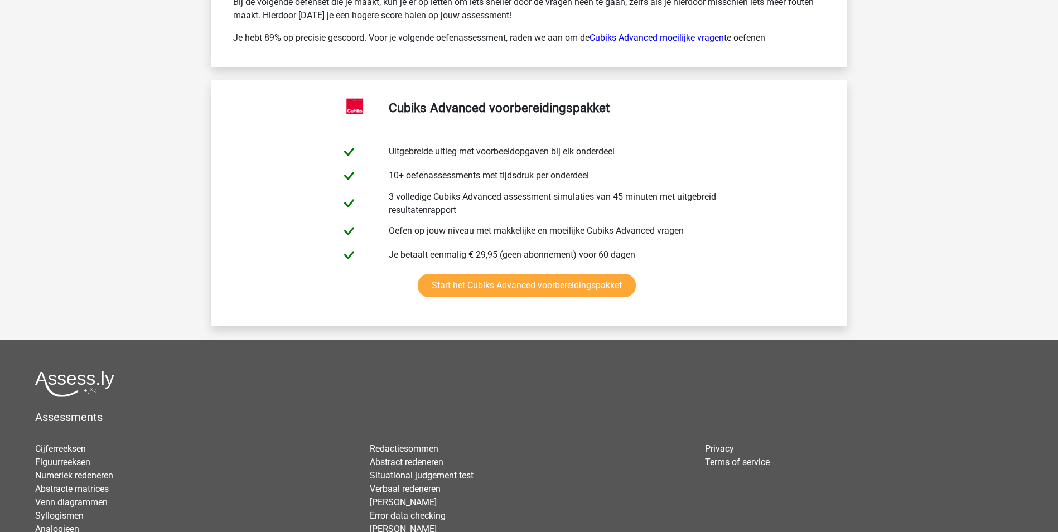
scroll to position [12281, 0]
